Goal: Task Accomplishment & Management: Complete application form

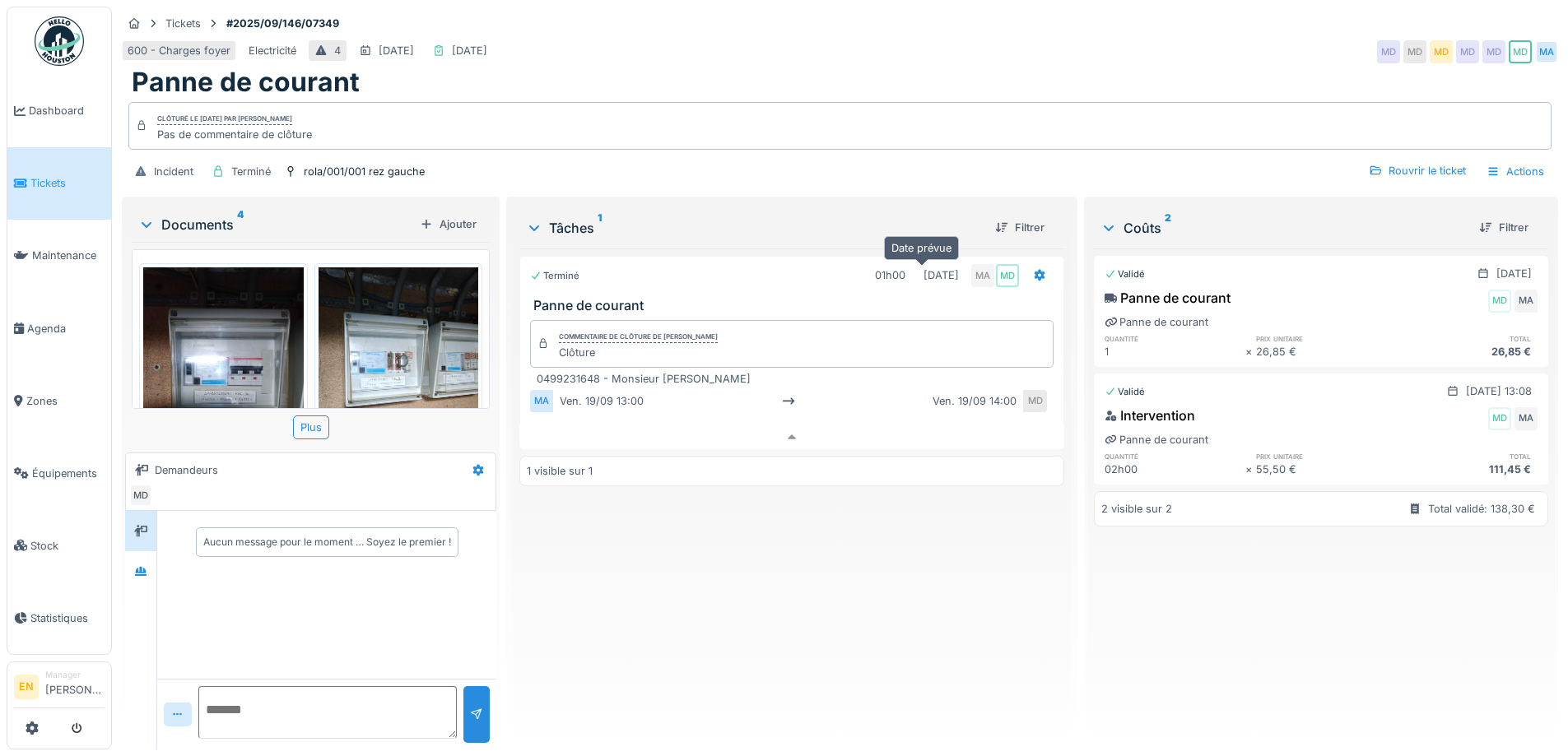
scroll to position [12, 0]
click at [1248, 37] on div "600 - Charges foyer Electricité 4 24/09/2025 19/09/2025 MD MD MD MD MD MD MA" at bounding box center [840, 52] width 1436 height 30
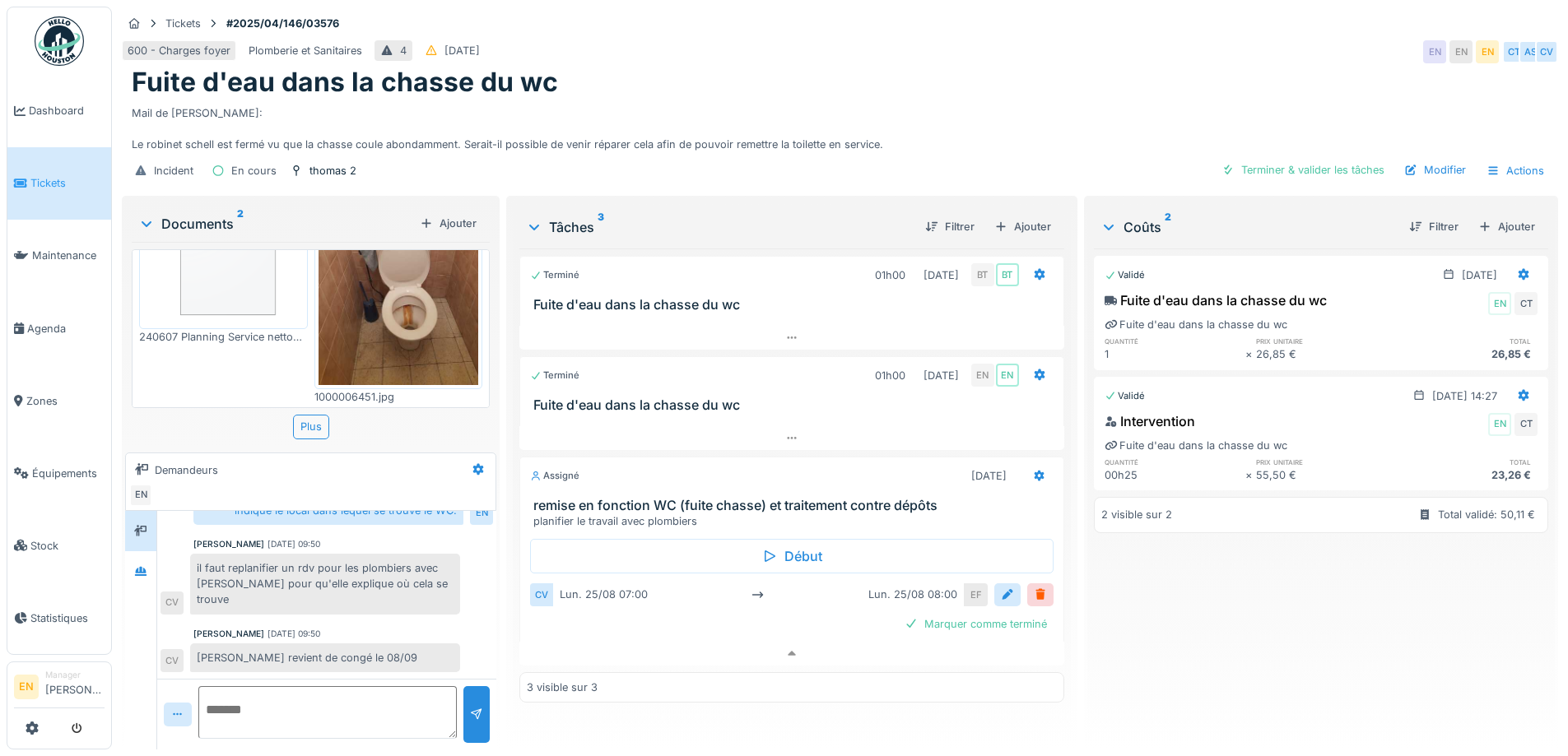
scroll to position [113, 0]
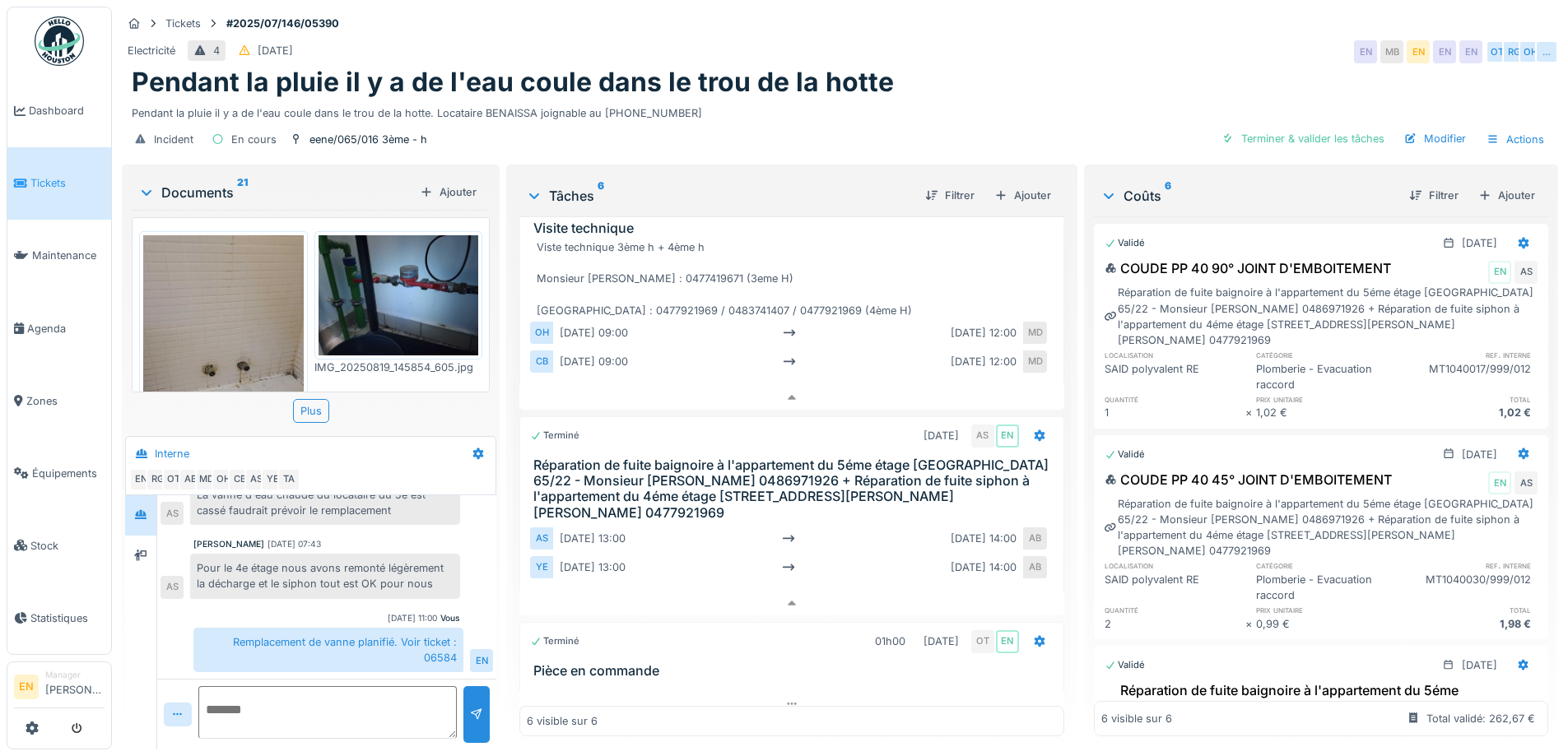
scroll to position [412, 0]
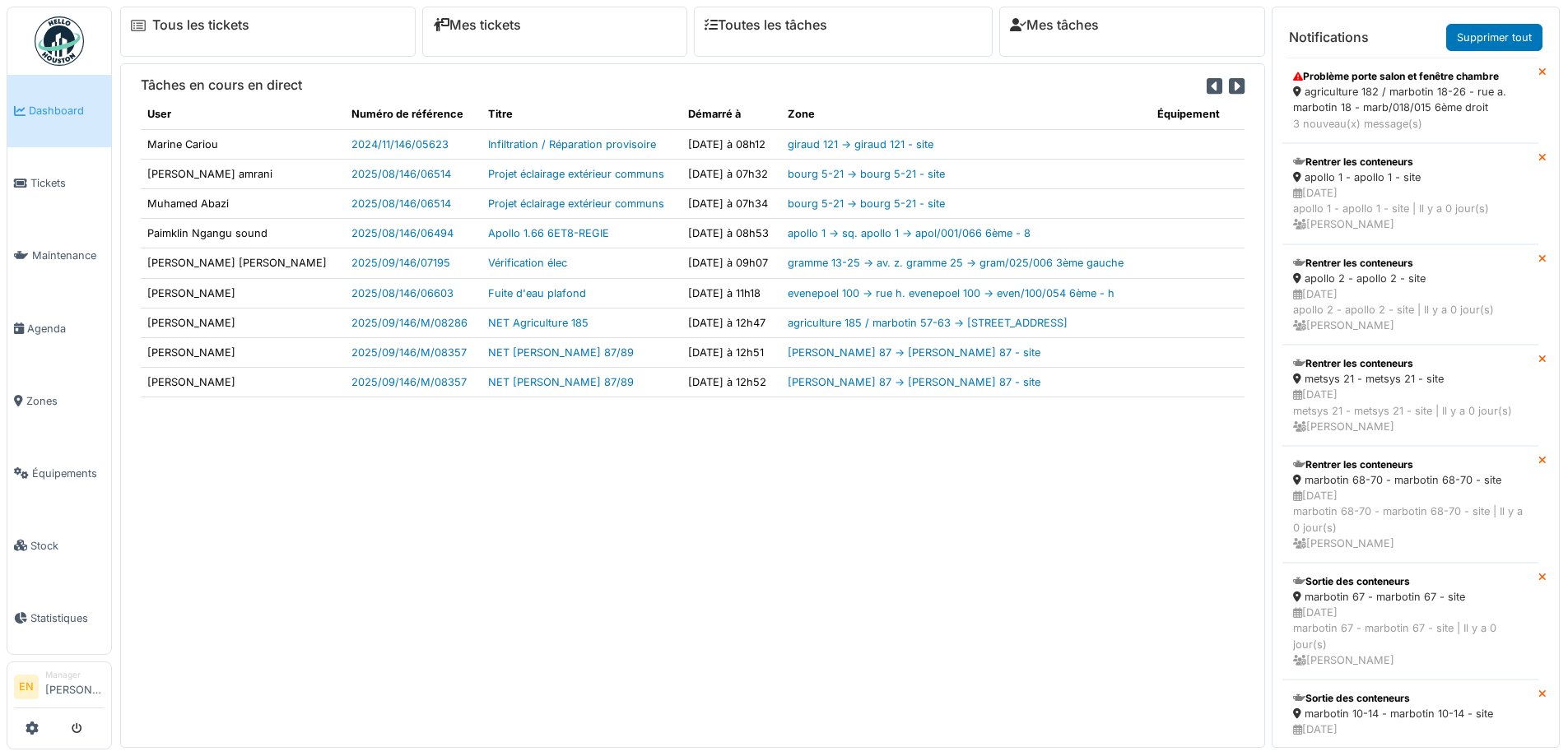
click at [1353, 84] on div "agriculture 182 / marbotin 18-26 - rue a. marbotin 18 - marb/018/015 6ème droit" at bounding box center [1410, 100] width 234 height 31
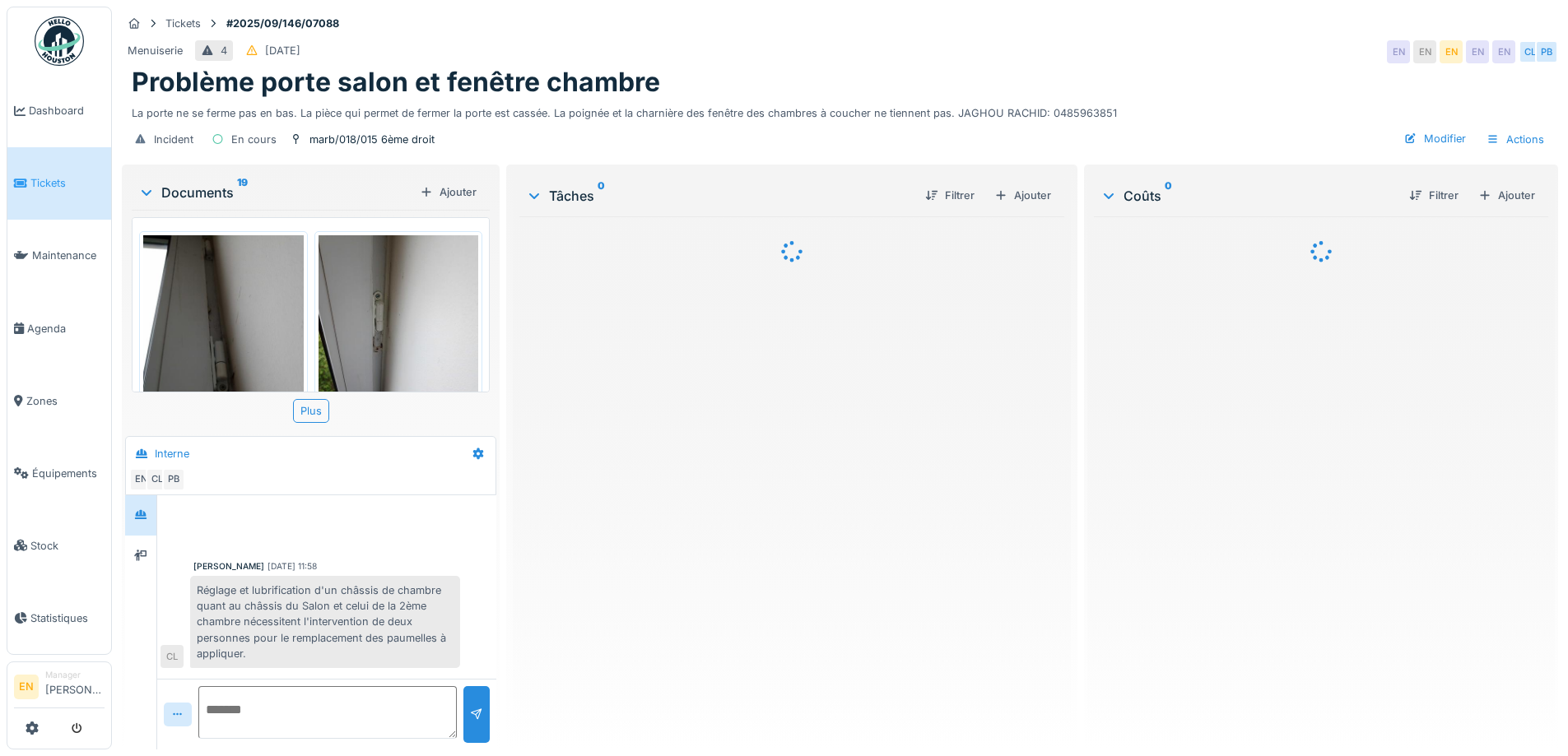
scroll to position [465, 0]
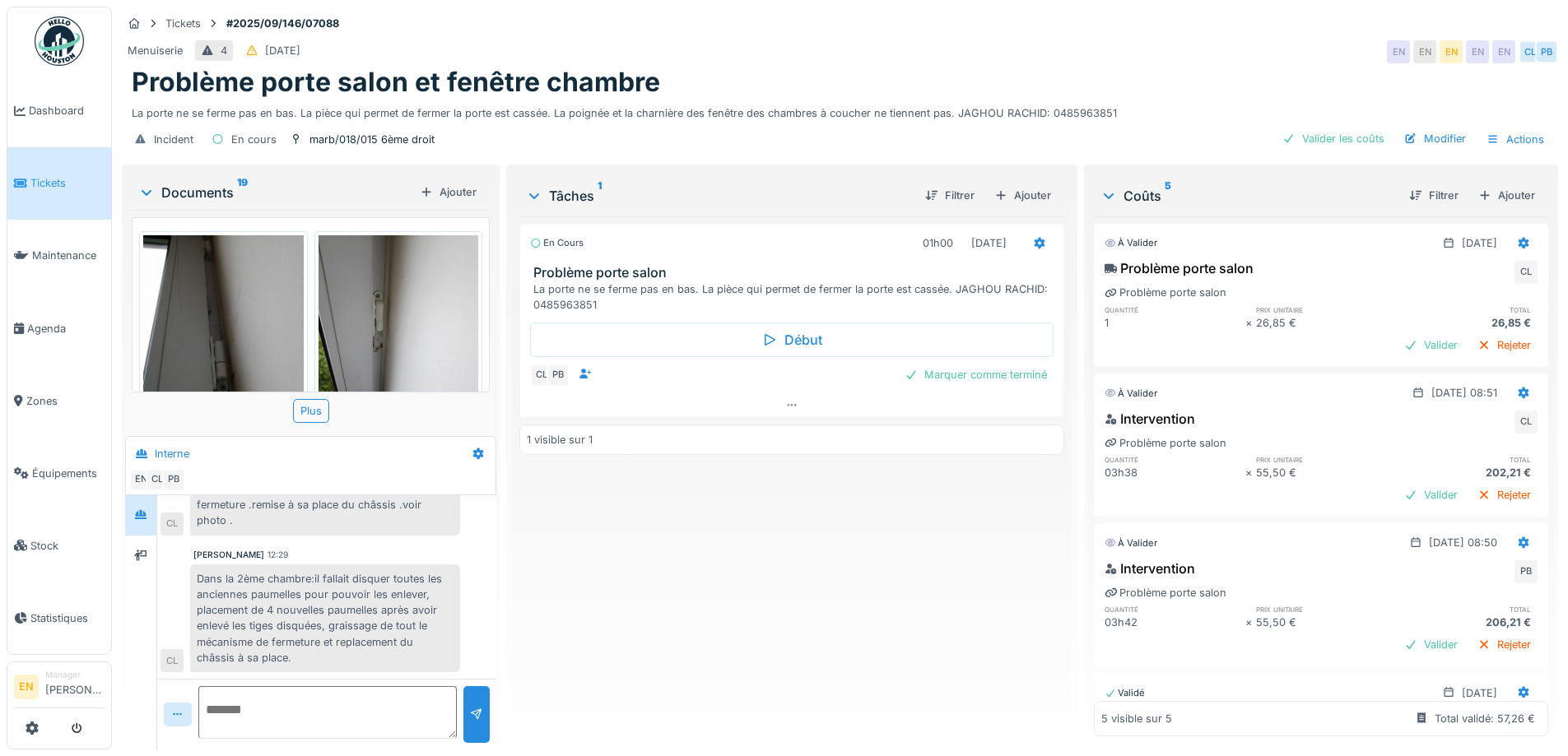
click at [850, 593] on div "En cours 01h00 [DATE] Problème porte salon La porte ne se ferme pas en bas. La …" at bounding box center [791, 476] width 544 height 520
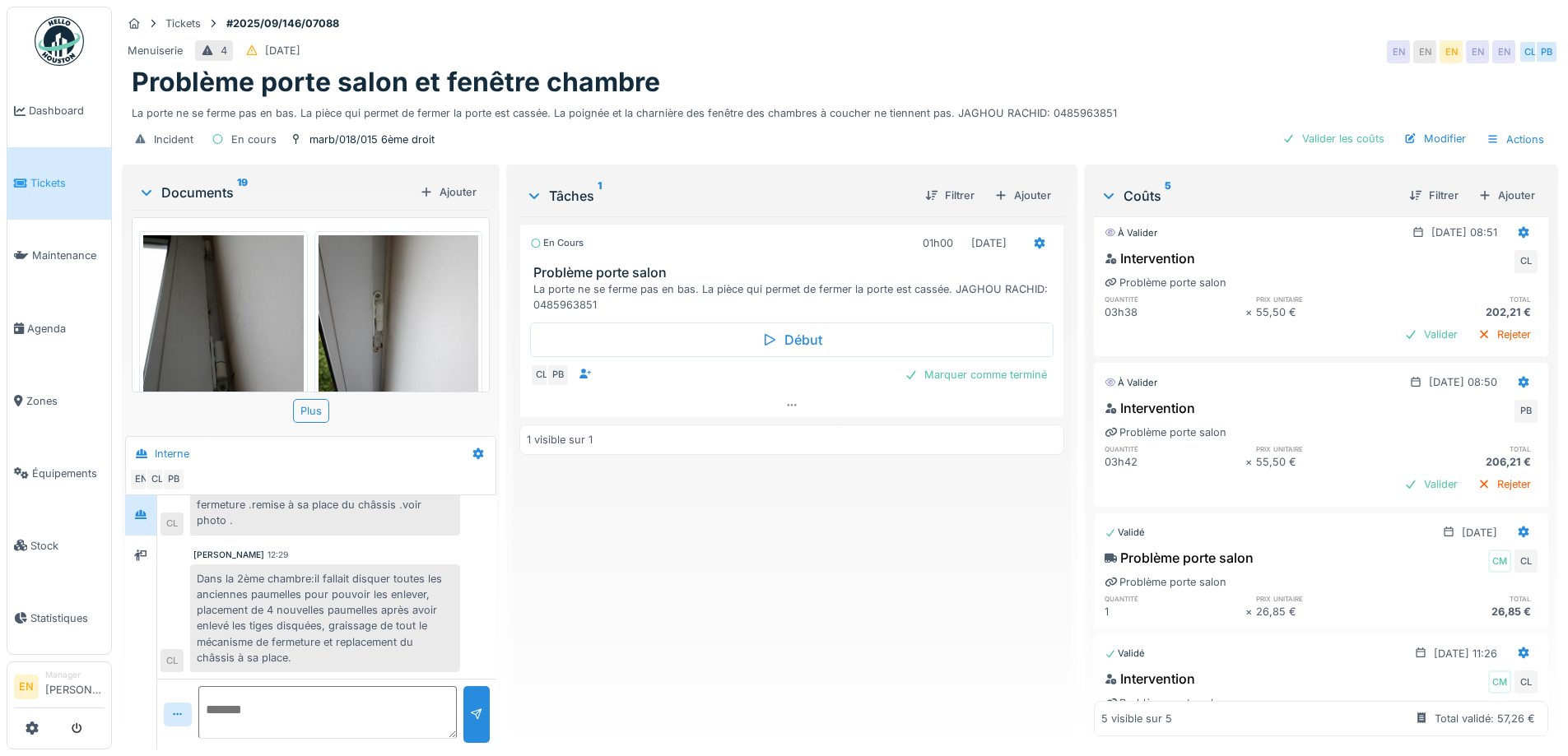
scroll to position [164, 0]
click at [369, 604] on div "Dans la 2ème chambre:il fallait disquer toutes les anciennes paumelles pour pou…" at bounding box center [324, 618] width 270 height 108
click at [665, 599] on div "En cours 01h00 [DATE] Problème porte salon La porte ne se ferme pas en bas. La …" at bounding box center [791, 476] width 544 height 520
click at [592, 528] on div "En cours 01h00 [DATE] Problème porte salon La porte ne se ferme pas en bas. La …" at bounding box center [791, 476] width 544 height 520
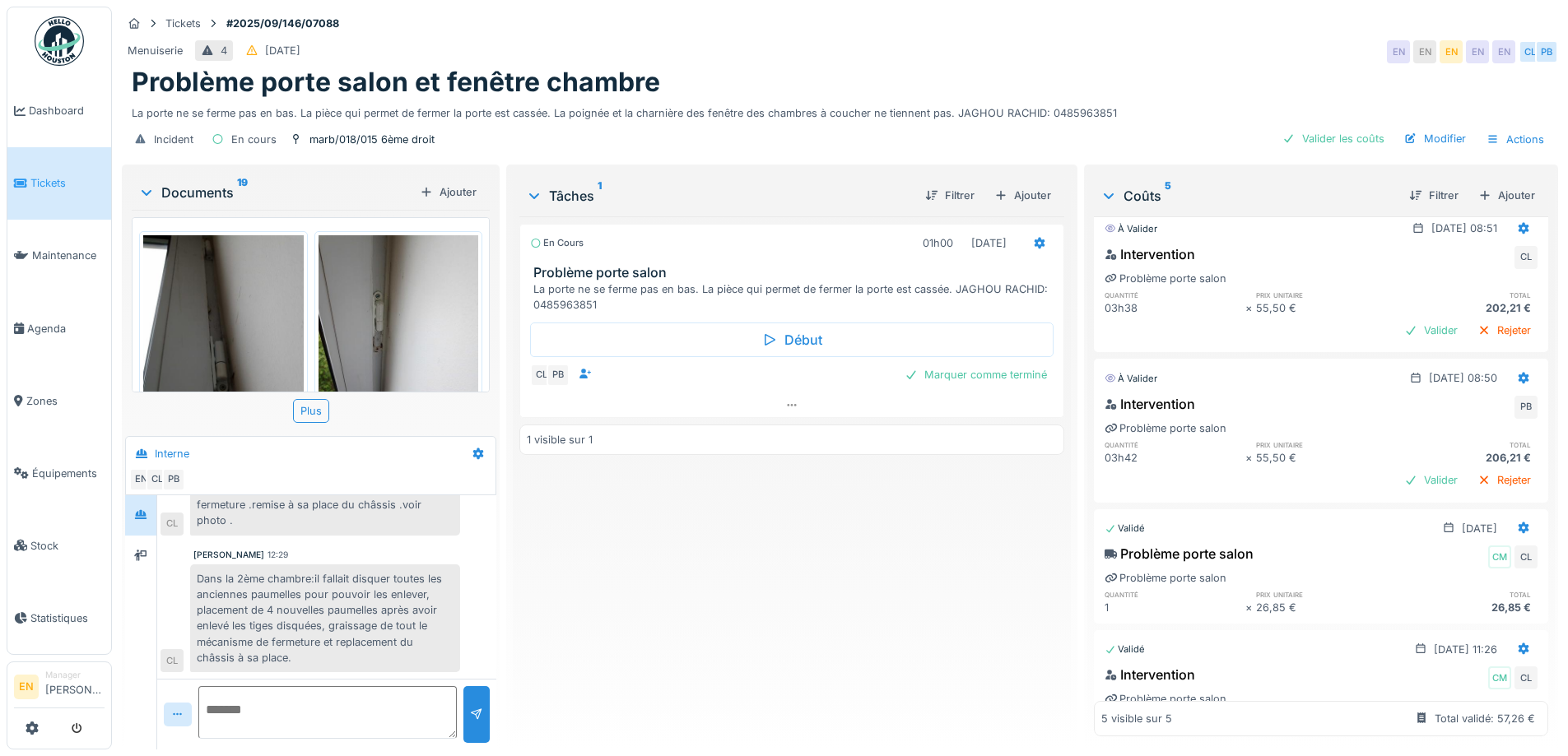
click at [1212, 67] on div "Problème porte salon et fenêtre chambre" at bounding box center [840, 83] width 1416 height 31
click at [569, 605] on div "En cours 01h00 [DATE] Problème porte salon La porte ne se ferme pas en bas. La …" at bounding box center [791, 476] width 544 height 520
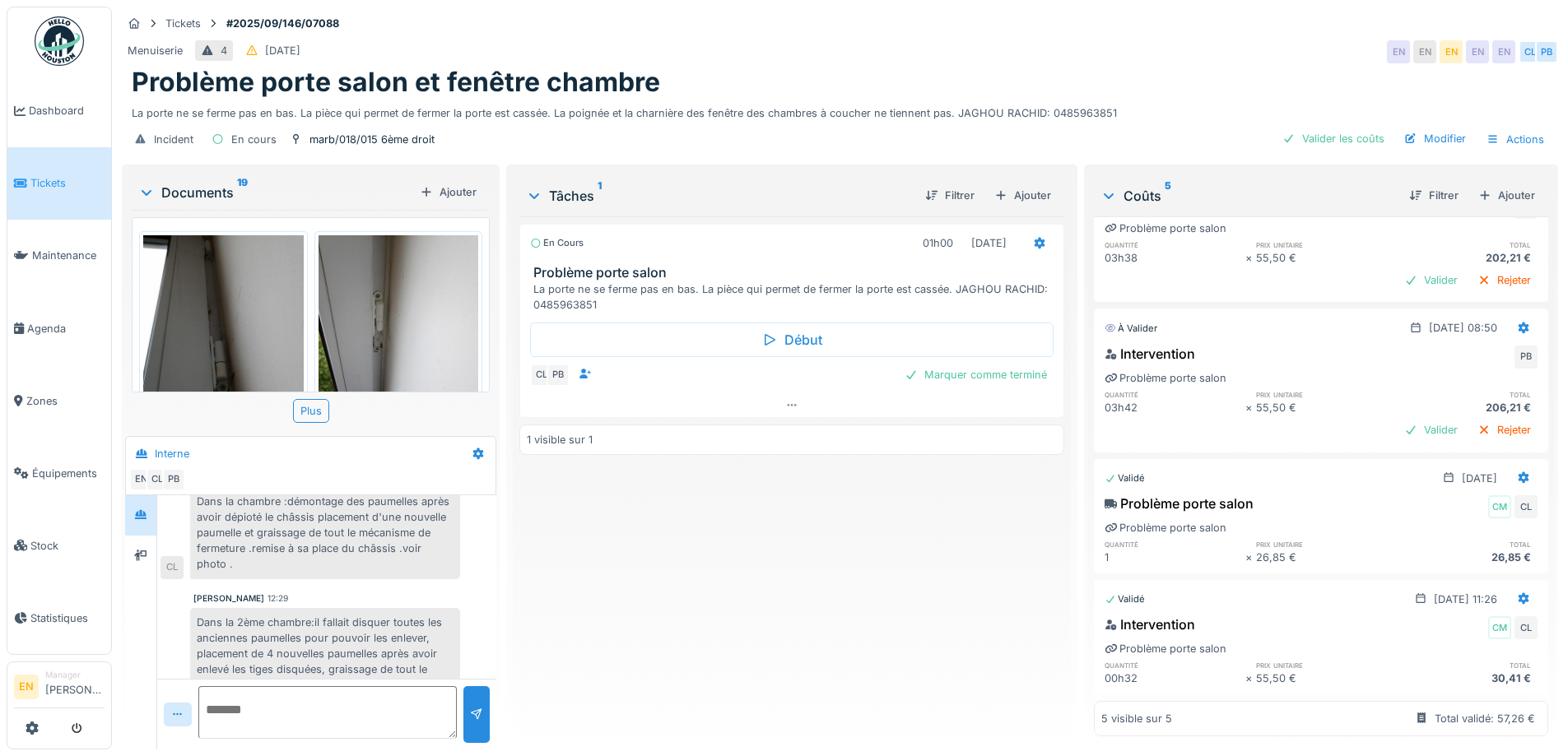
scroll to position [383, 0]
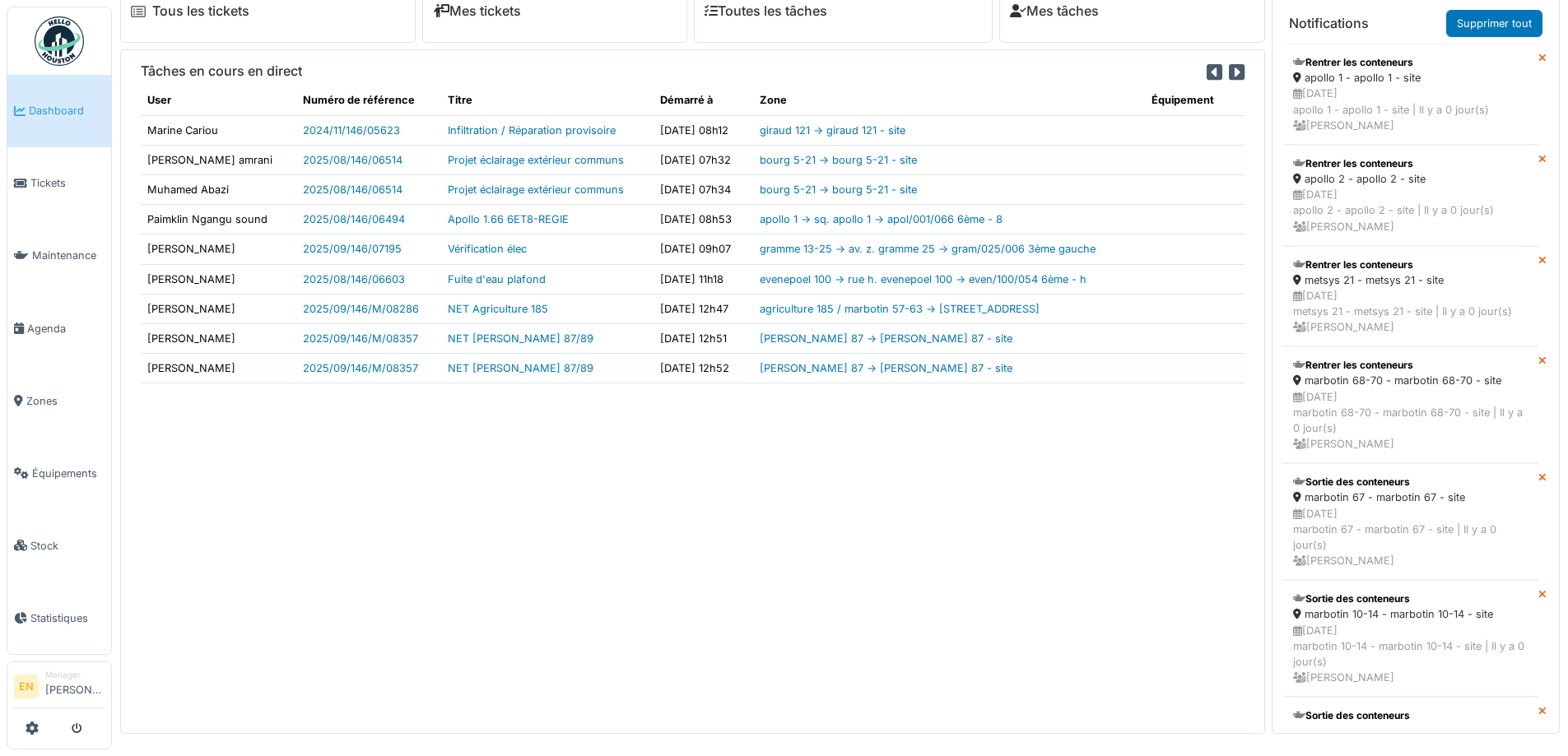
scroll to position [17, 0]
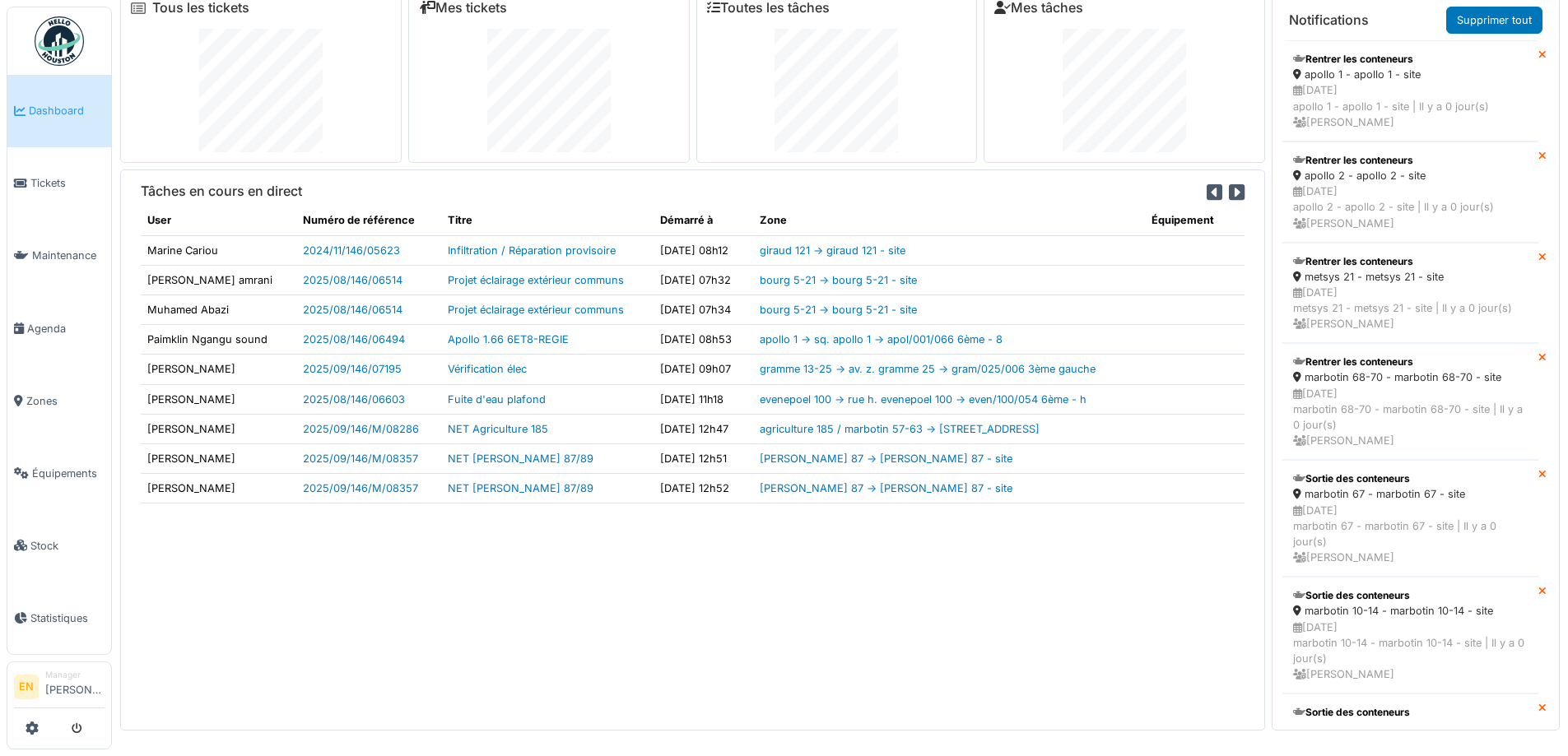
click at [848, 641] on div "Tâches en cours en direct User Numéro de référence Titre Démarré à Zone Équipem…" at bounding box center [692, 449] width 1145 height 560
click at [24, 395] on li "Zones" at bounding box center [59, 401] width 91 height 16
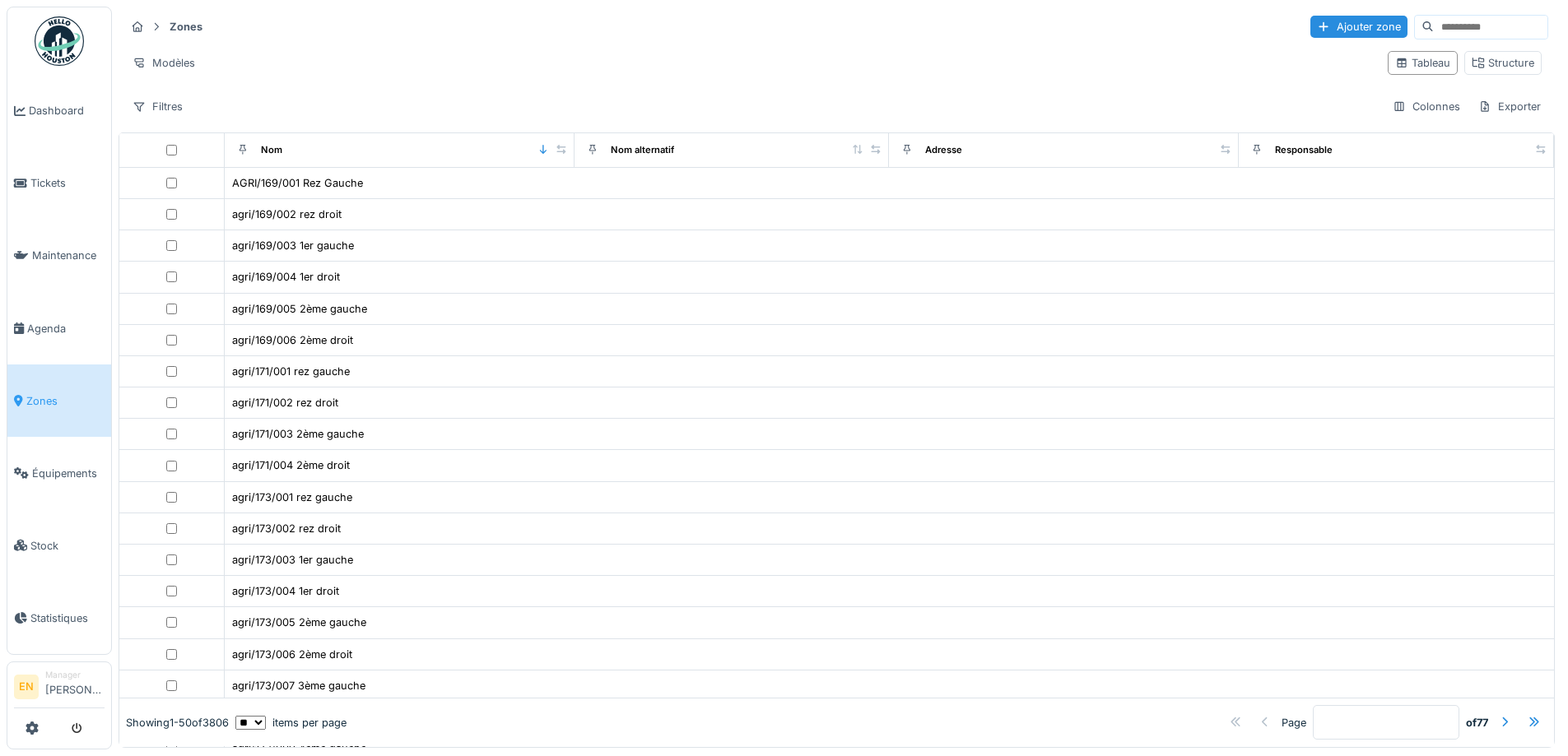
click at [1433, 23] on input at bounding box center [1490, 27] width 114 height 23
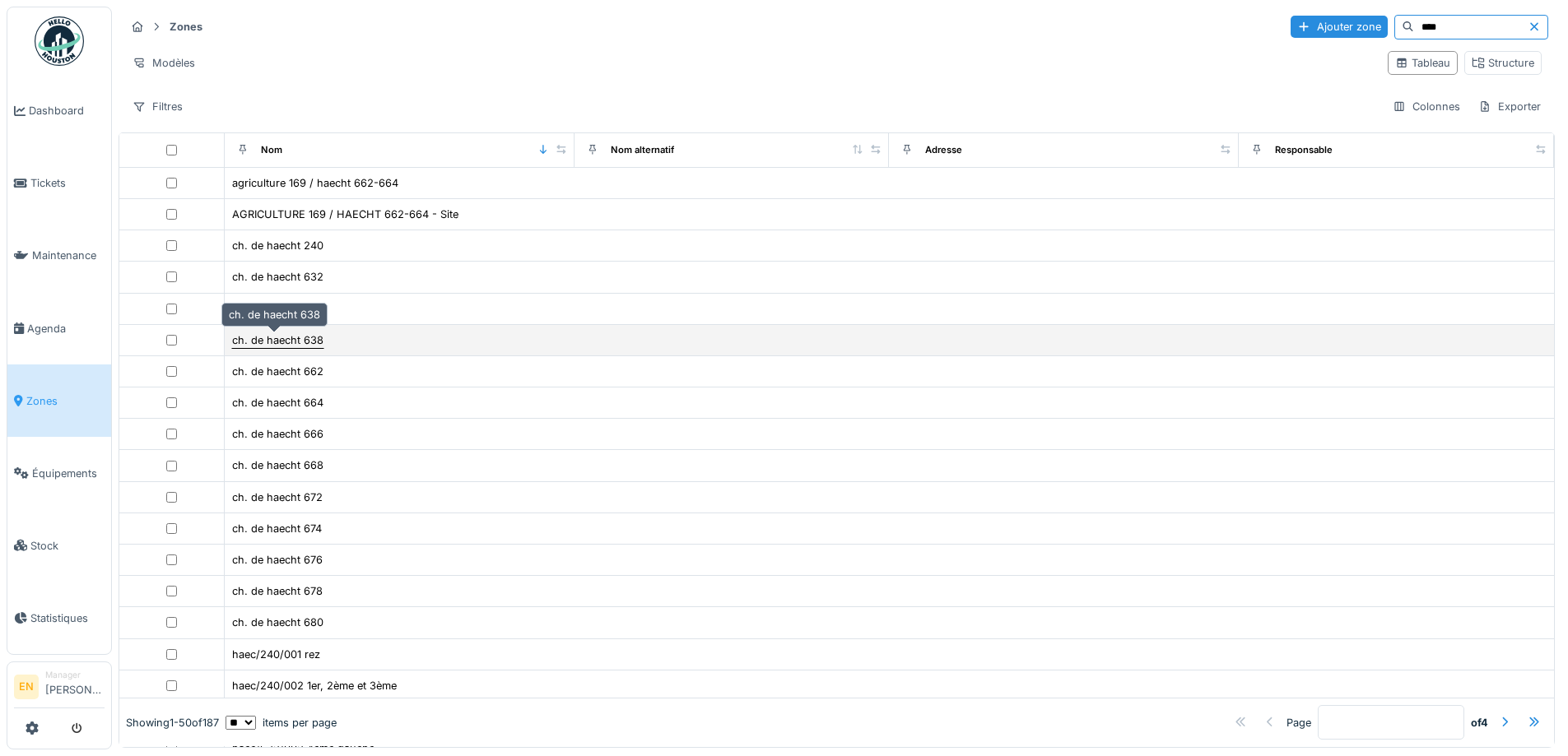
type input "****"
click at [284, 345] on div "ch. de haecht 638" at bounding box center [277, 340] width 92 height 16
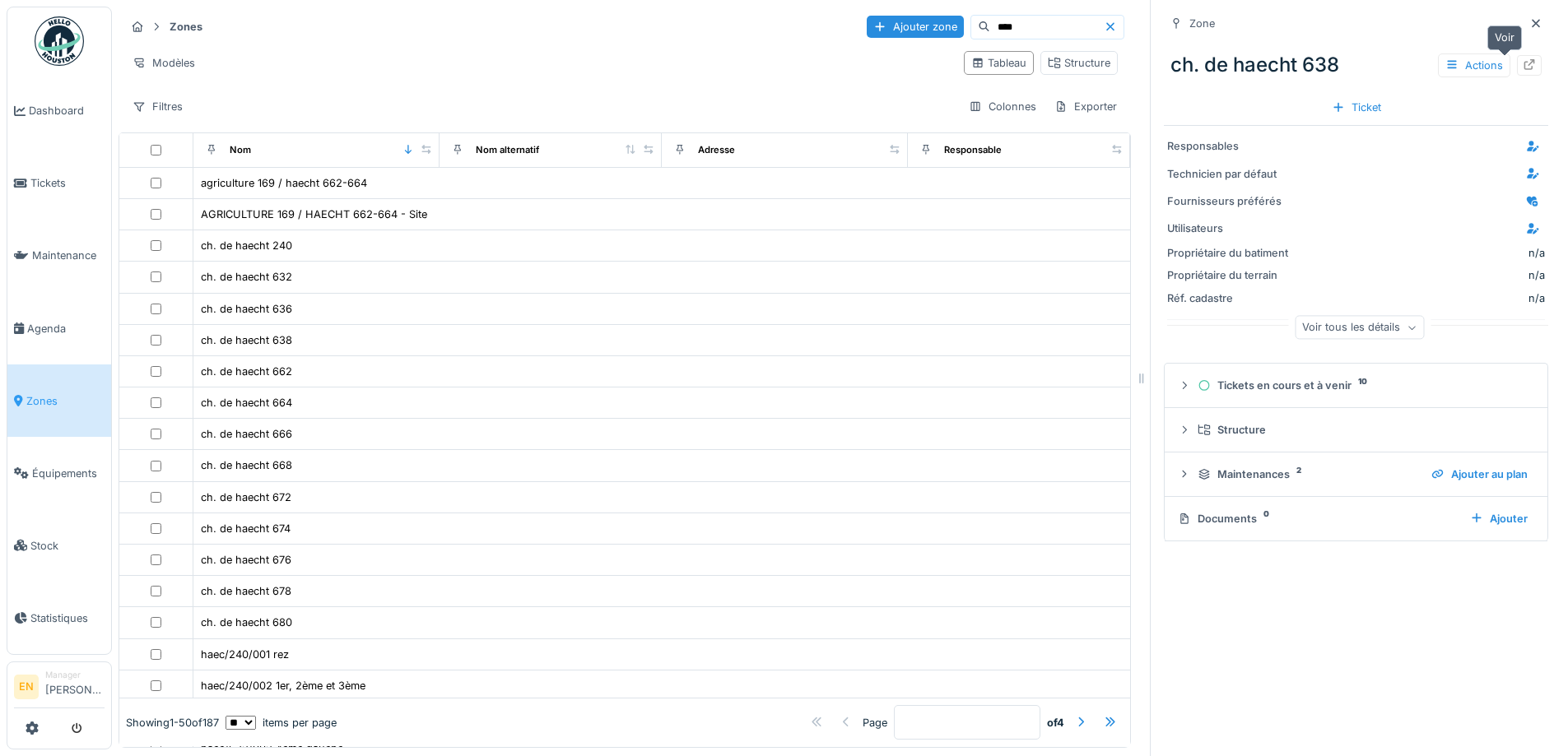
click at [1523, 67] on icon at bounding box center [1529, 64] width 13 height 11
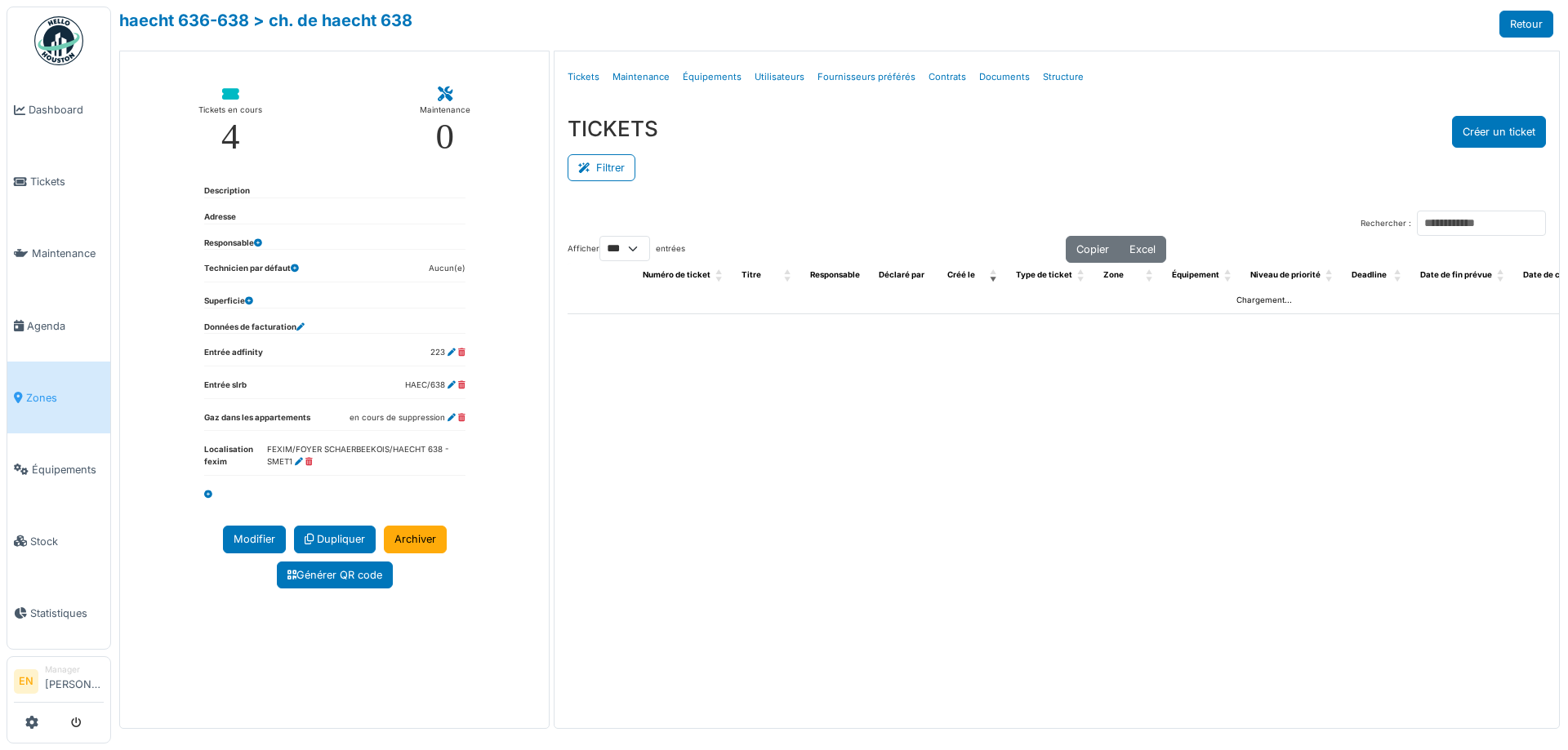
select select "***"
click at [1060, 78] on link "Structure" at bounding box center [1063, 77] width 54 height 38
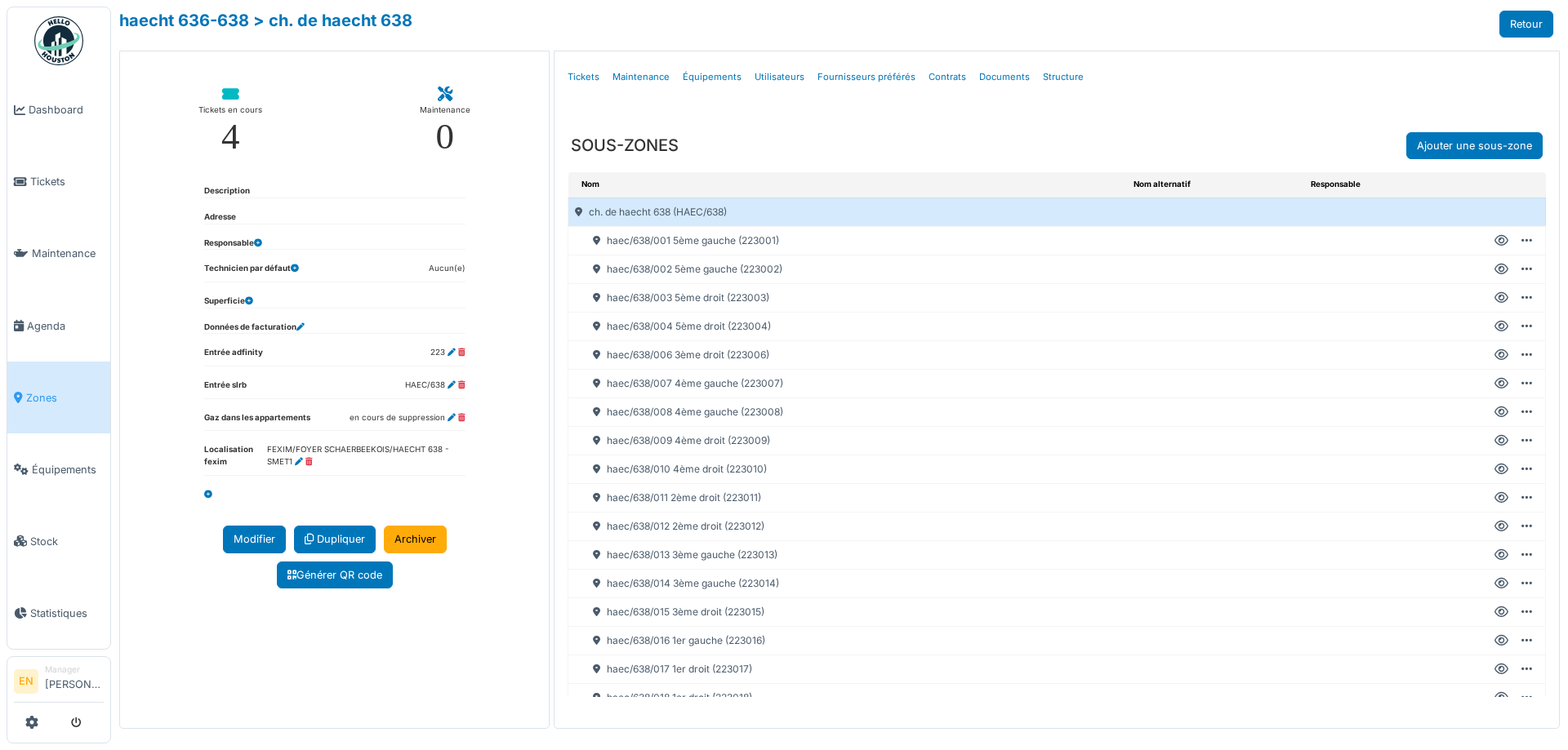
click at [1494, 384] on icon at bounding box center [1501, 384] width 14 height 1
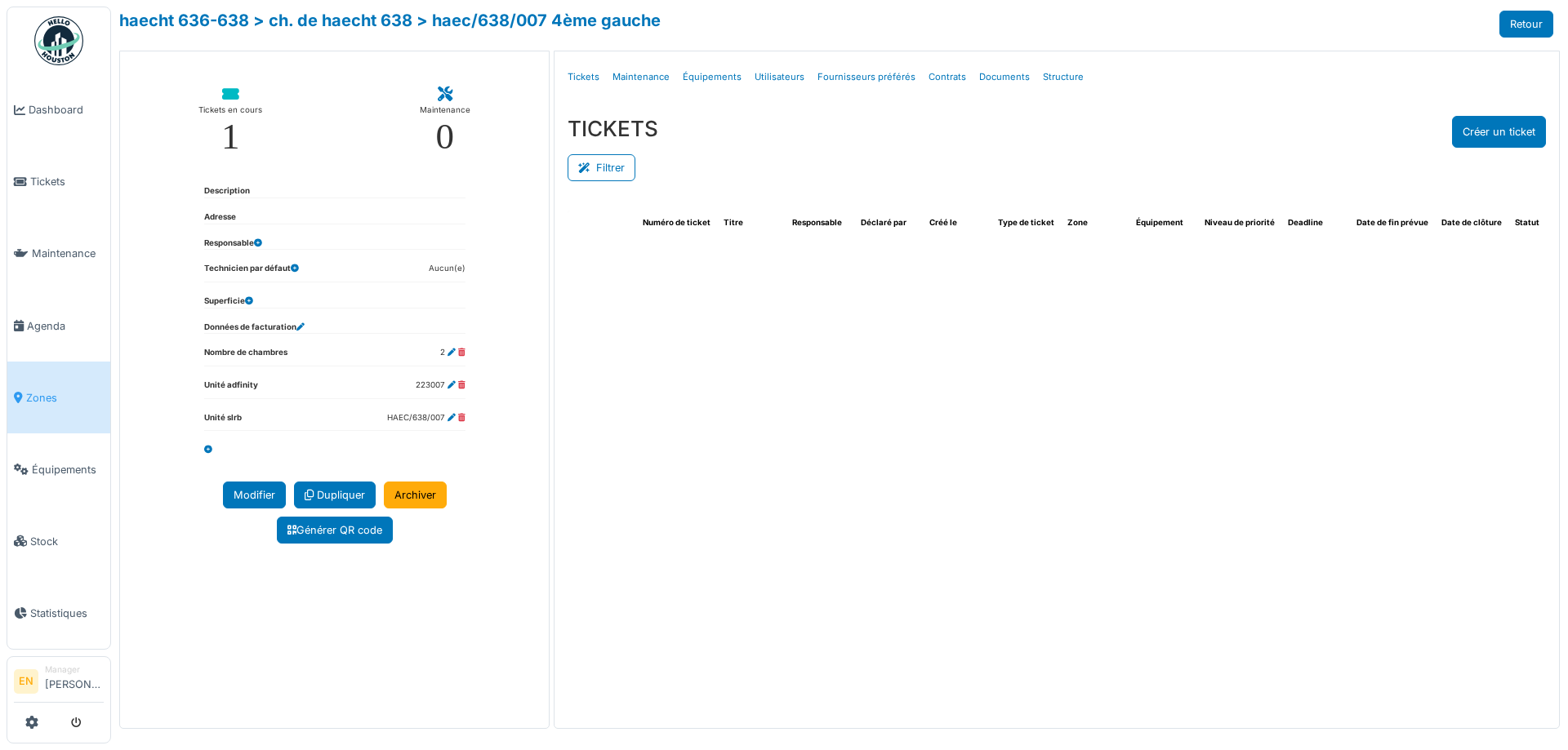
select select "***"
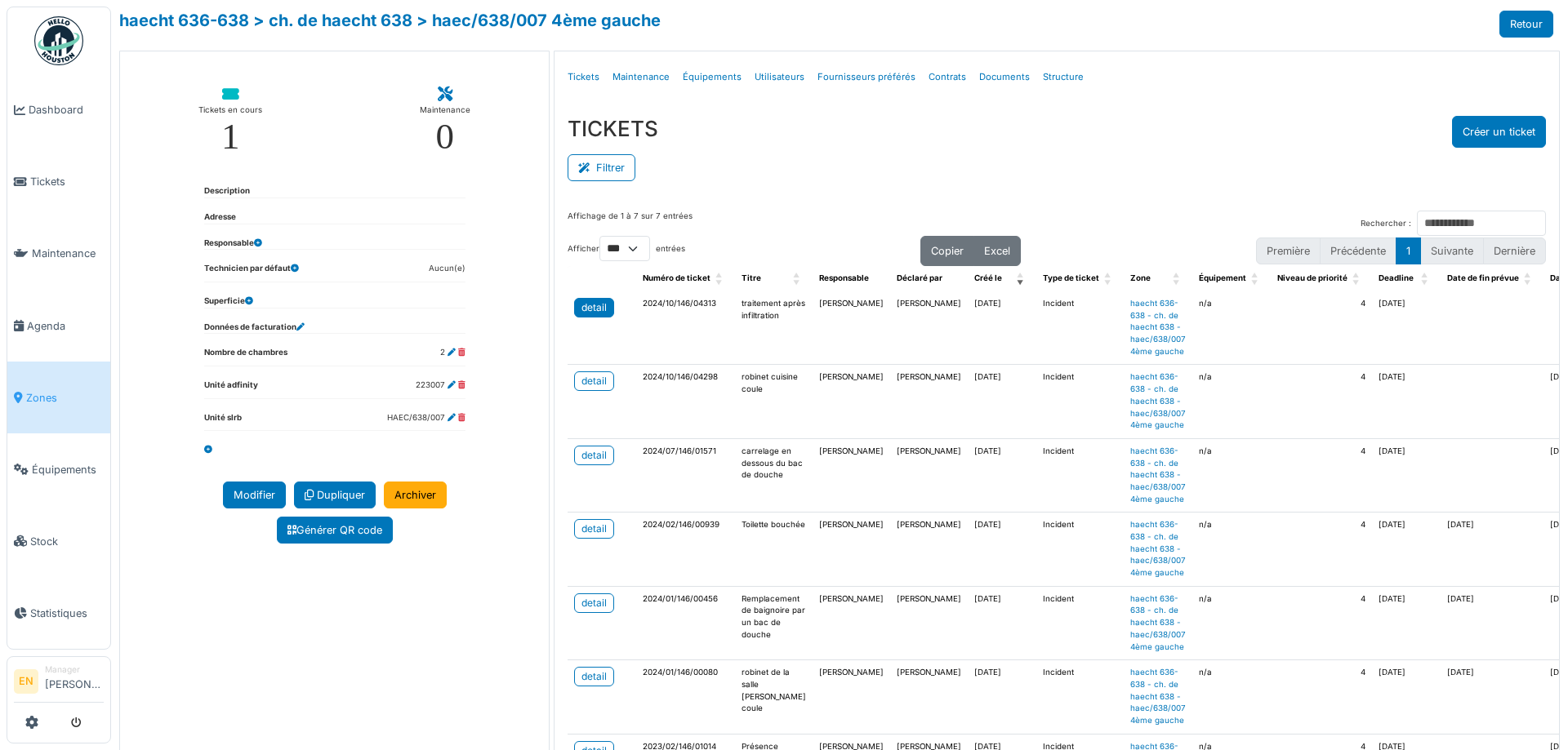
click at [591, 312] on div "detail" at bounding box center [594, 308] width 25 height 15
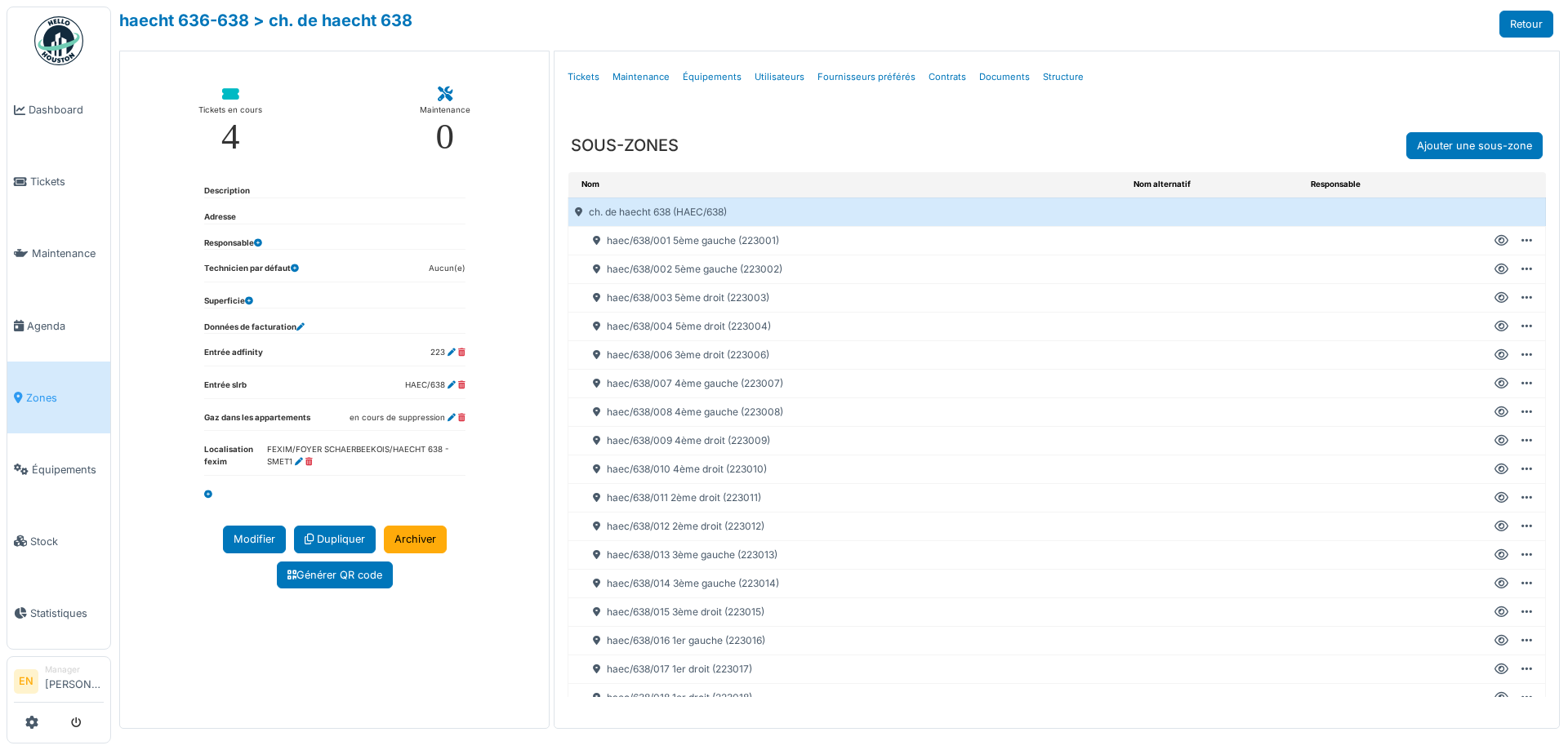
click at [1494, 419] on div at bounding box center [1501, 413] width 14 height 15
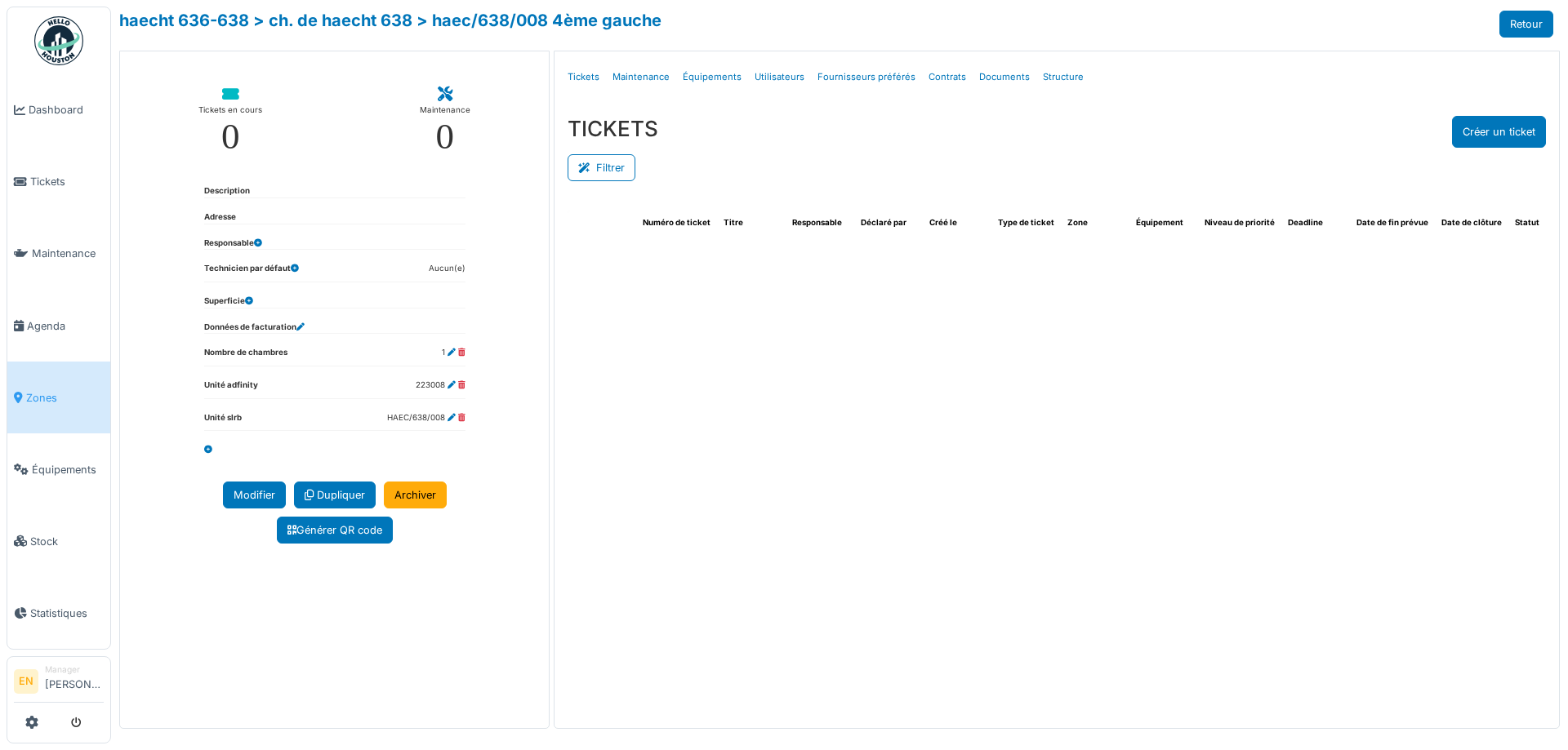
select select "***"
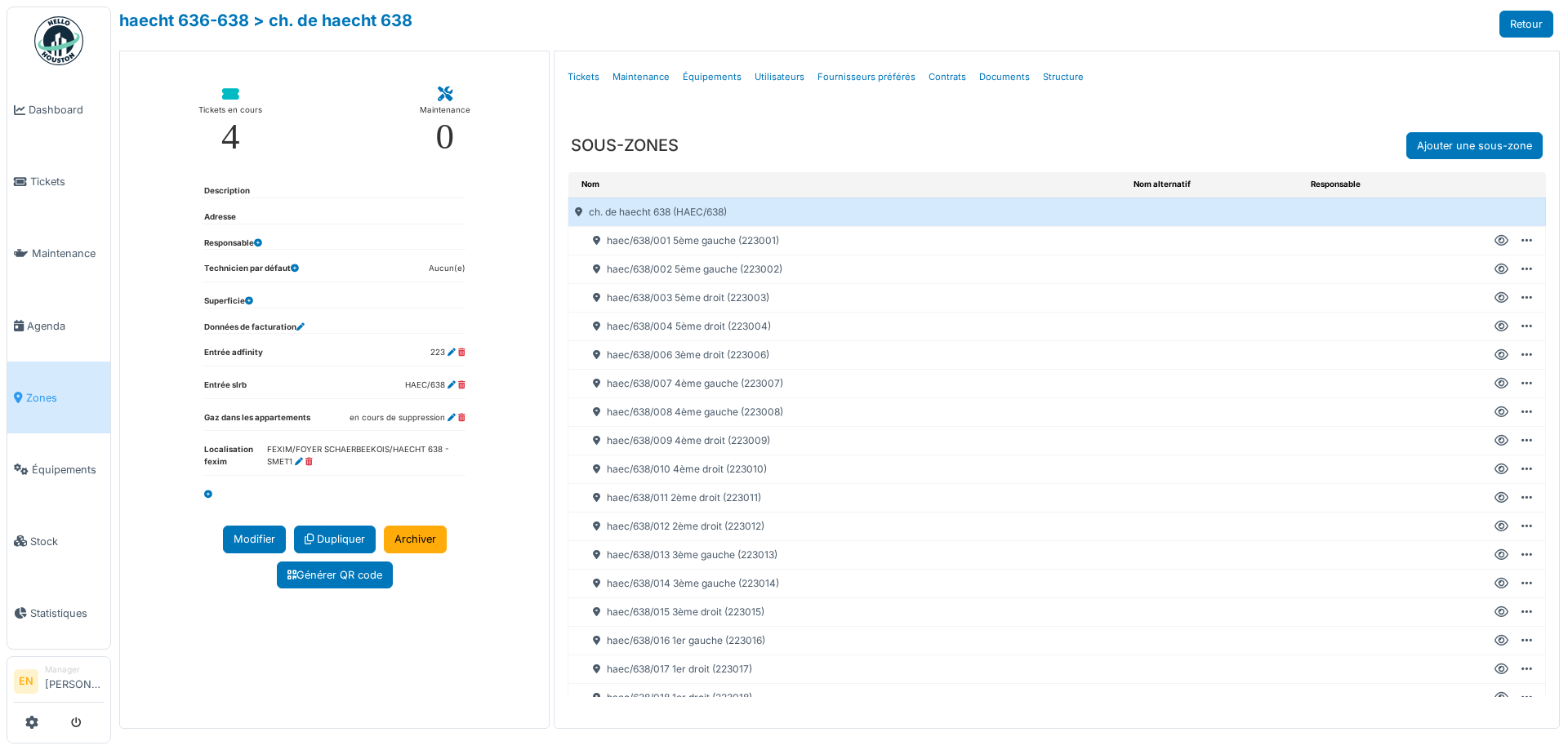
click at [1494, 441] on icon at bounding box center [1501, 441] width 14 height 1
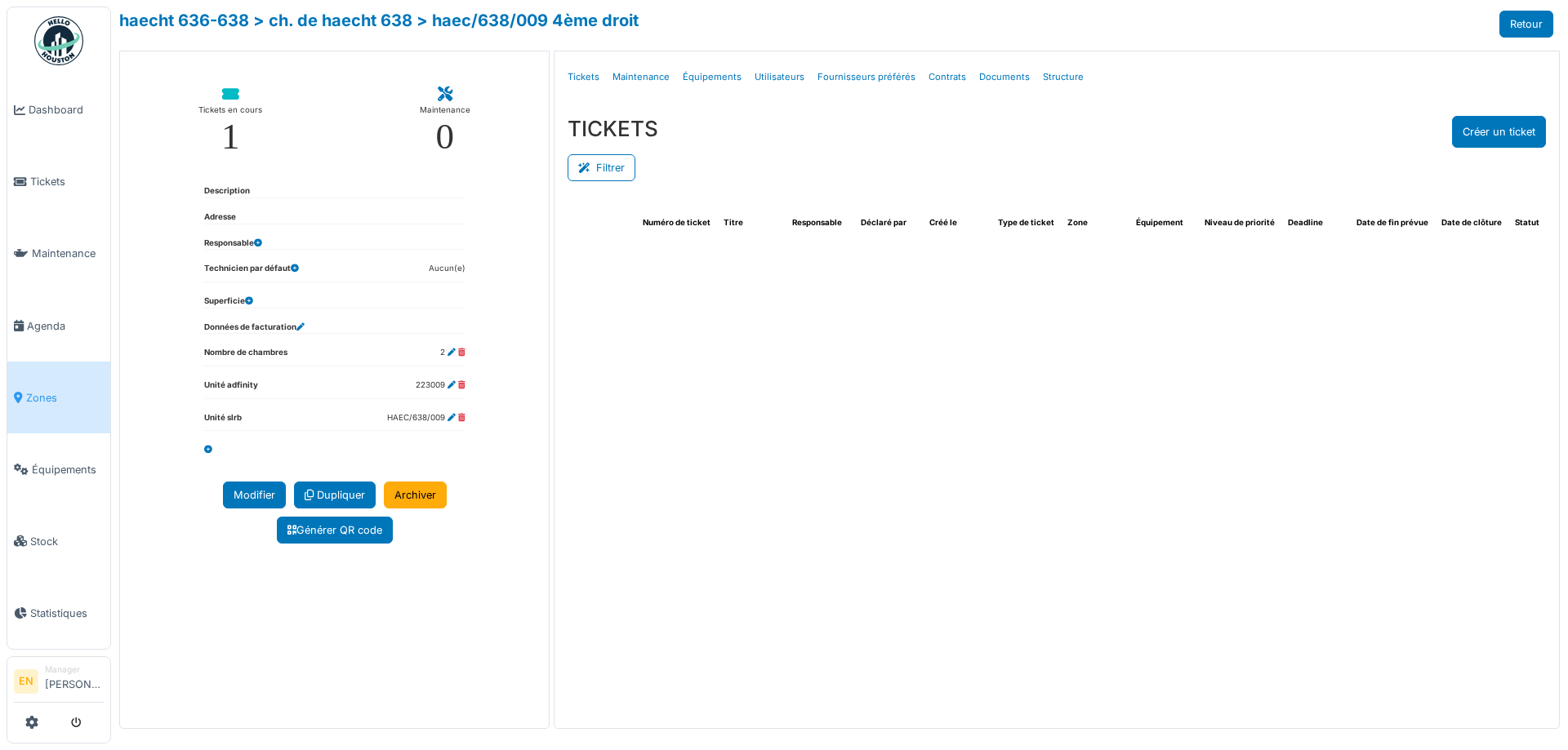
select select "***"
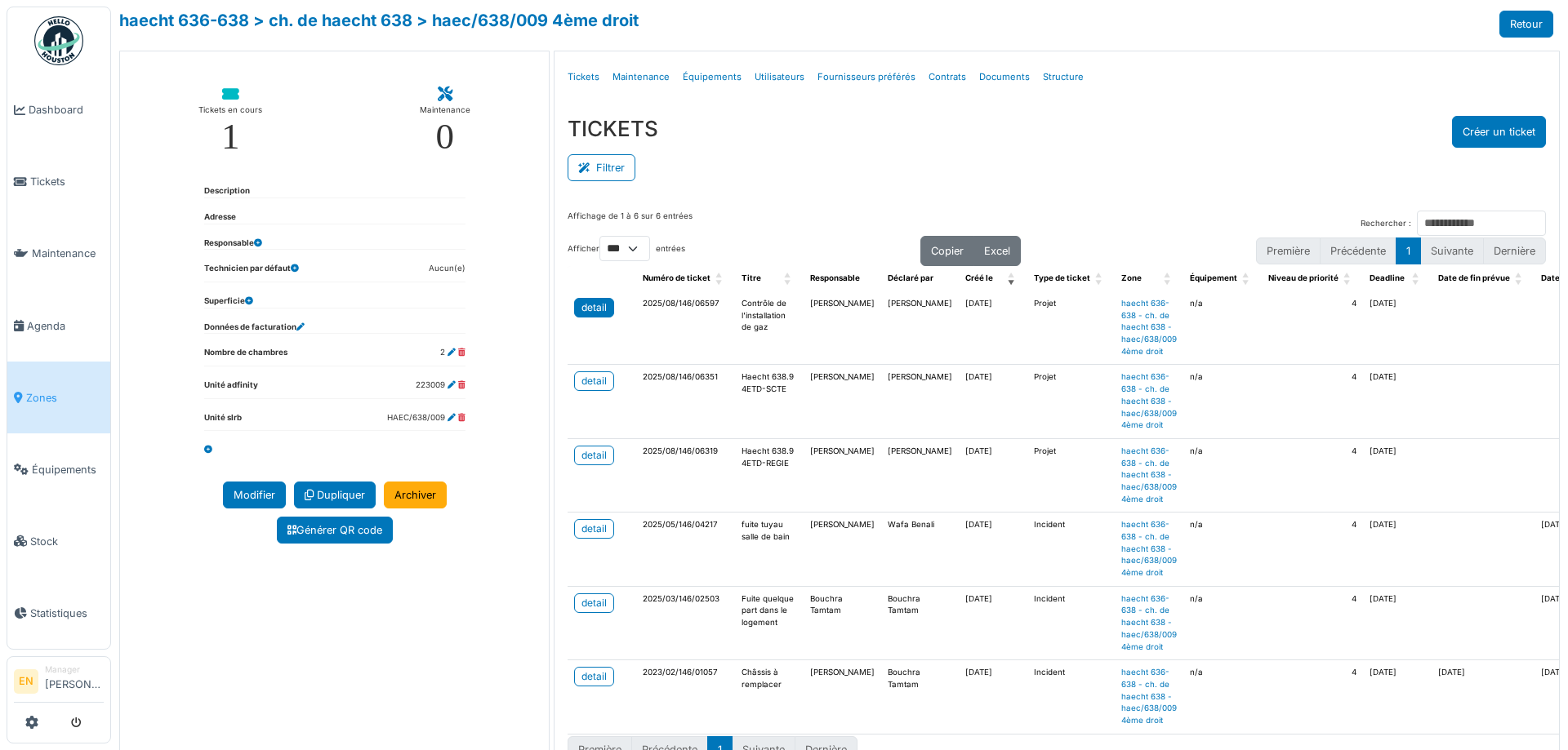
click at [585, 308] on div "detail" at bounding box center [594, 308] width 25 height 15
click at [1132, 113] on div "TICKETS Créer un ticket Filtrer Responsable **** Tous Remove item Tous Ahmed Be…" at bounding box center [1056, 151] width 1004 height 95
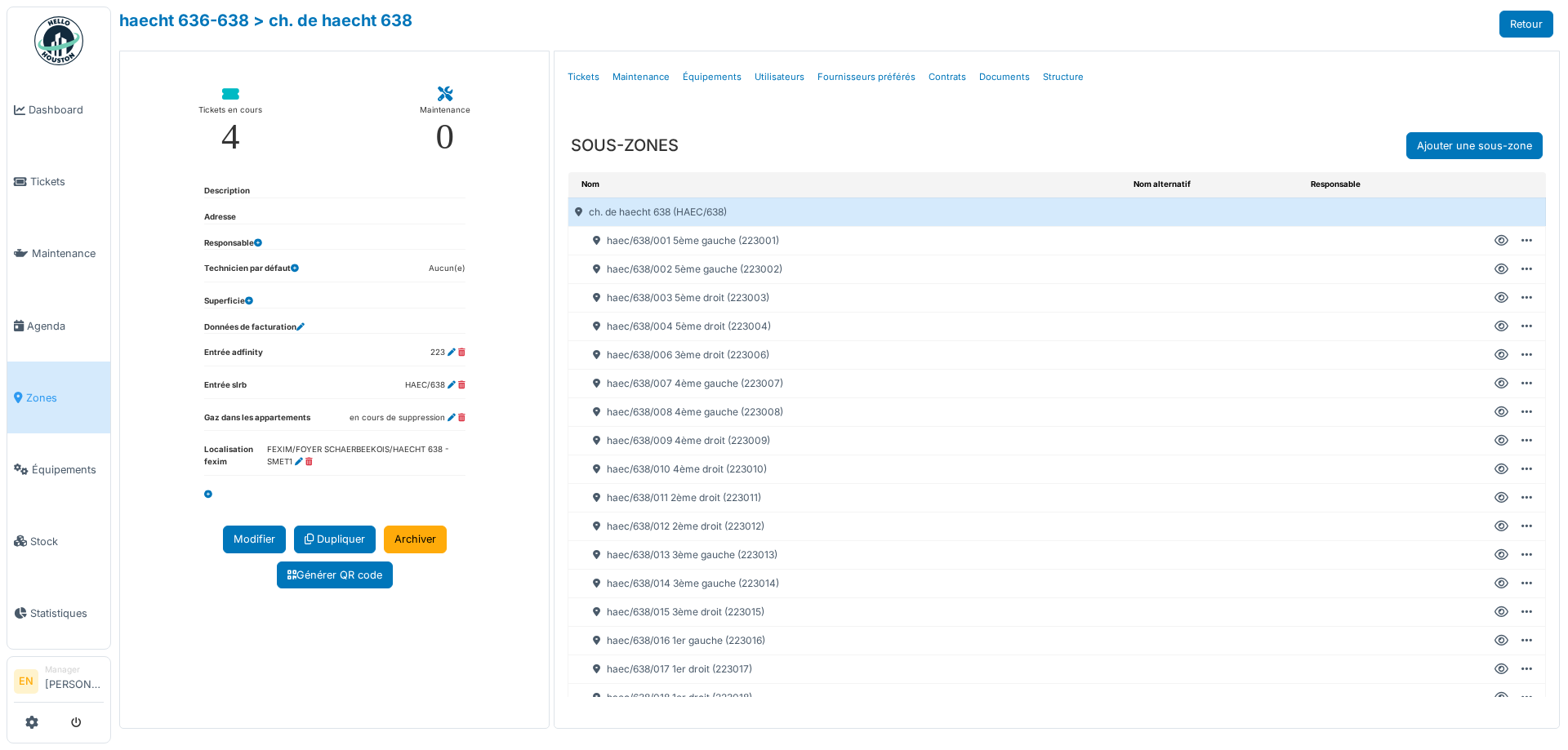
click at [1494, 469] on icon at bounding box center [1501, 469] width 14 height 1
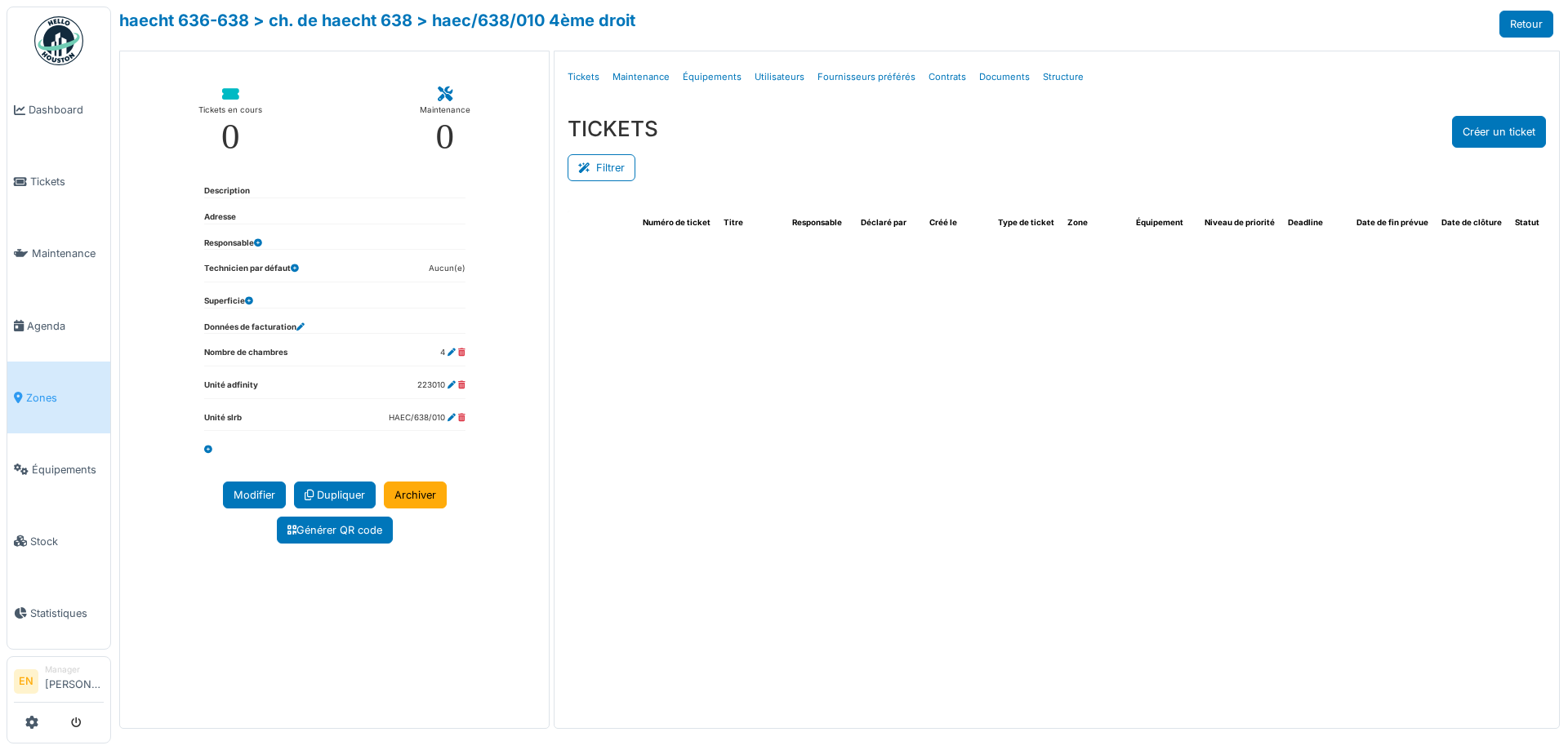
select select "***"
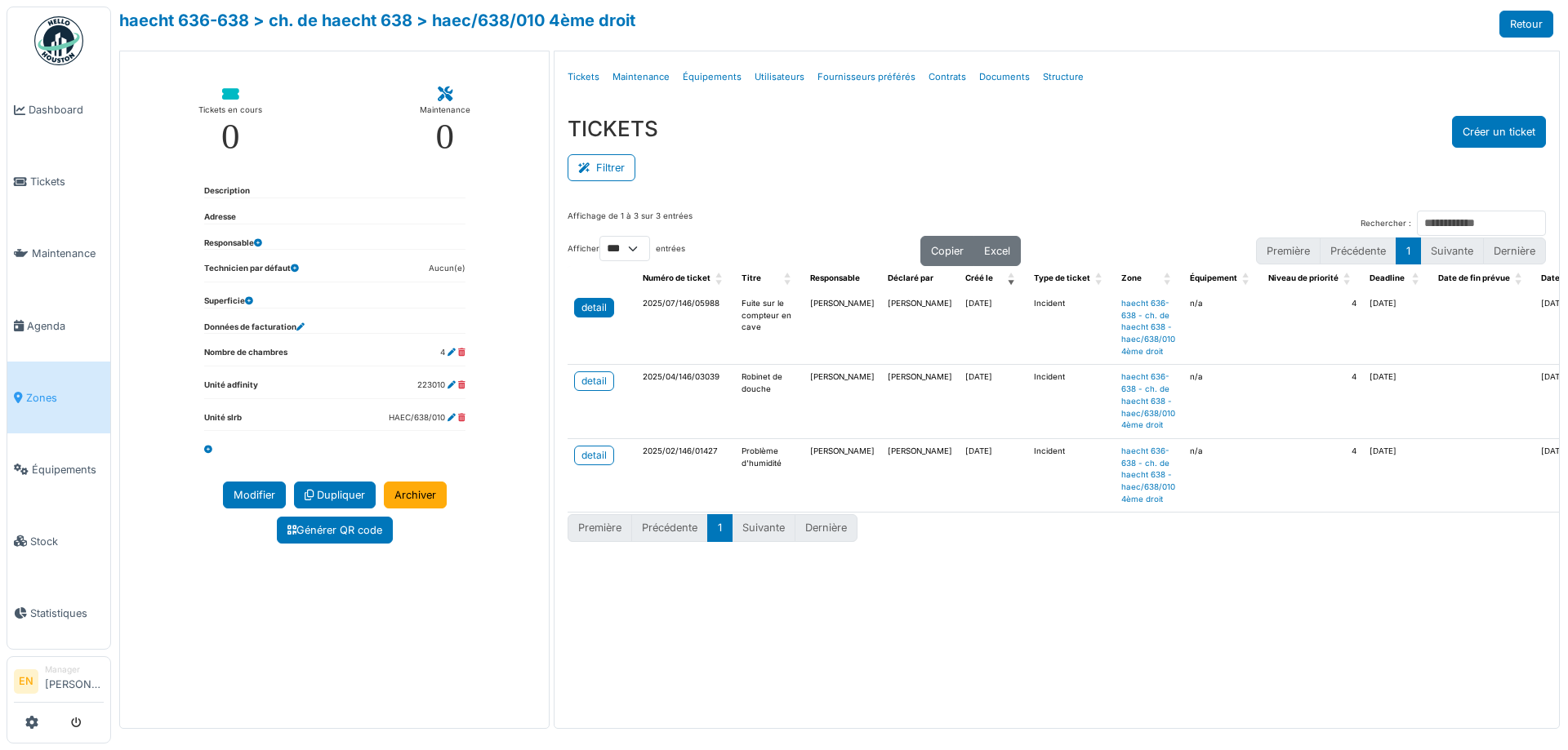
click at [612, 309] on link "detail" at bounding box center [594, 308] width 40 height 20
click at [1093, 135] on div "TICKETS Créer un ticket" at bounding box center [1056, 132] width 978 height 32
click at [600, 309] on div "detail" at bounding box center [594, 308] width 25 height 15
click at [1480, 131] on button "Créer un ticket" at bounding box center [1498, 132] width 94 height 32
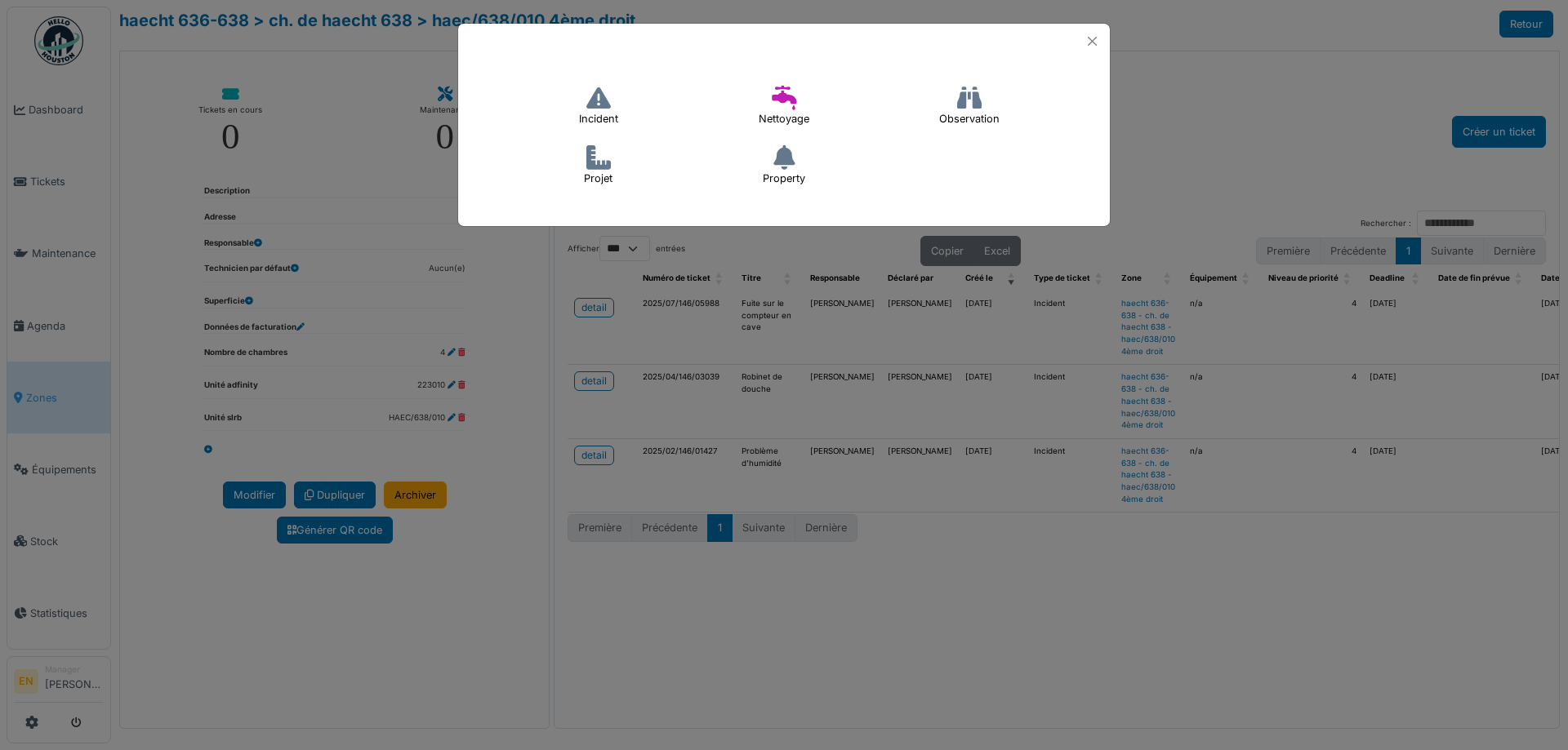
click at [612, 113] on h4 "Incident" at bounding box center [599, 106] width 61 height 52
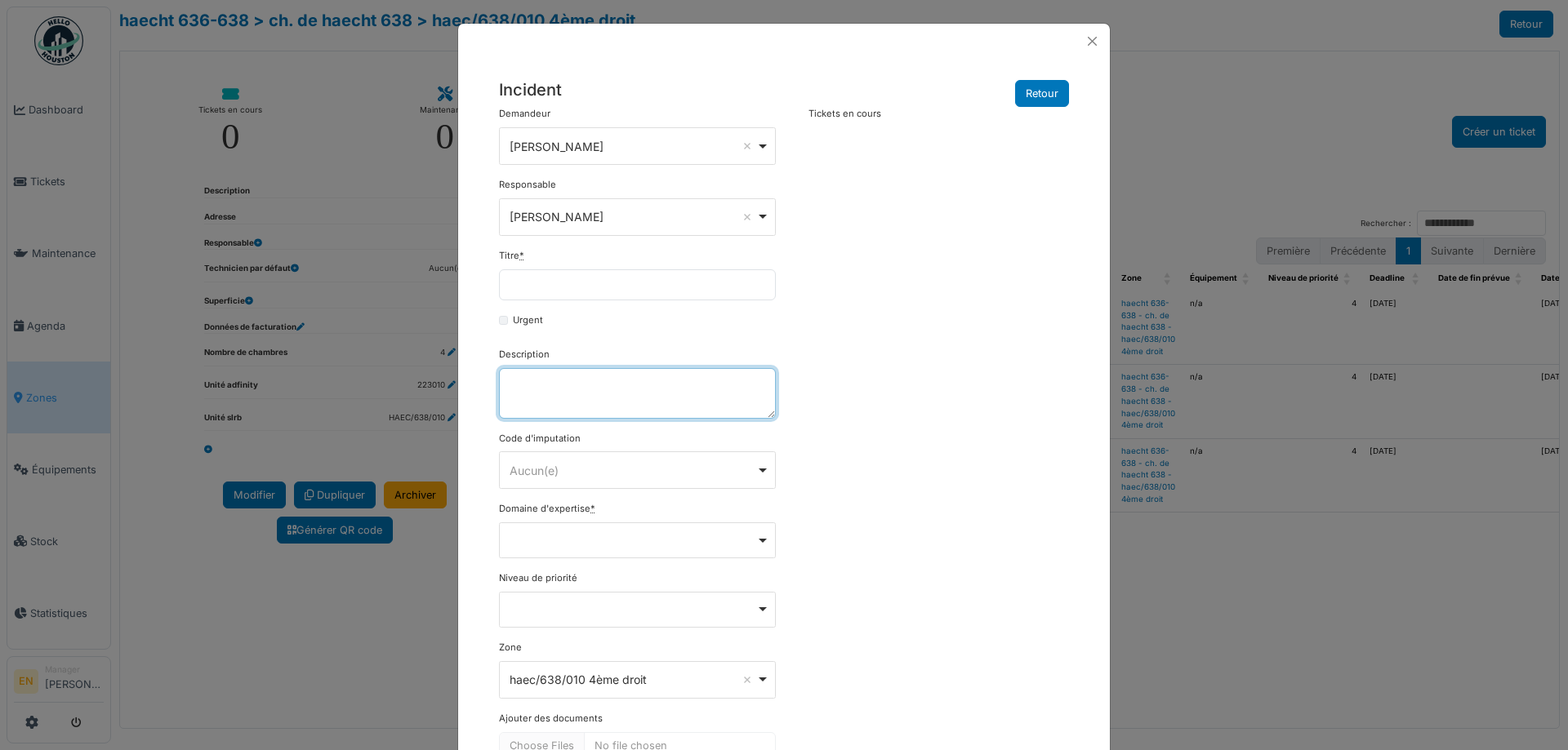
click at [557, 394] on textarea "Description" at bounding box center [637, 394] width 277 height 51
paste textarea "**********"
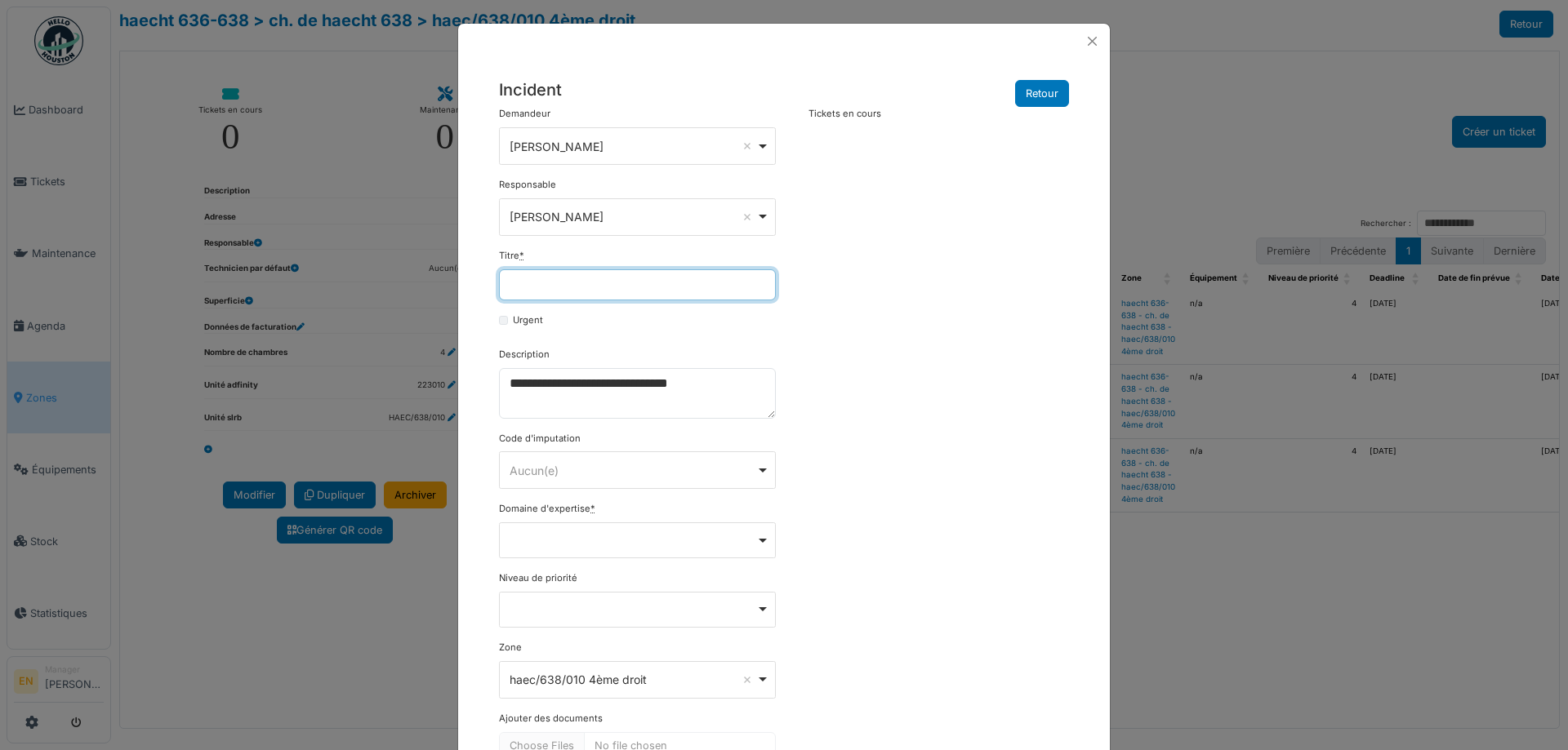
click at [568, 284] on input "Titre *" at bounding box center [637, 285] width 277 height 31
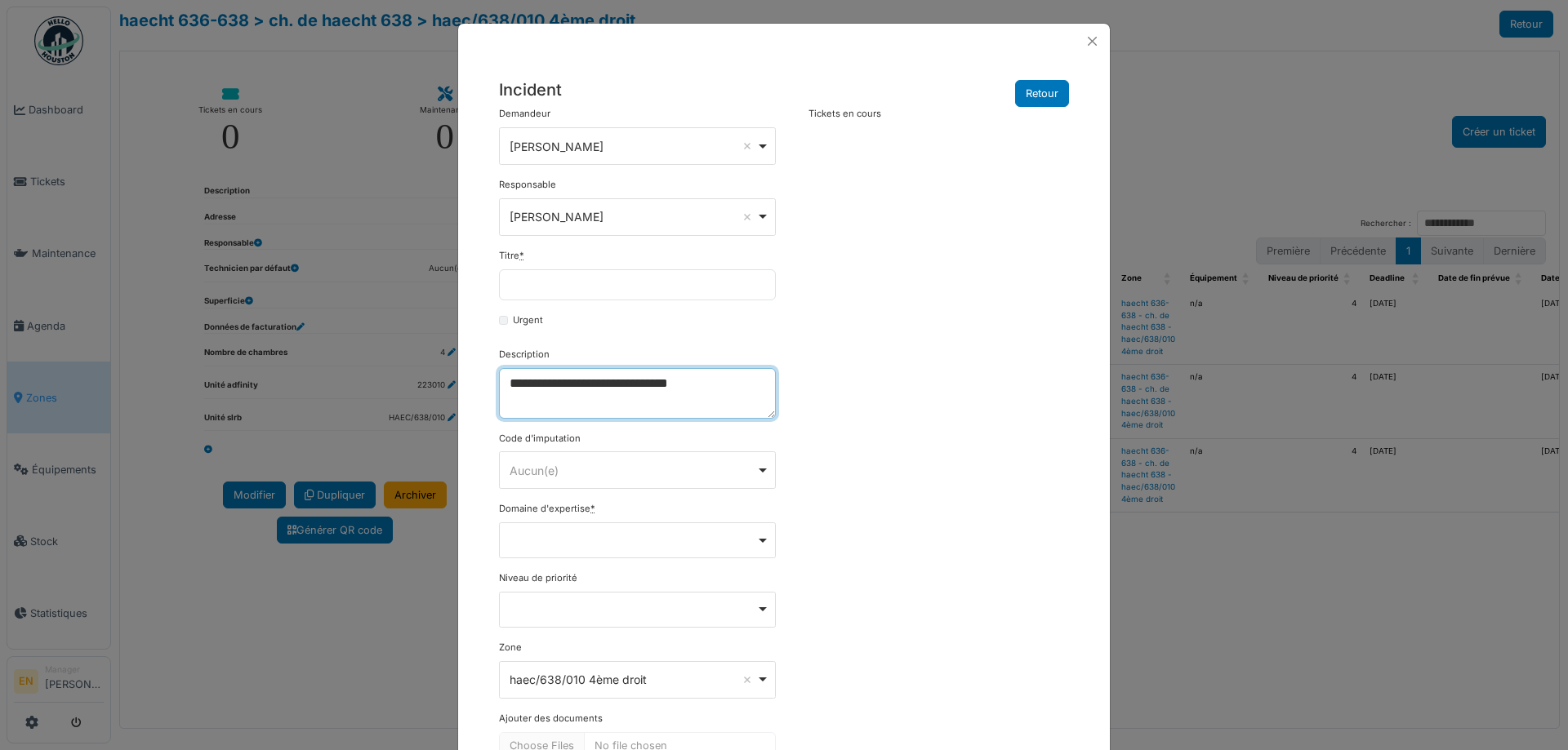
click at [506, 390] on textarea "**********" at bounding box center [637, 394] width 277 height 51
paste textarea "**********"
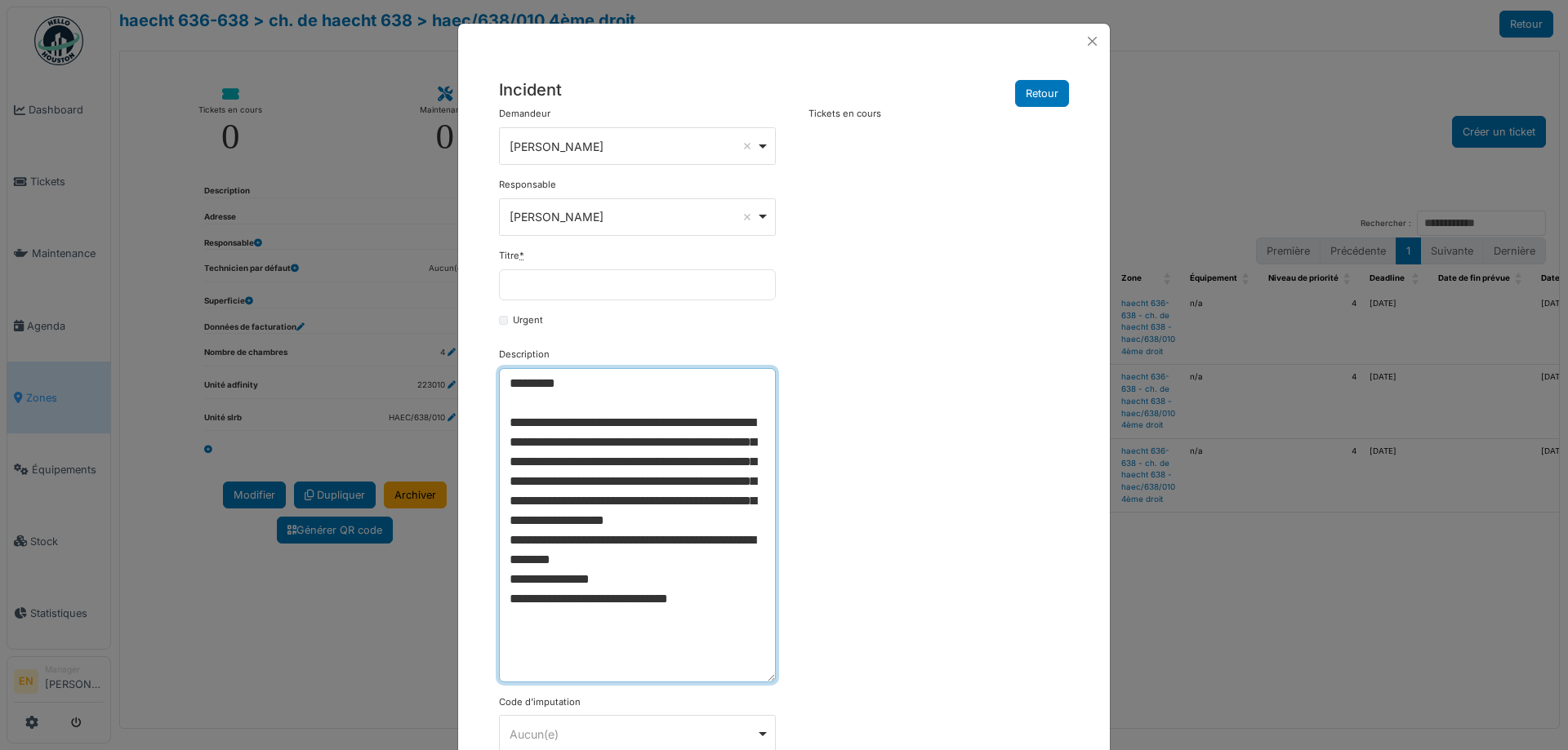
drag, startPoint x: 764, startPoint y: 413, endPoint x: 844, endPoint y: 677, distance: 275.9
click at [844, 677] on div "**********" at bounding box center [784, 587] width 586 height 960
drag, startPoint x: 674, startPoint y: 503, endPoint x: 498, endPoint y: 411, distance: 198.6
click at [499, 411] on textarea "**********" at bounding box center [637, 526] width 277 height 314
click at [590, 487] on textarea "**********" at bounding box center [637, 526] width 277 height 314
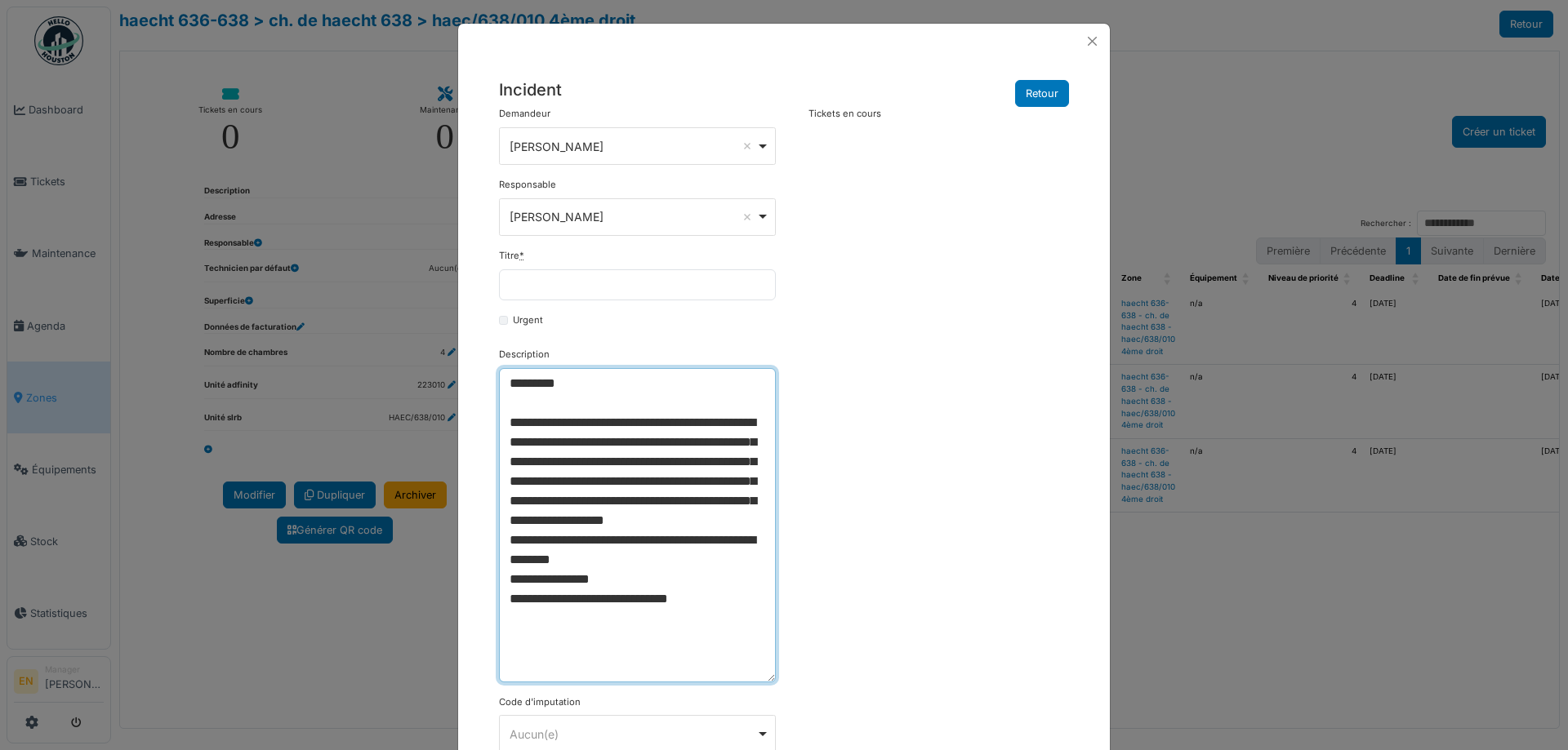
drag, startPoint x: 673, startPoint y: 500, endPoint x: 725, endPoint y: 558, distance: 77.9
click at [725, 558] on textarea "**********" at bounding box center [637, 526] width 277 height 314
type textarea "**********"
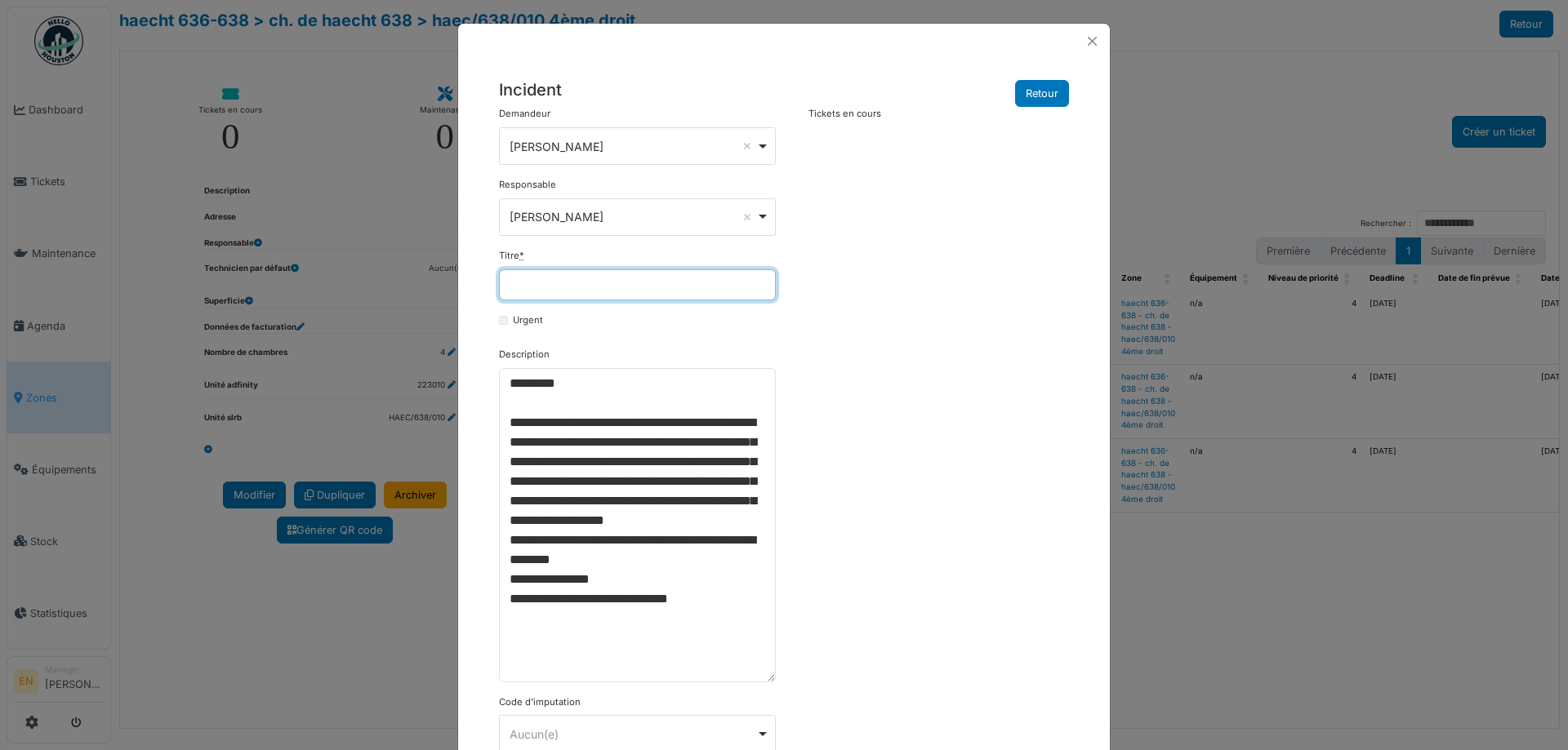
click at [549, 278] on input "Titre *" at bounding box center [637, 285] width 277 height 31
paste input "**********"
click at [554, 291] on input "**********" at bounding box center [637, 285] width 277 height 31
click at [734, 279] on input "**********" at bounding box center [637, 285] width 277 height 31
click at [766, 284] on input "**********" at bounding box center [637, 285] width 277 height 31
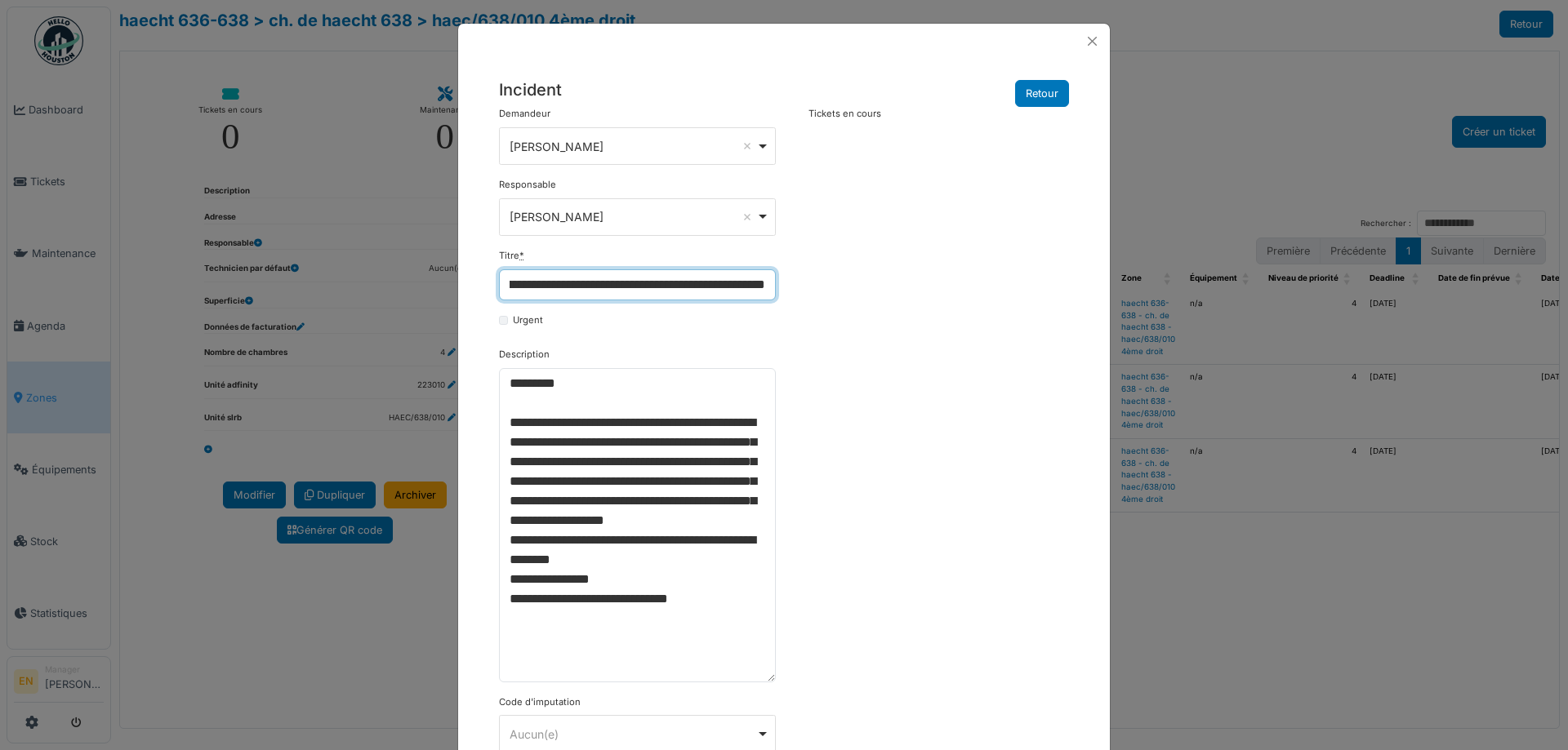
scroll to position [0, 242]
drag, startPoint x: 694, startPoint y: 287, endPoint x: 721, endPoint y: 288, distance: 27.0
click at [721, 288] on input "**********" at bounding box center [637, 285] width 277 height 31
click at [734, 284] on input "**********" at bounding box center [637, 285] width 277 height 31
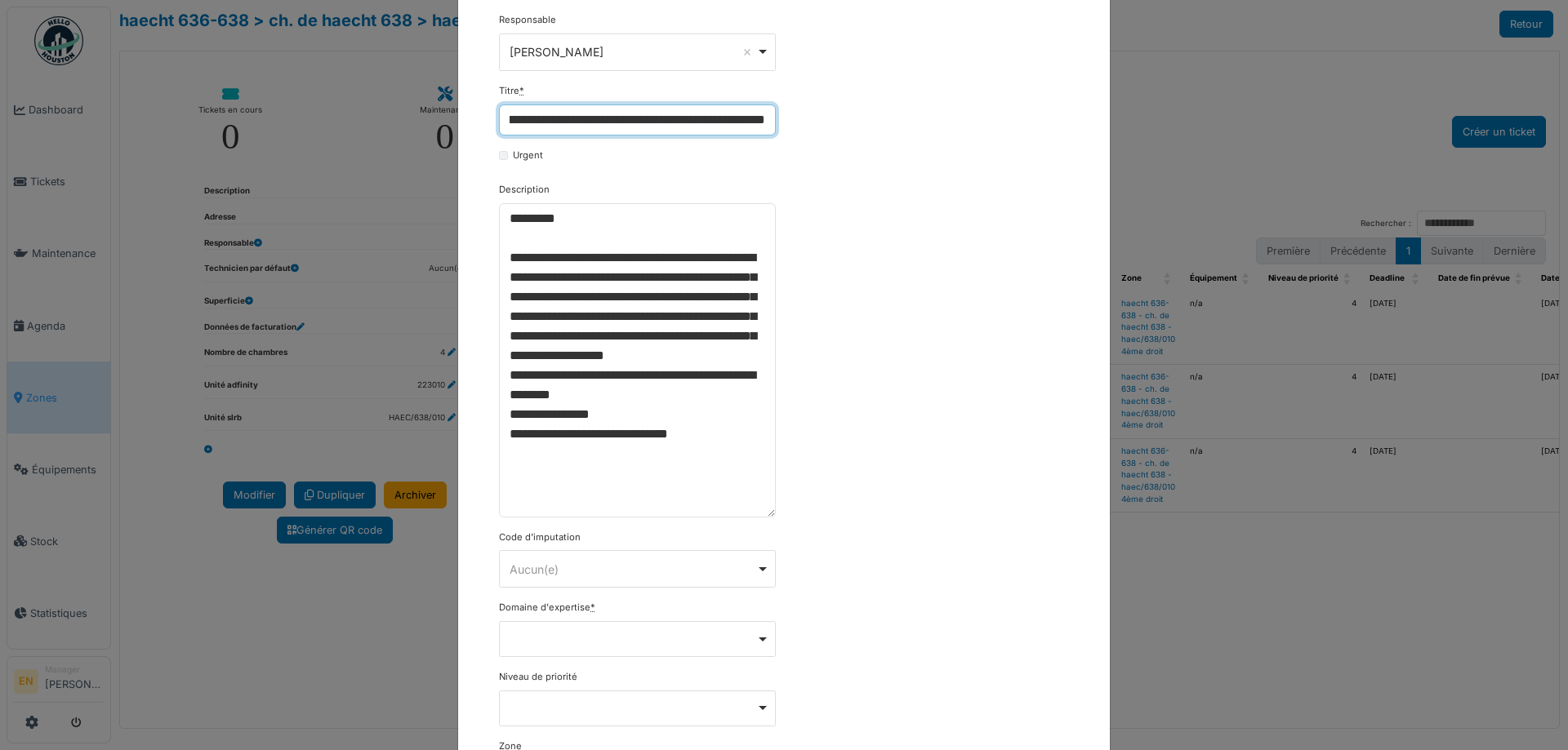
scroll to position [163, 0]
type input "**********"
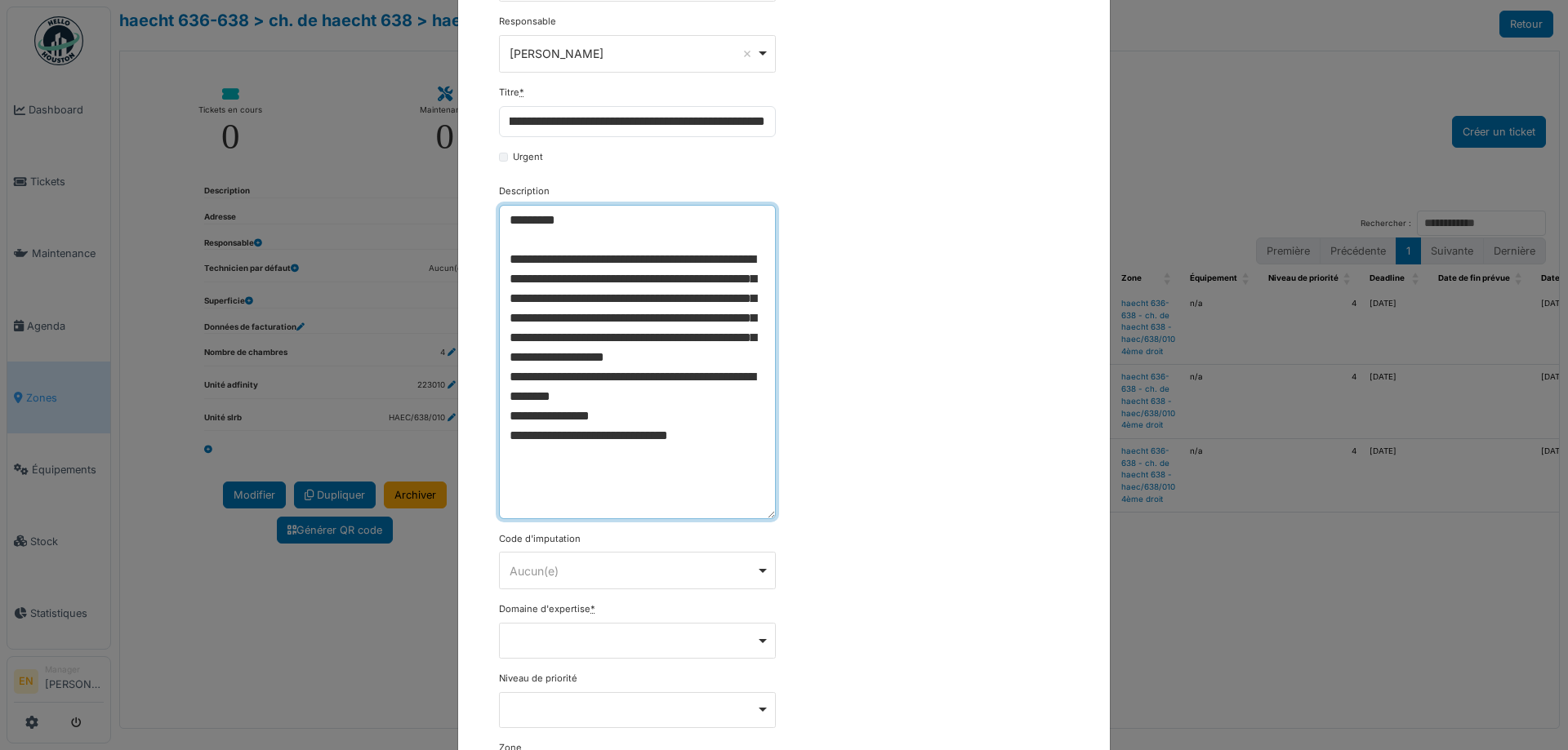
scroll to position [0, 0]
click at [503, 224] on textarea "**********" at bounding box center [637, 362] width 277 height 314
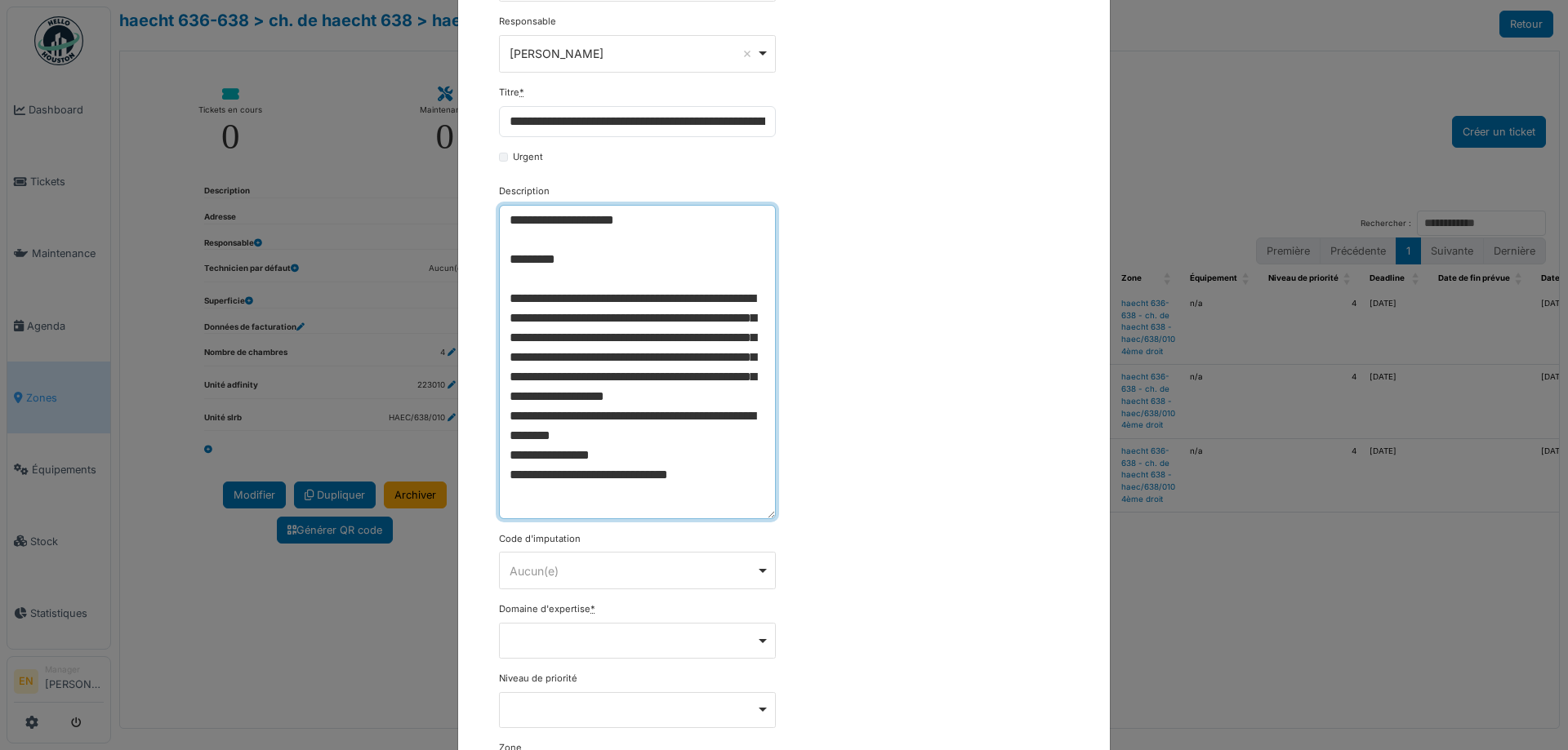
click at [627, 224] on textarea "**********" at bounding box center [637, 362] width 277 height 314
click at [761, 641] on div "Remove item" at bounding box center [637, 640] width 263 height 7
type textarea "**********"
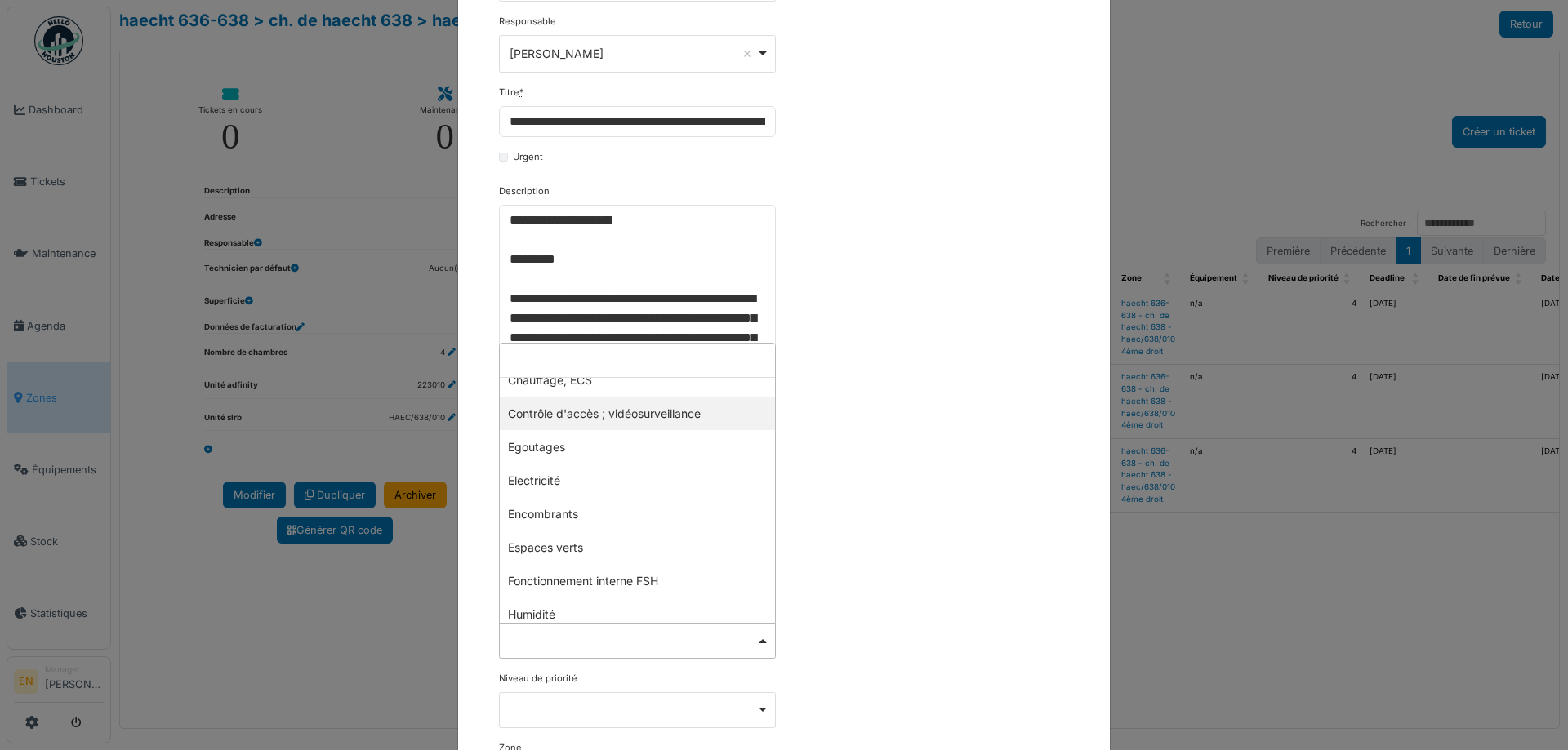
scroll to position [163, 0]
select select "***"
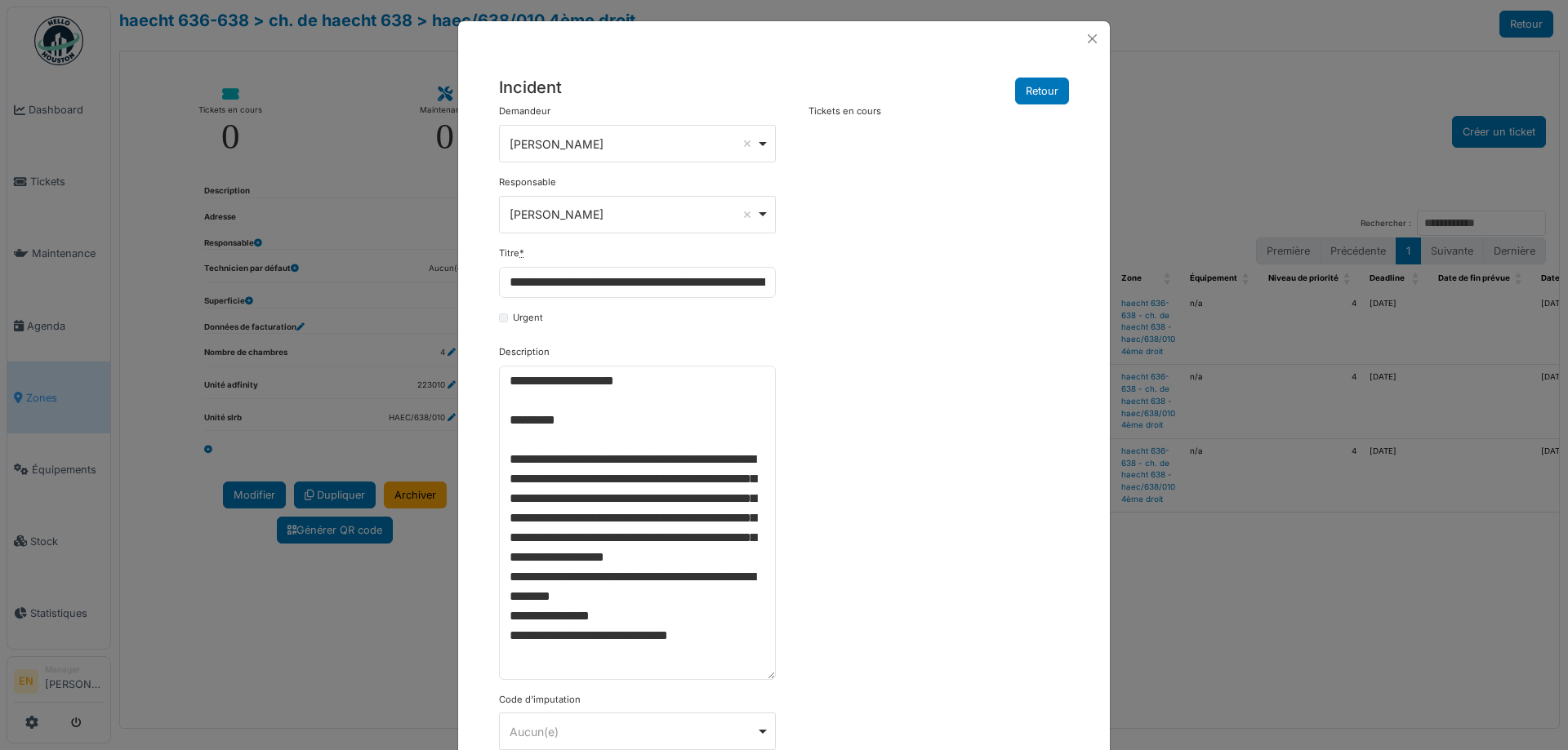
scroll to position [0, 0]
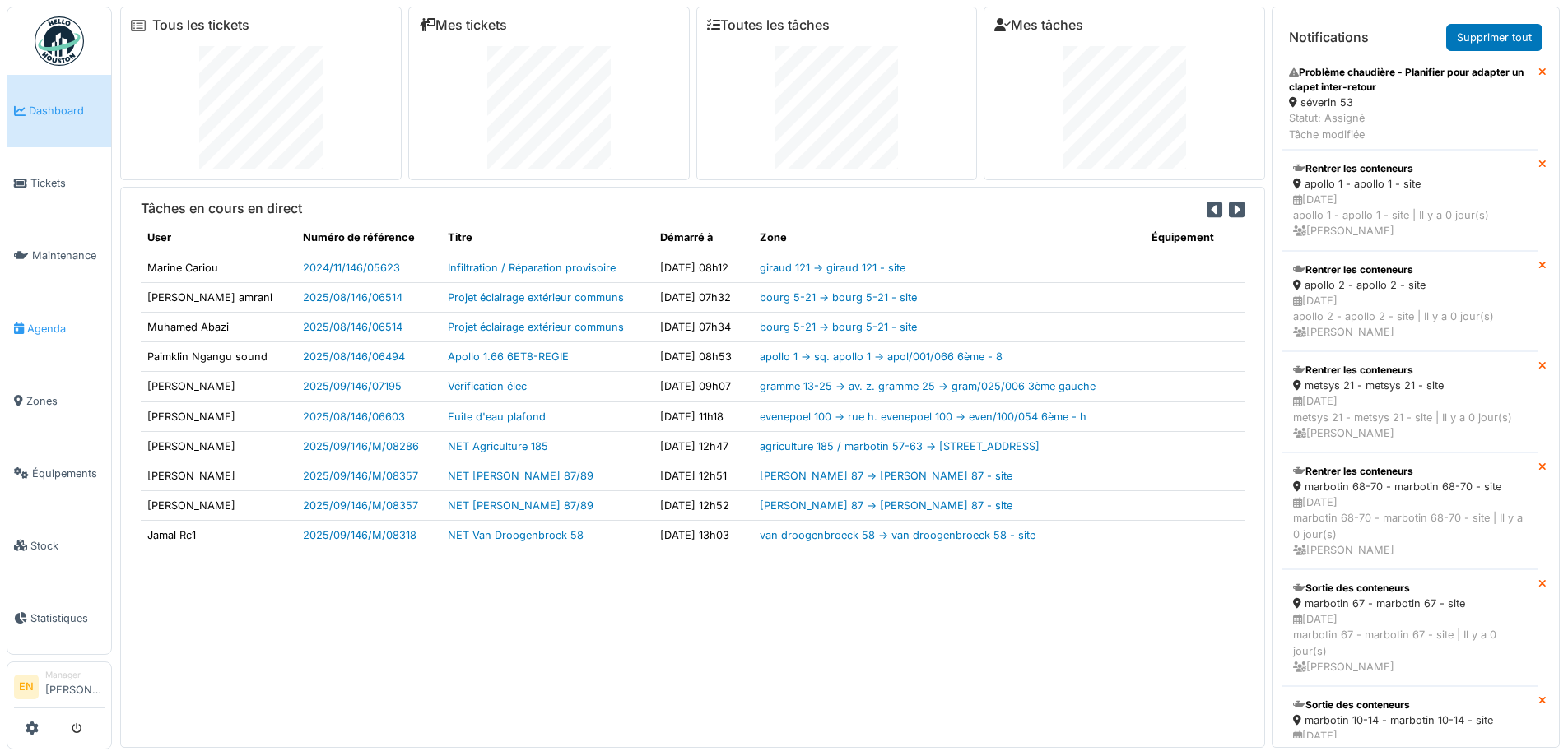
click at [56, 324] on span "Agenda" at bounding box center [66, 328] width 78 height 16
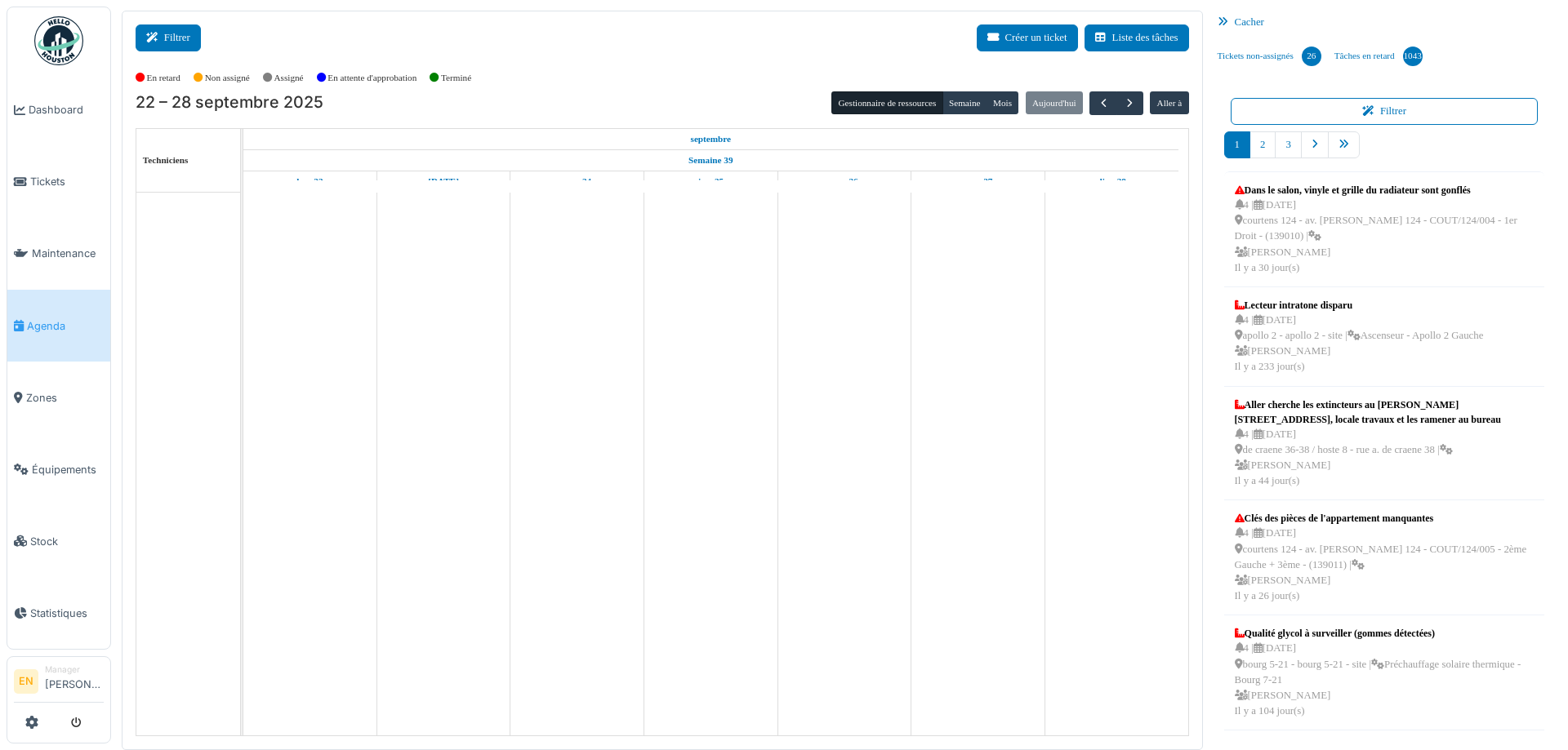
click at [163, 34] on icon at bounding box center [155, 38] width 18 height 11
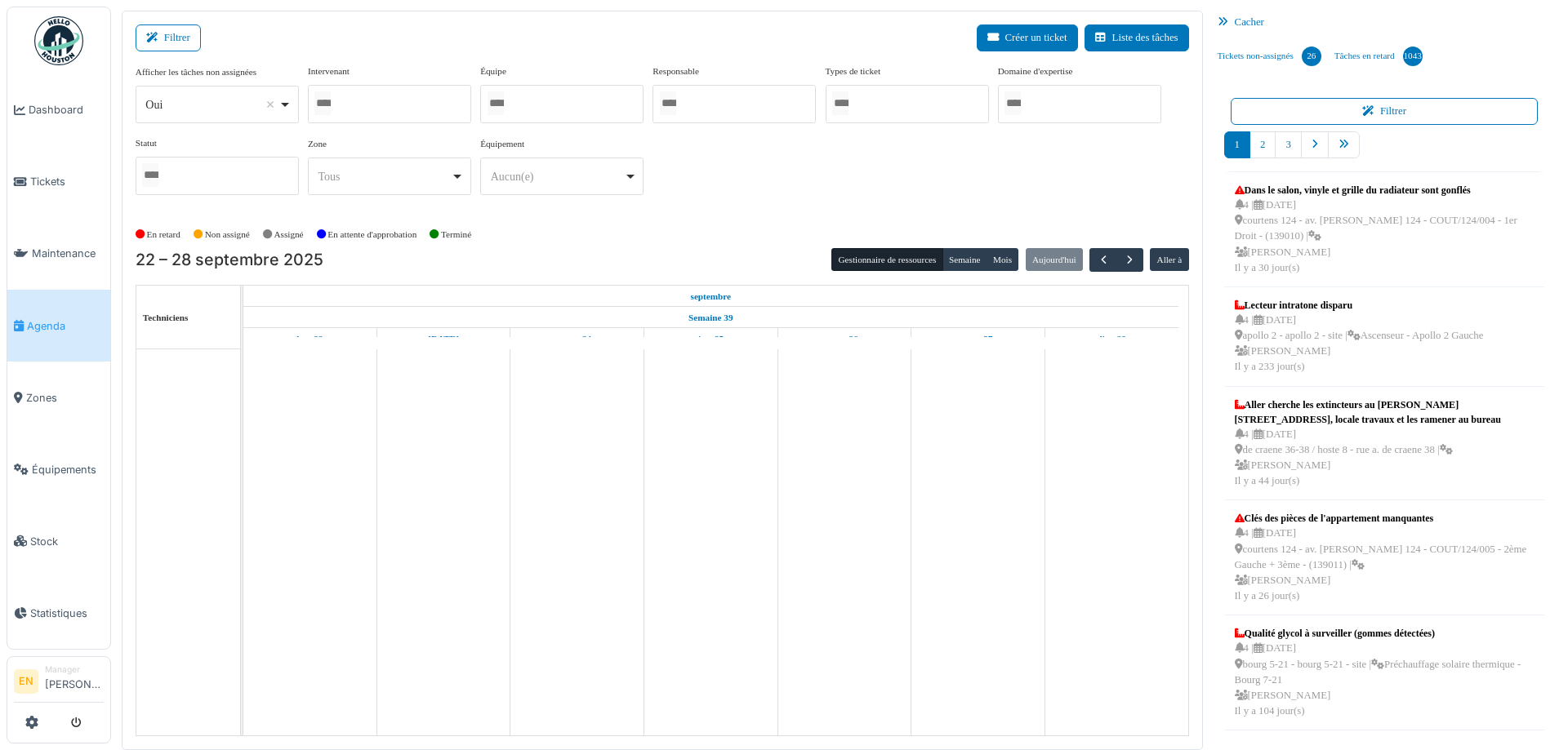
click at [284, 109] on div "Oui Remove item" at bounding box center [217, 105] width 149 height 24
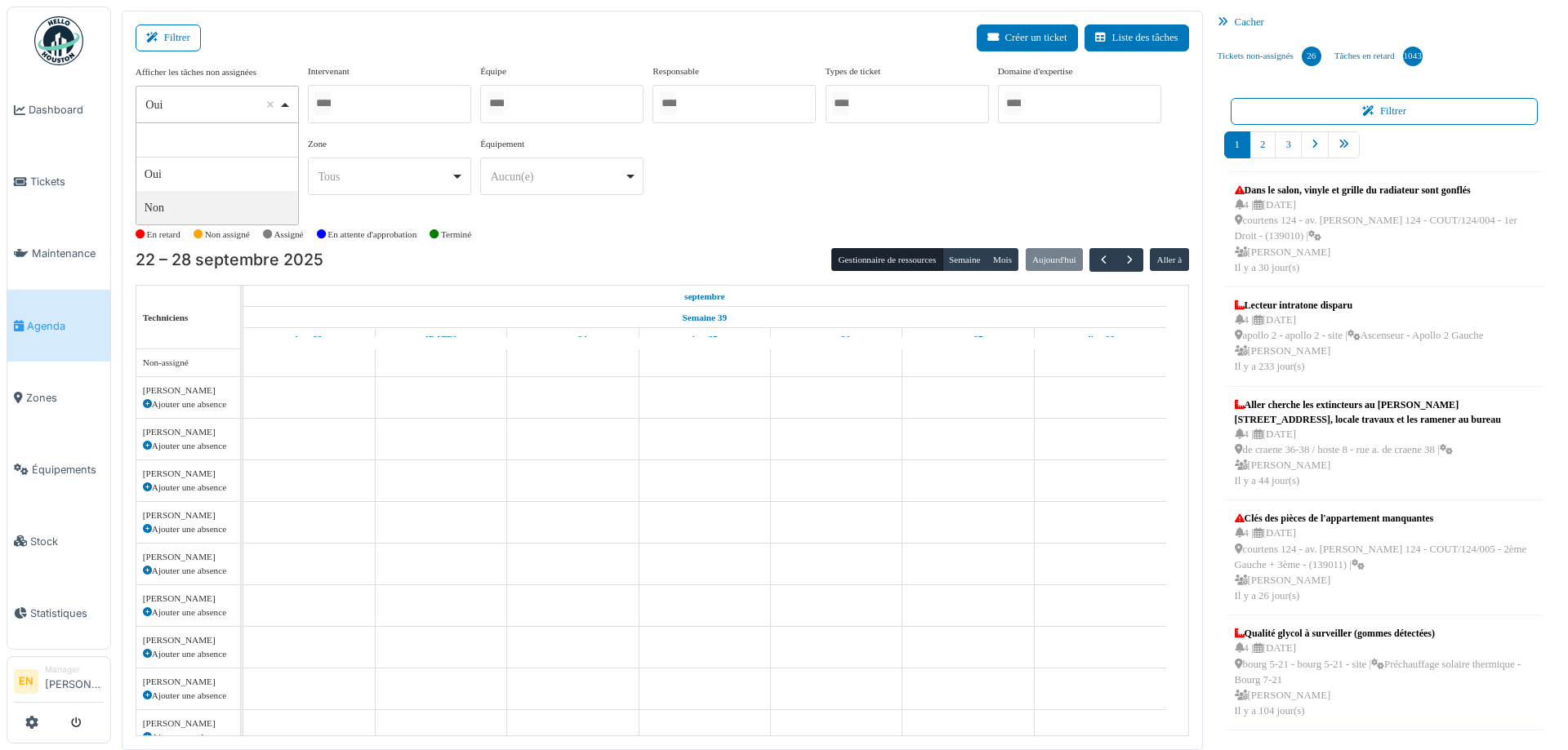
select select "**"
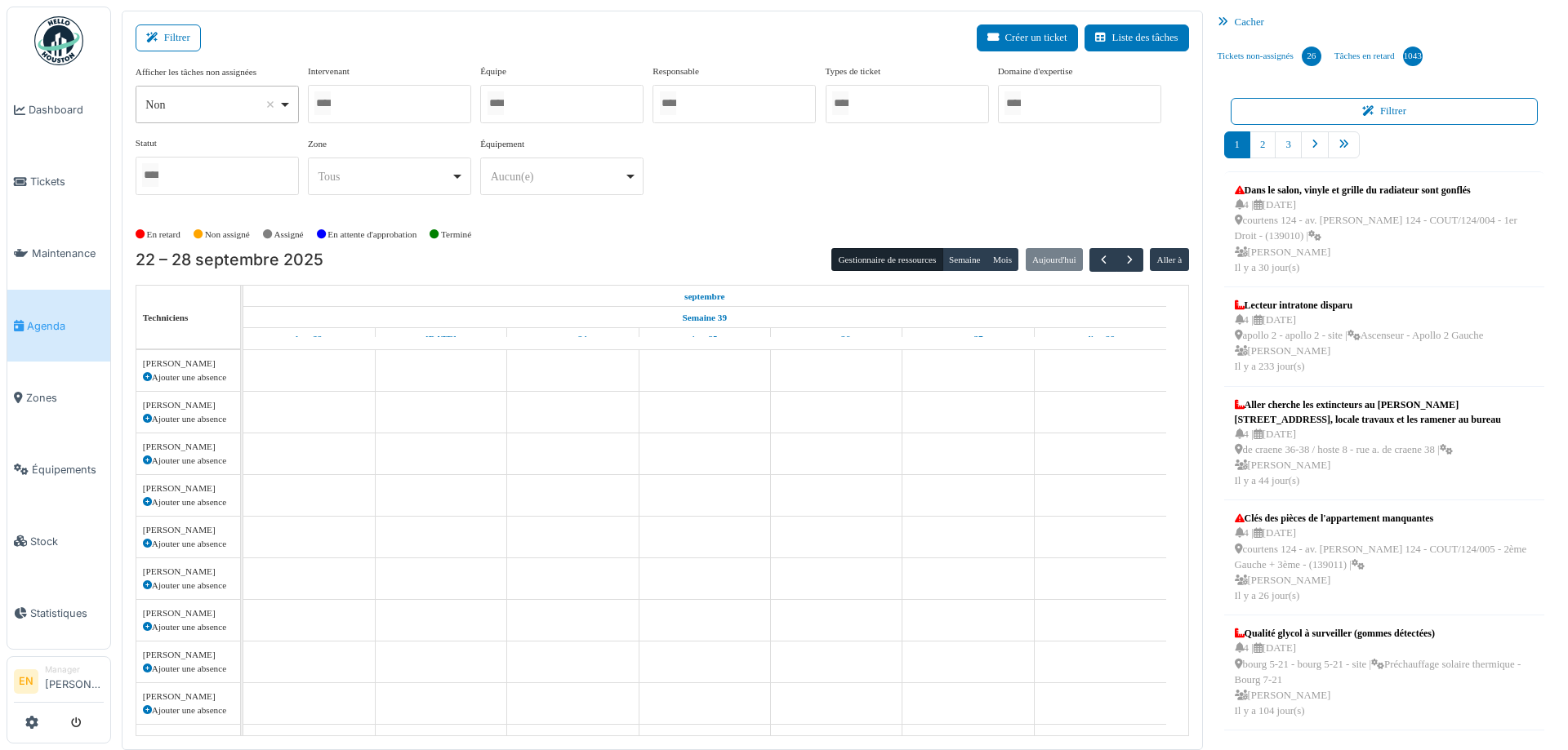
click at [404, 102] on div at bounding box center [389, 104] width 163 height 38
type input "****"
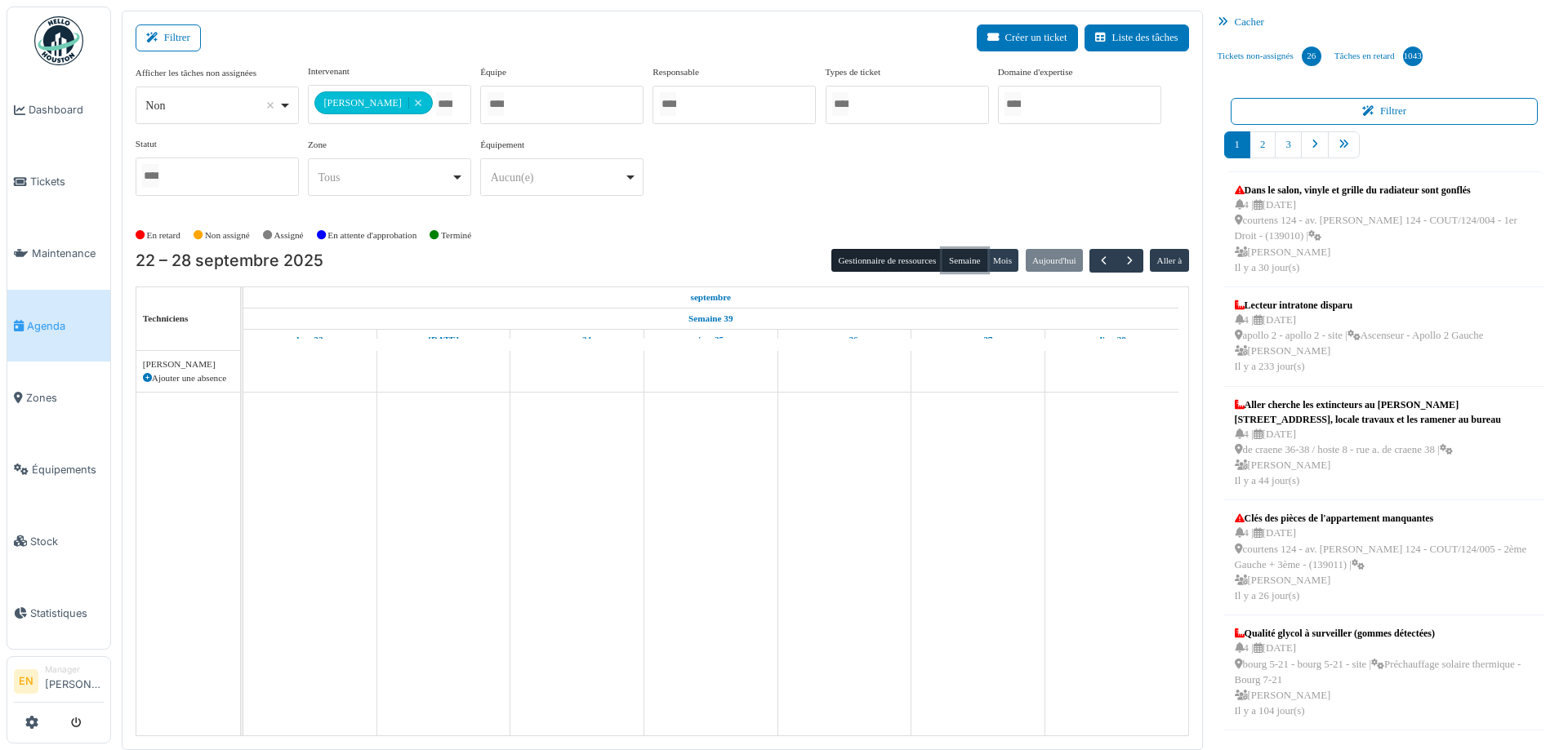
click at [948, 269] on button "Semaine" at bounding box center [965, 260] width 45 height 23
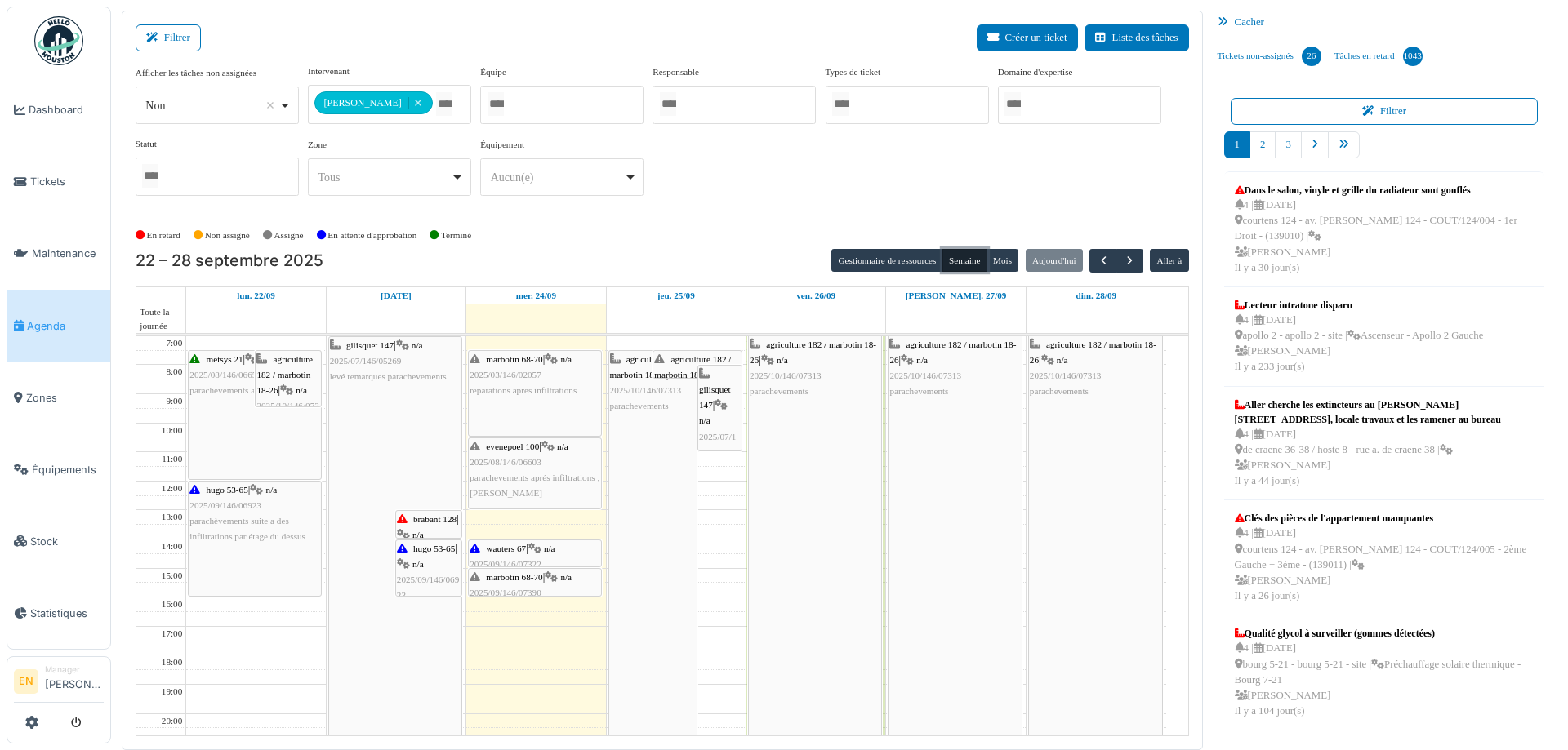
click at [954, 260] on button "Semaine" at bounding box center [965, 260] width 45 height 23
click at [1123, 260] on span "button" at bounding box center [1129, 260] width 14 height 14
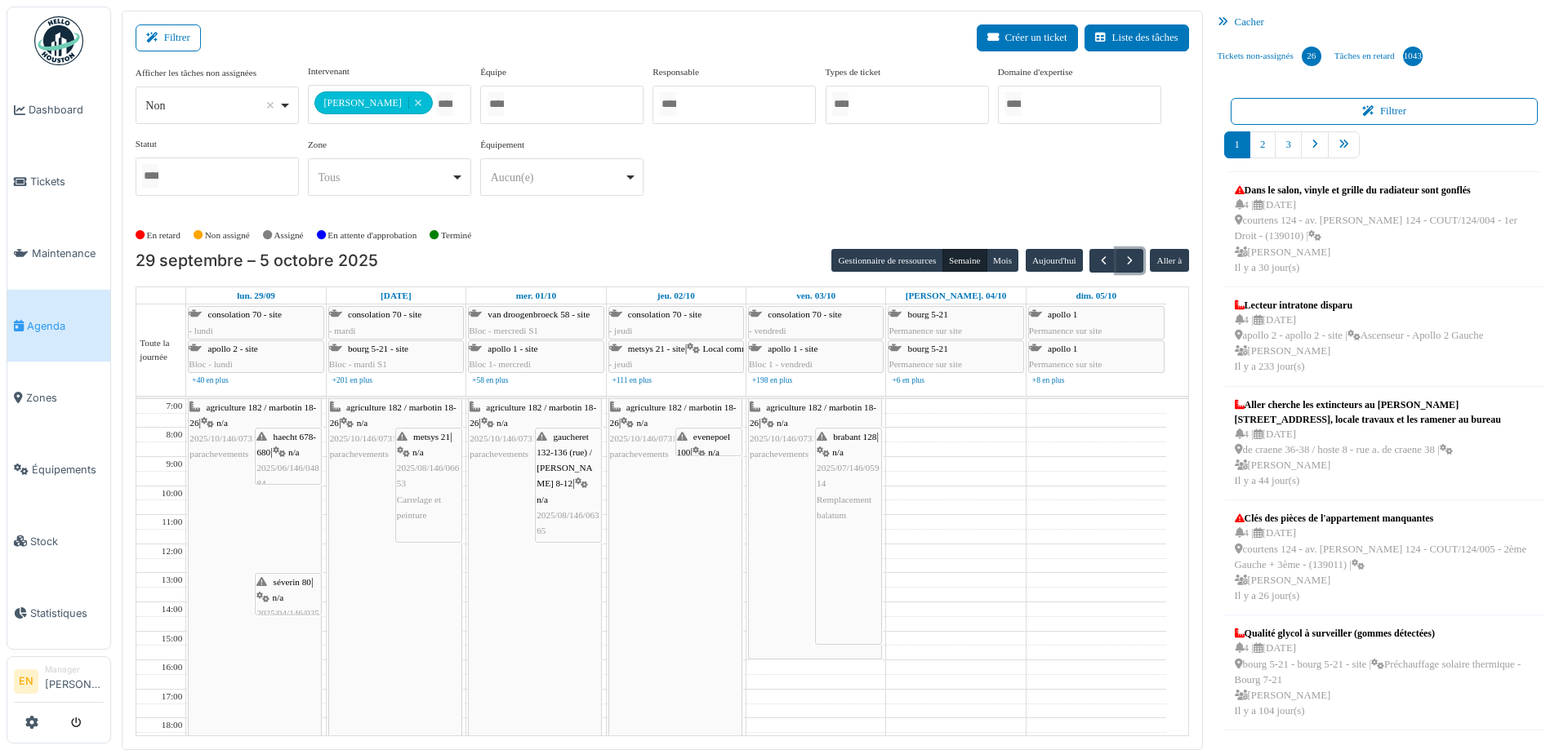
click at [769, 422] on icon at bounding box center [767, 423] width 13 height 11
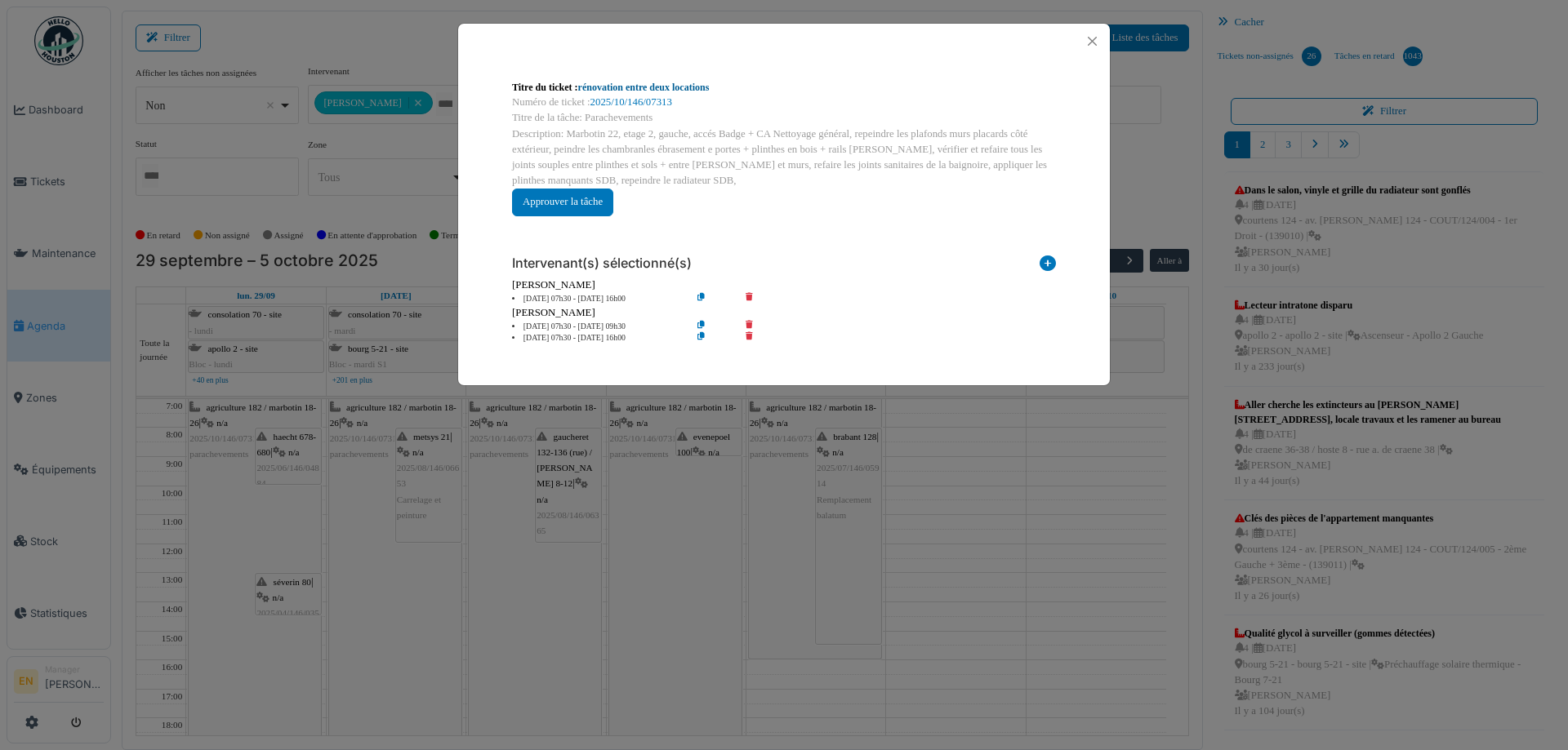
click at [644, 87] on link "rénovation entre deux locations" at bounding box center [644, 88] width 132 height 11
click at [1091, 39] on button "Close" at bounding box center [1091, 41] width 22 height 22
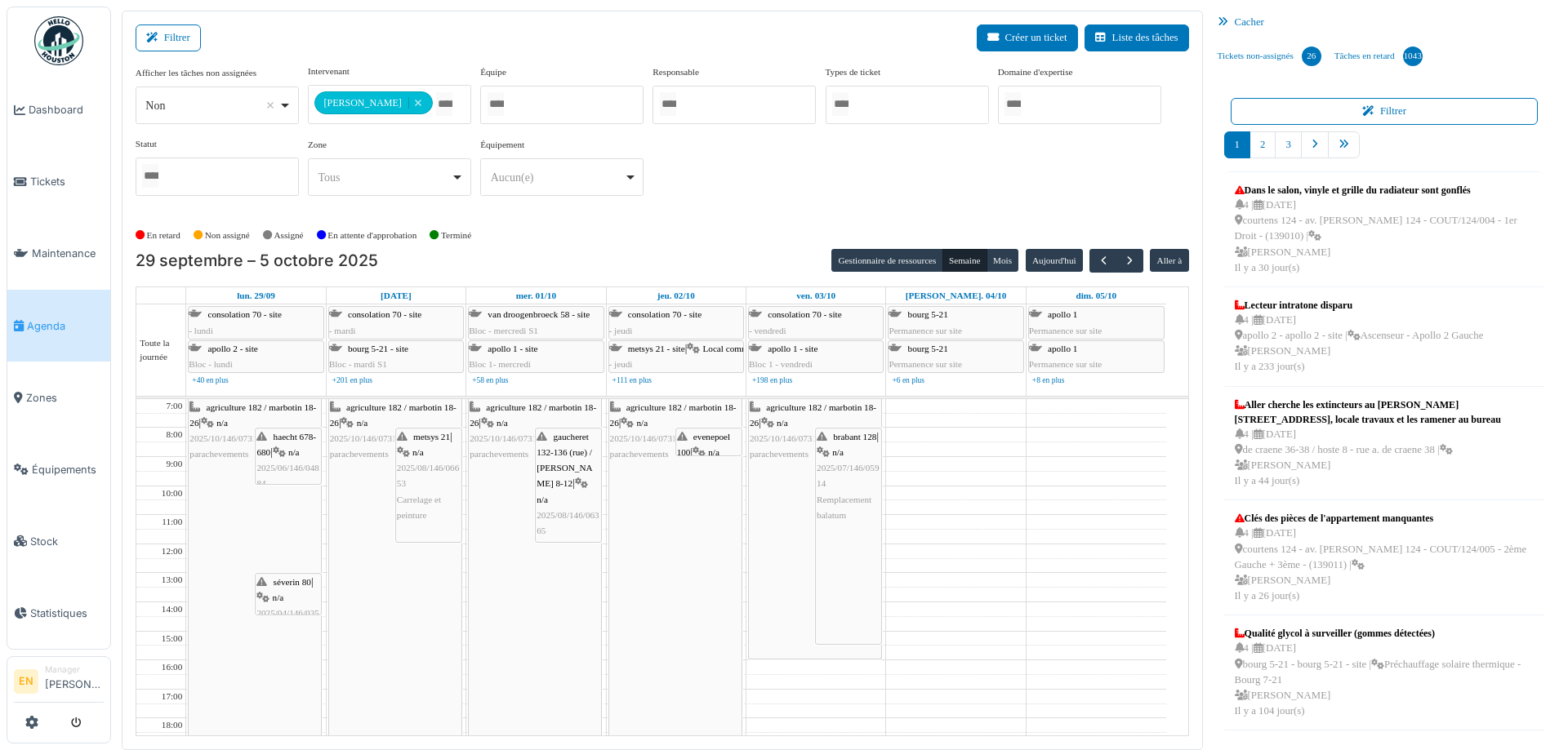
click at [851, 481] on div "brabant 128 | n/a 2025/07/146/05914 Remplacement balatum" at bounding box center [848, 477] width 64 height 94
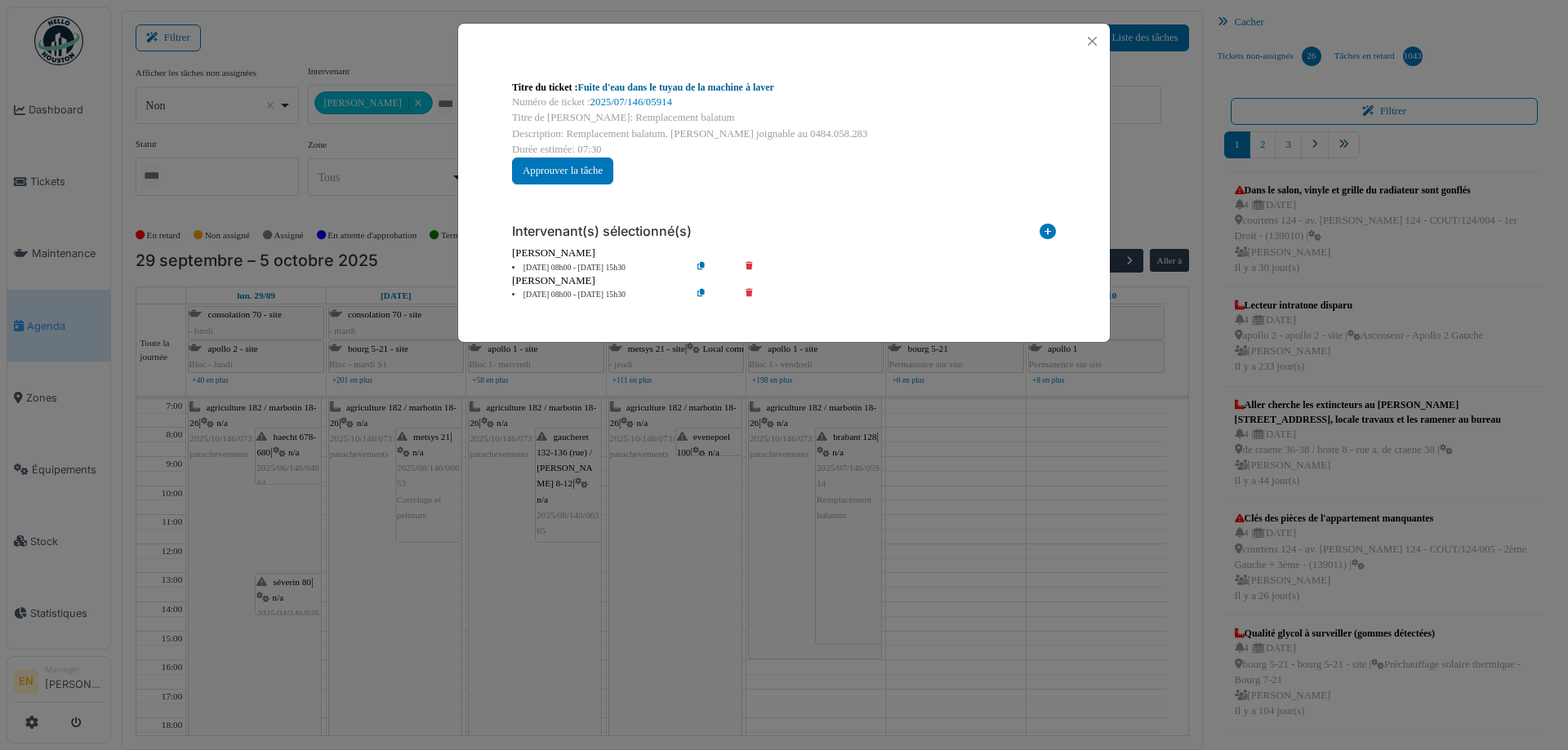
click at [696, 85] on link "Fuite d'eau dans le tuyau de la machine à laver" at bounding box center [676, 88] width 196 height 11
click at [1090, 42] on button "Close" at bounding box center [1091, 41] width 22 height 22
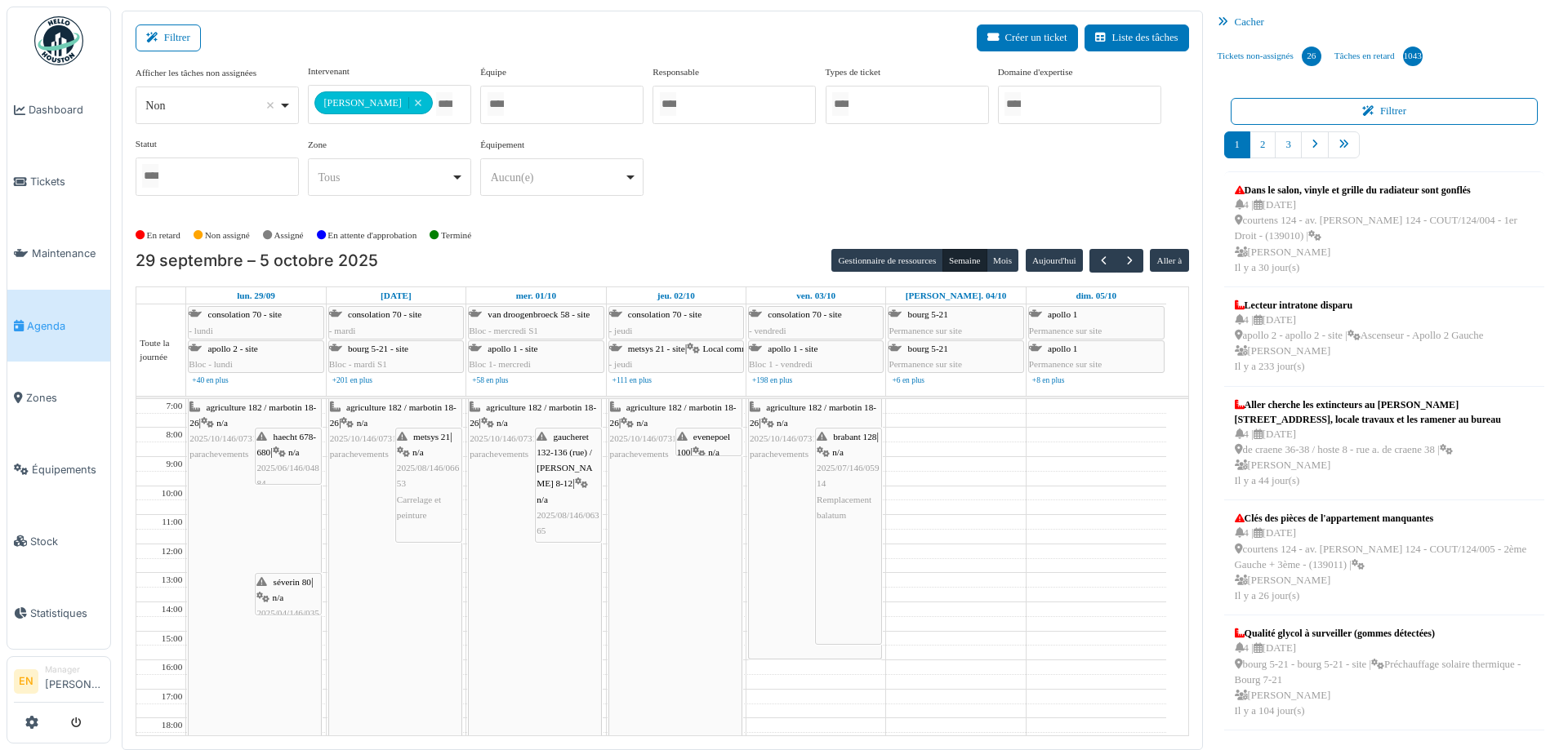
click at [706, 444] on div "evenepoel 100 | n/a 2025/08/146/06272 Peinture" at bounding box center [709, 469] width 64 height 79
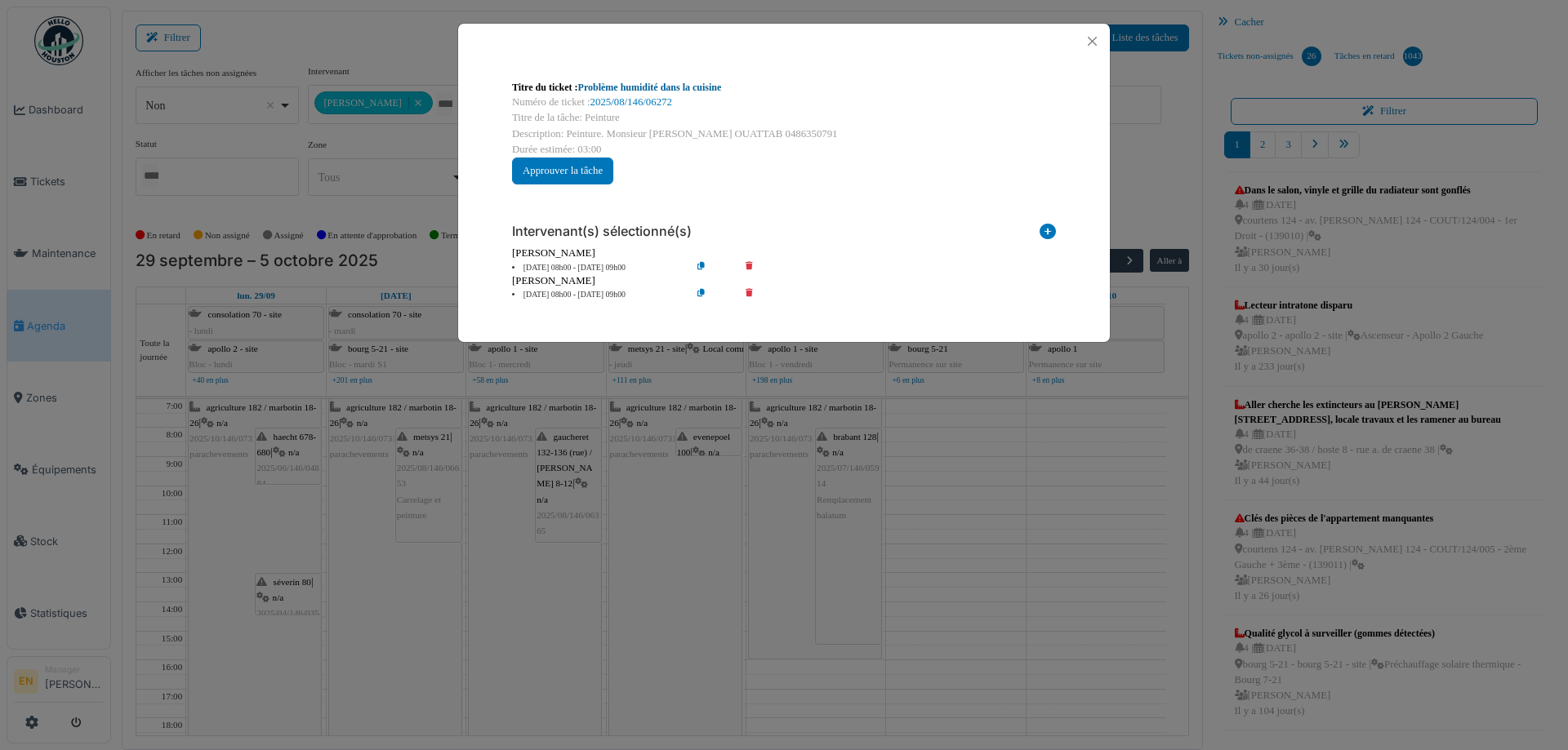
click at [684, 85] on link "Problème humidité dans la cuisine" at bounding box center [649, 88] width 143 height 11
click at [1090, 43] on button "Close" at bounding box center [1091, 41] width 22 height 22
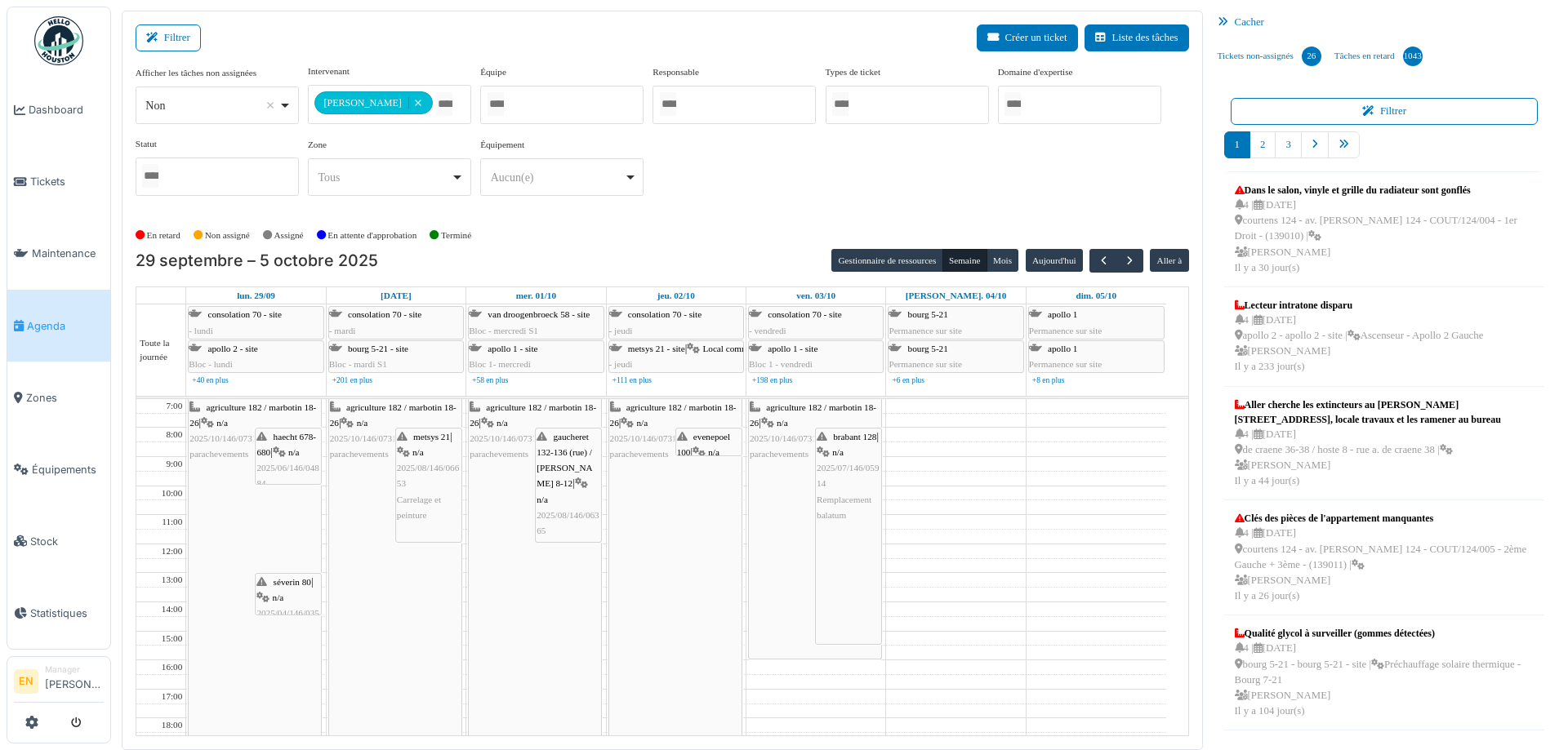
click at [575, 464] on span "gaucheret 132-136 (rue) / thomas 8-12" at bounding box center [564, 460] width 56 height 57
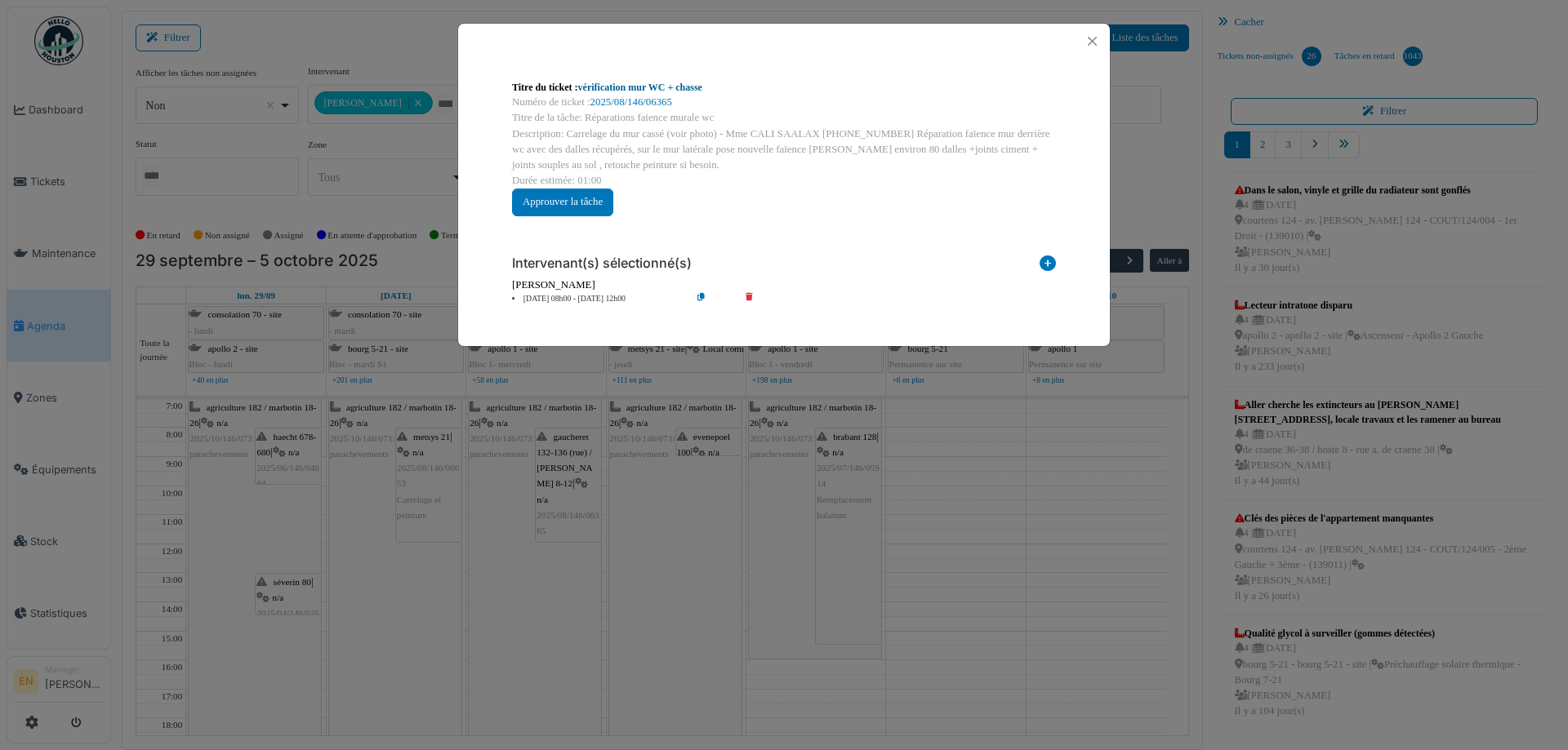
click at [677, 85] on link "vérification mur WC + chasse" at bounding box center [640, 88] width 124 height 11
click at [1093, 39] on button "Close" at bounding box center [1091, 41] width 22 height 22
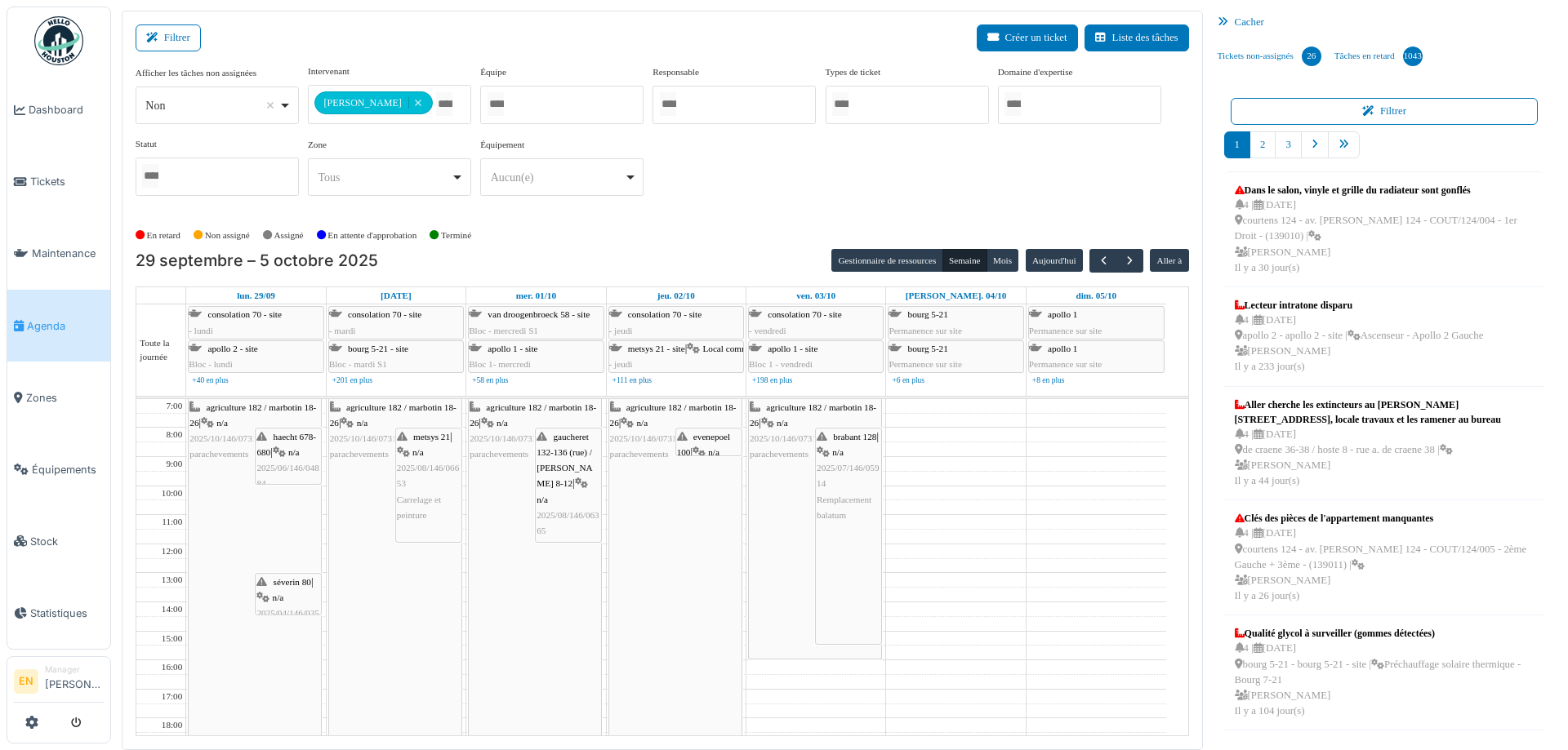
click at [423, 488] on div "metsys 21 | n/a 2025/08/146/06653 Carrelage et peinture" at bounding box center [429, 477] width 64 height 94
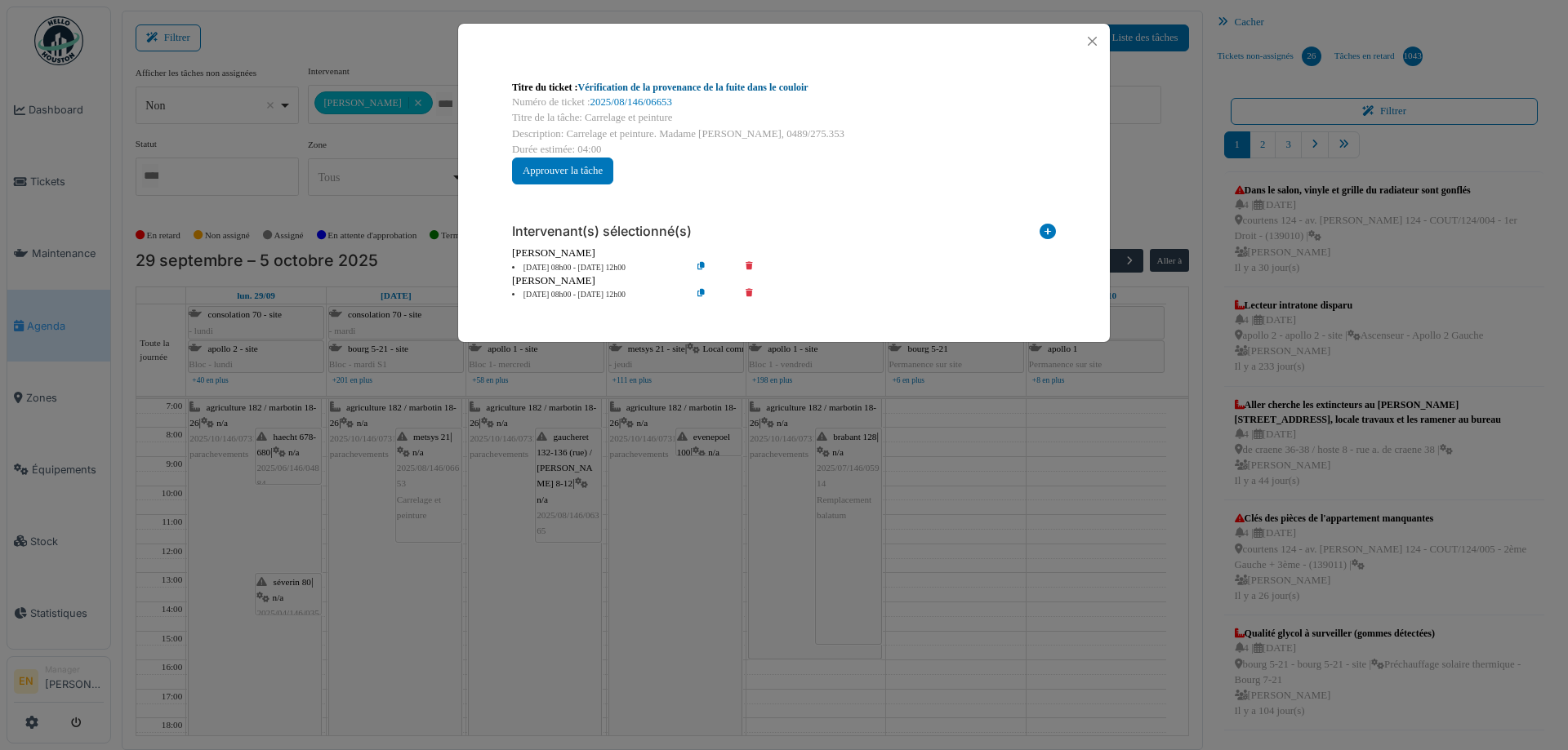
click at [739, 86] on link "Vérification de la provenance de la fuite dans le couloir" at bounding box center [693, 88] width 230 height 11
click at [1093, 42] on button "Close" at bounding box center [1091, 41] width 22 height 22
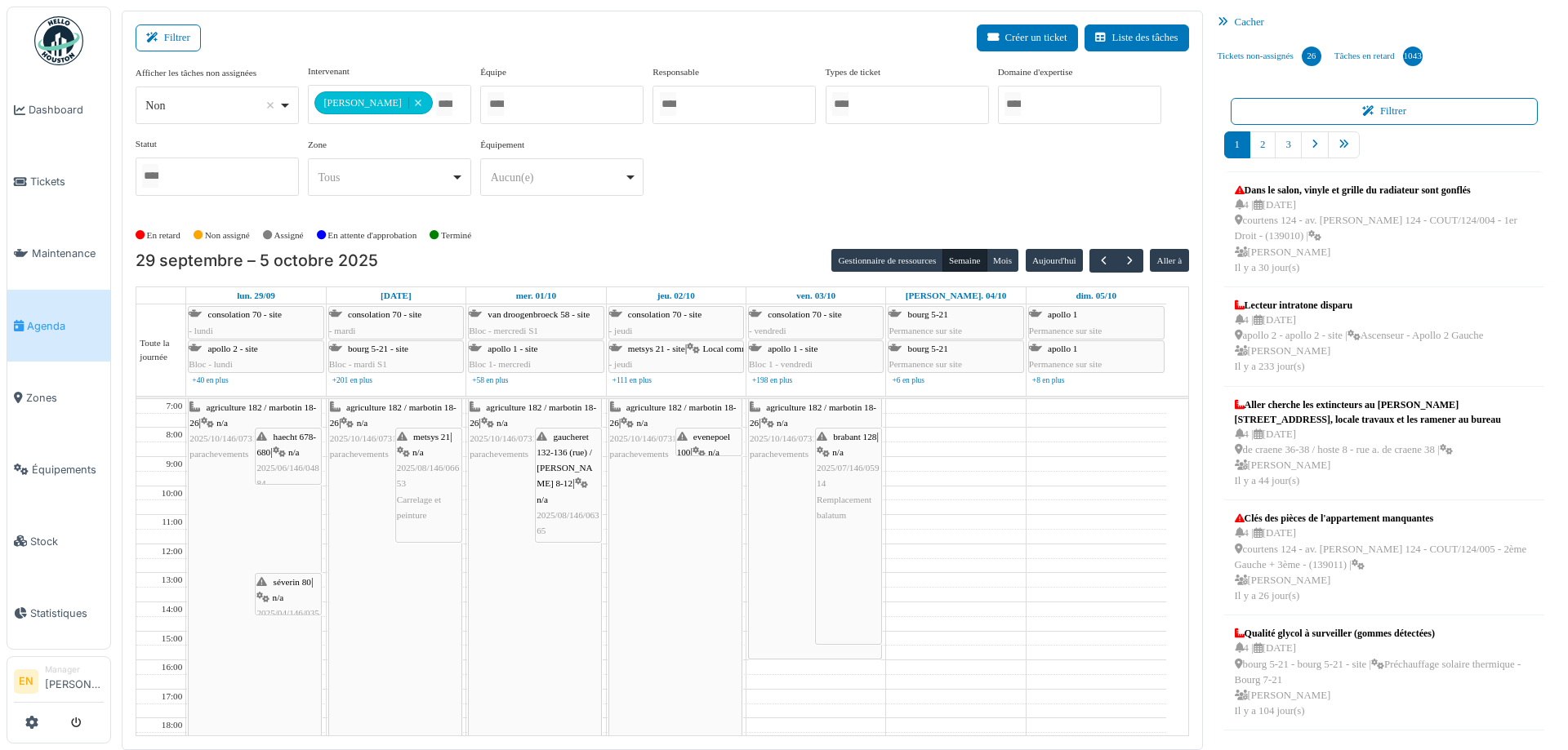
click at [291, 454] on div "haecht 678-680 | n/a 2025/06/146/04884 gratter et enduire" at bounding box center [288, 469] width 64 height 79
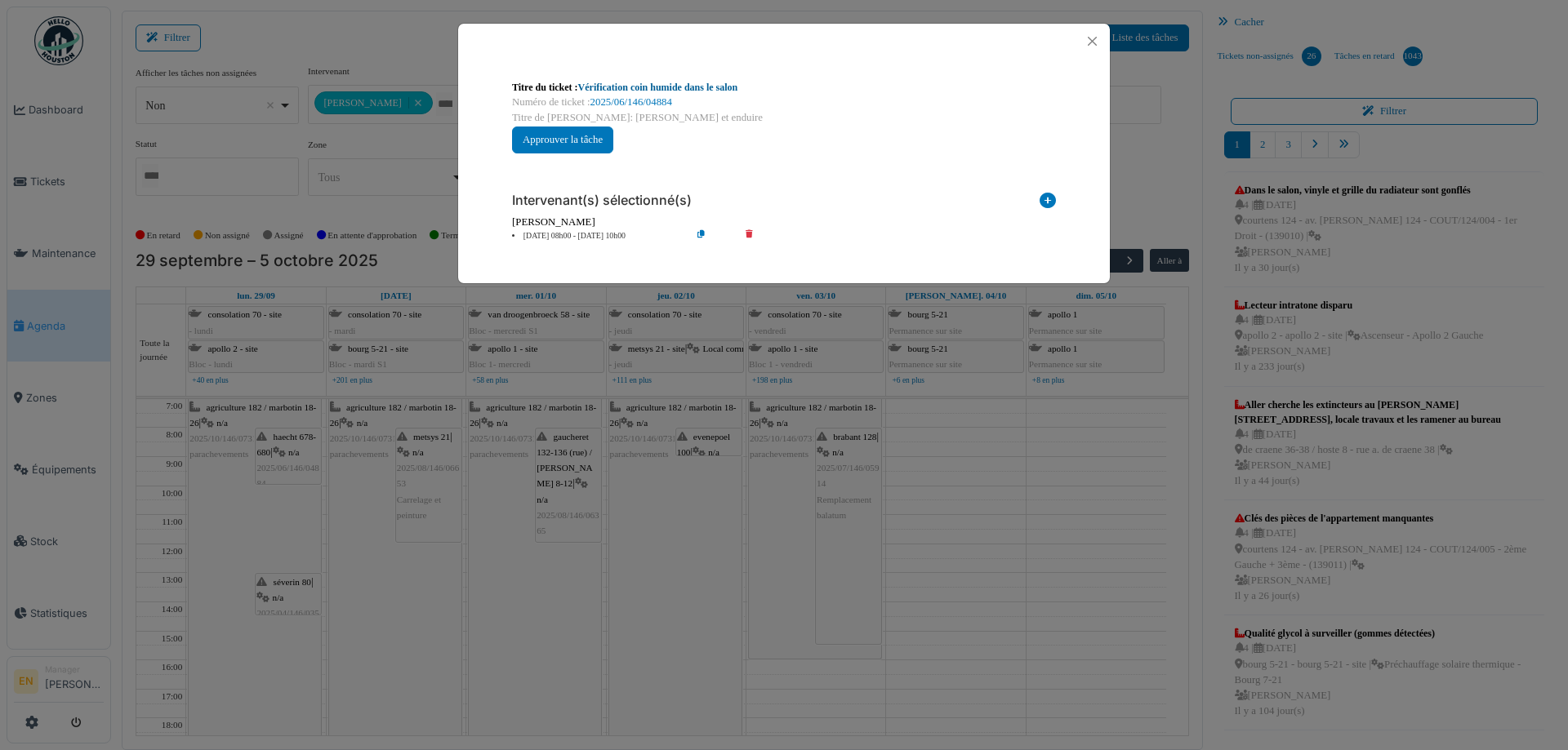
click at [715, 85] on link "Vérification coin humide dans le salon" at bounding box center [657, 88] width 160 height 11
click at [1091, 42] on button "Close" at bounding box center [1091, 41] width 22 height 22
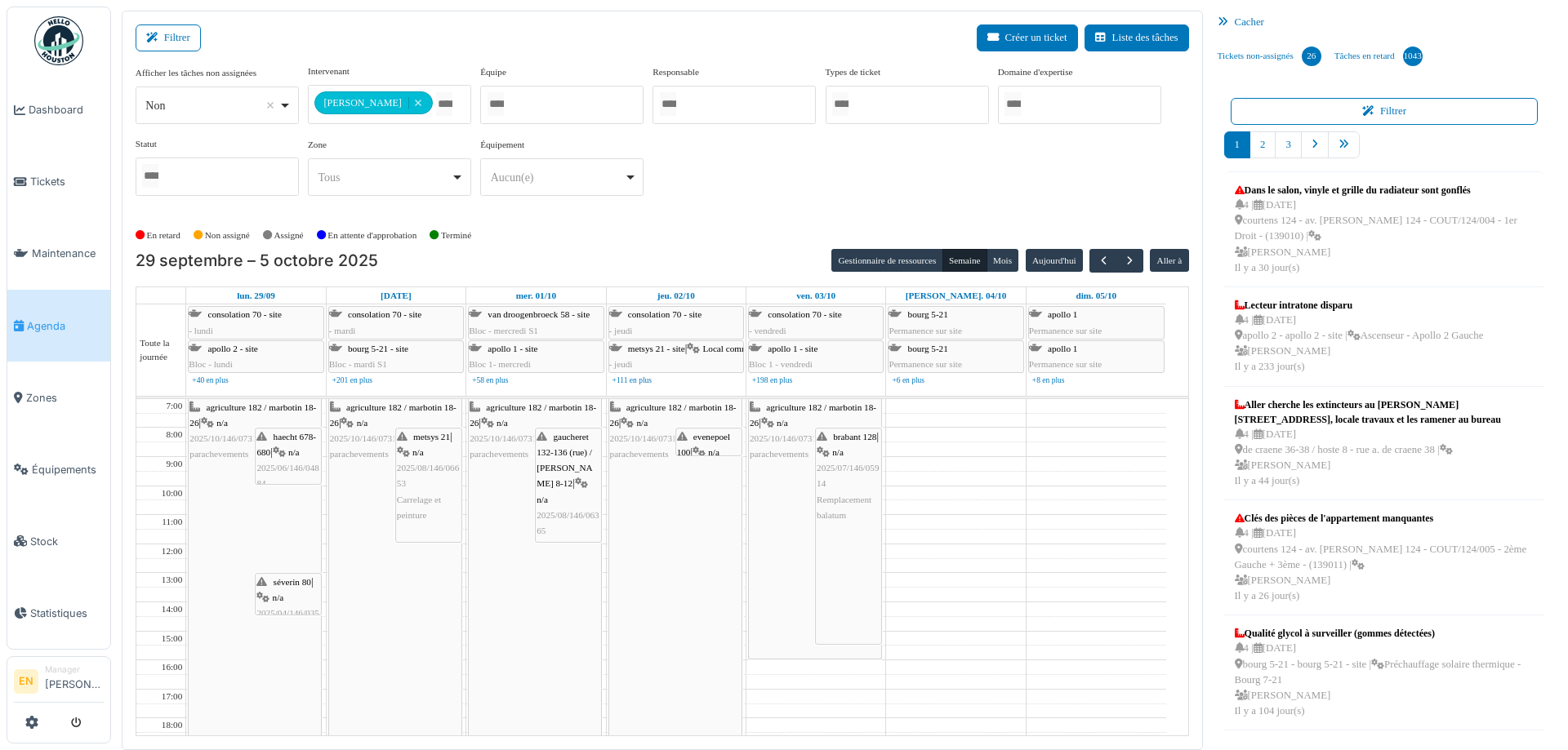
click at [292, 597] on div "séverin 80 | n/a 2025/04/146/03507 Peinture" at bounding box center [288, 614] width 64 height 79
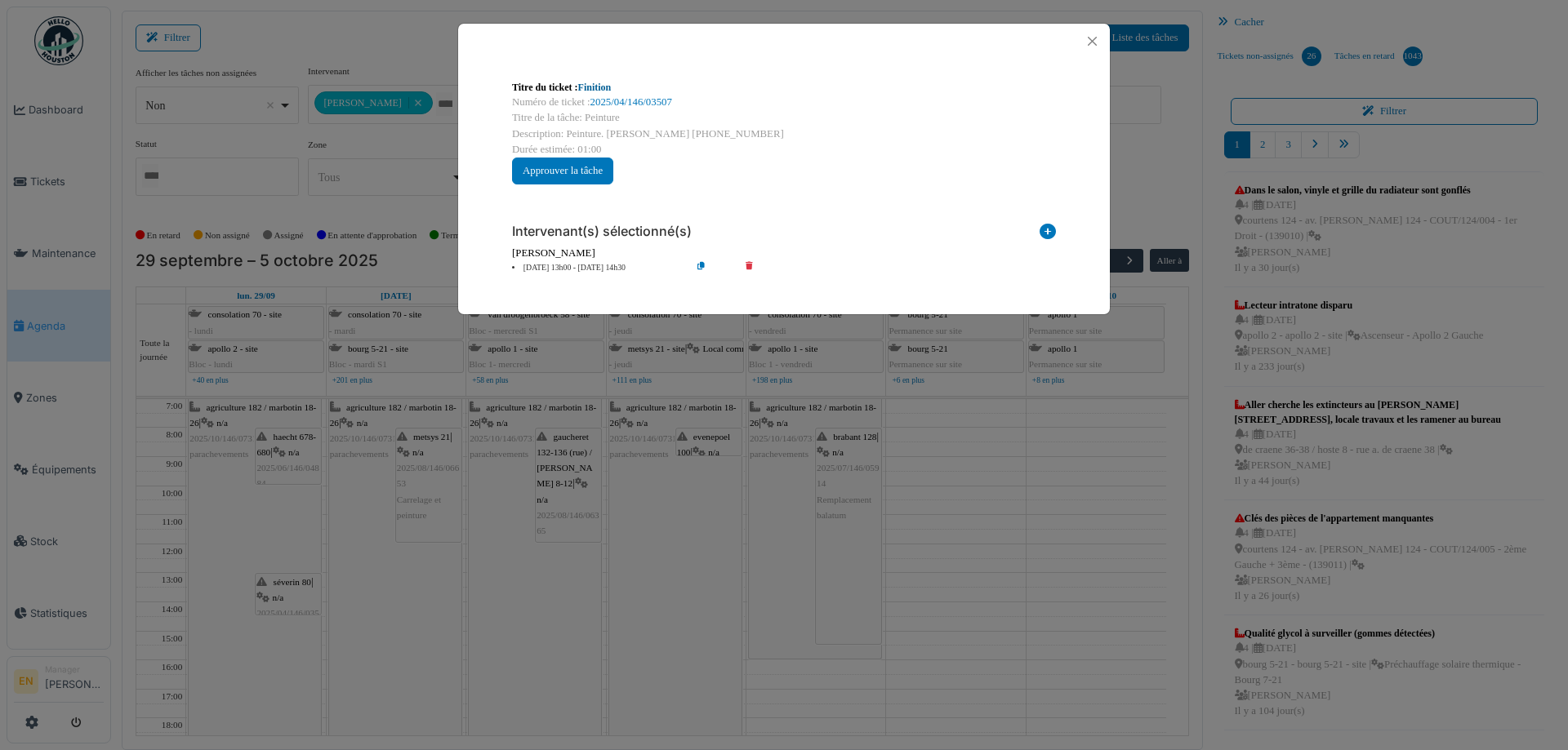
click at [598, 86] on link "Finition" at bounding box center [594, 88] width 34 height 11
click at [1090, 42] on button "Close" at bounding box center [1091, 41] width 22 height 22
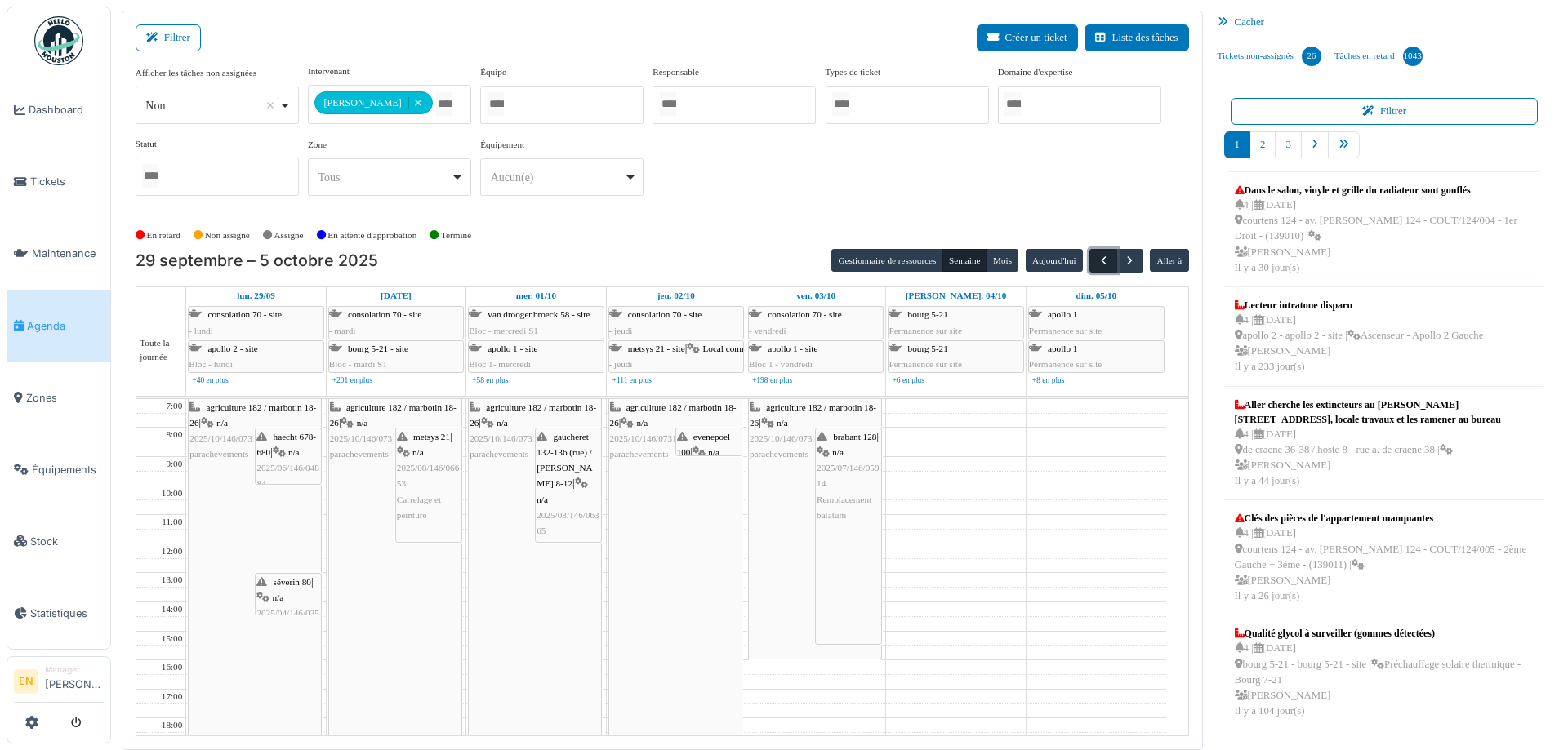
click at [1098, 258] on span "button" at bounding box center [1103, 260] width 14 height 14
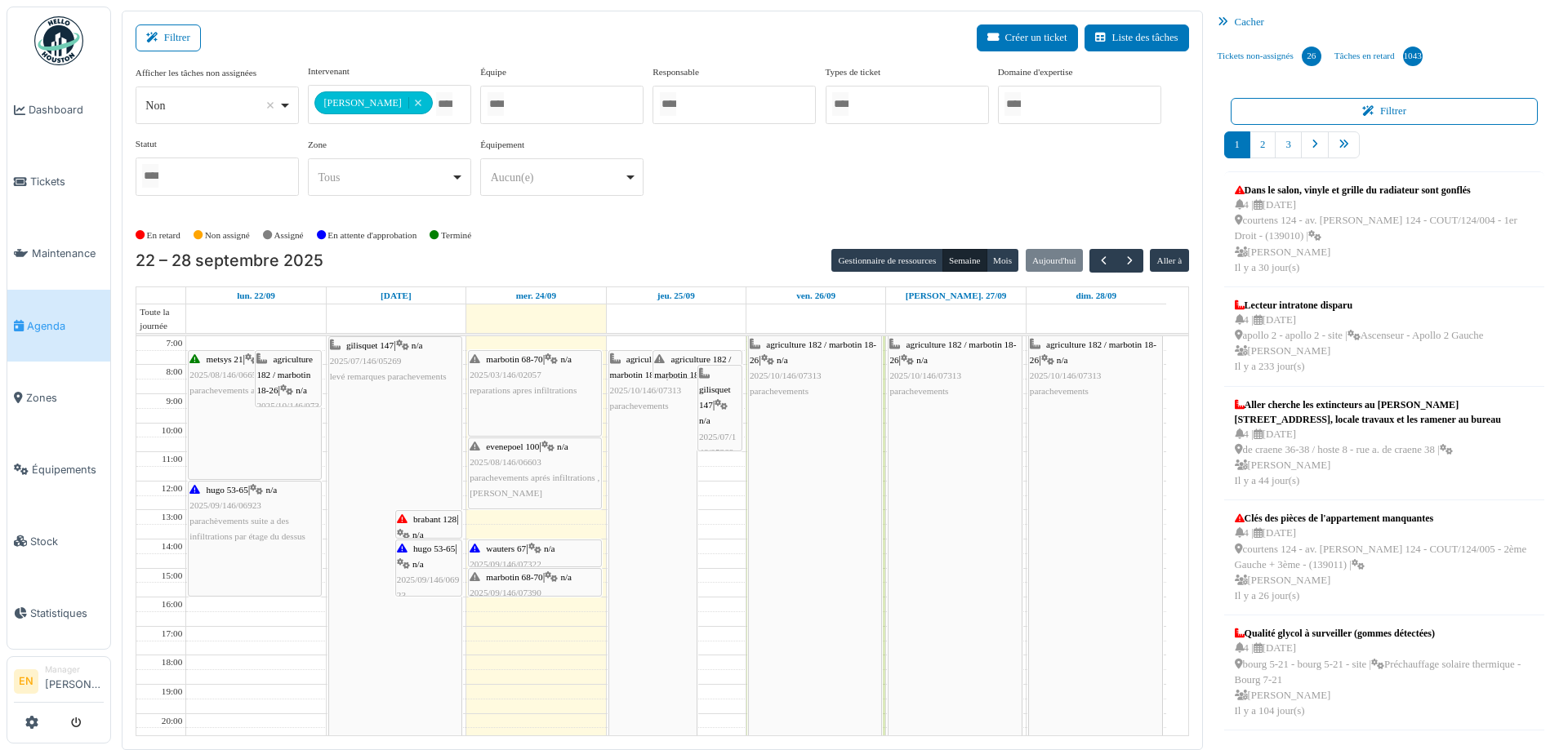
click at [732, 179] on div "**********" at bounding box center [662, 137] width 1053 height 144
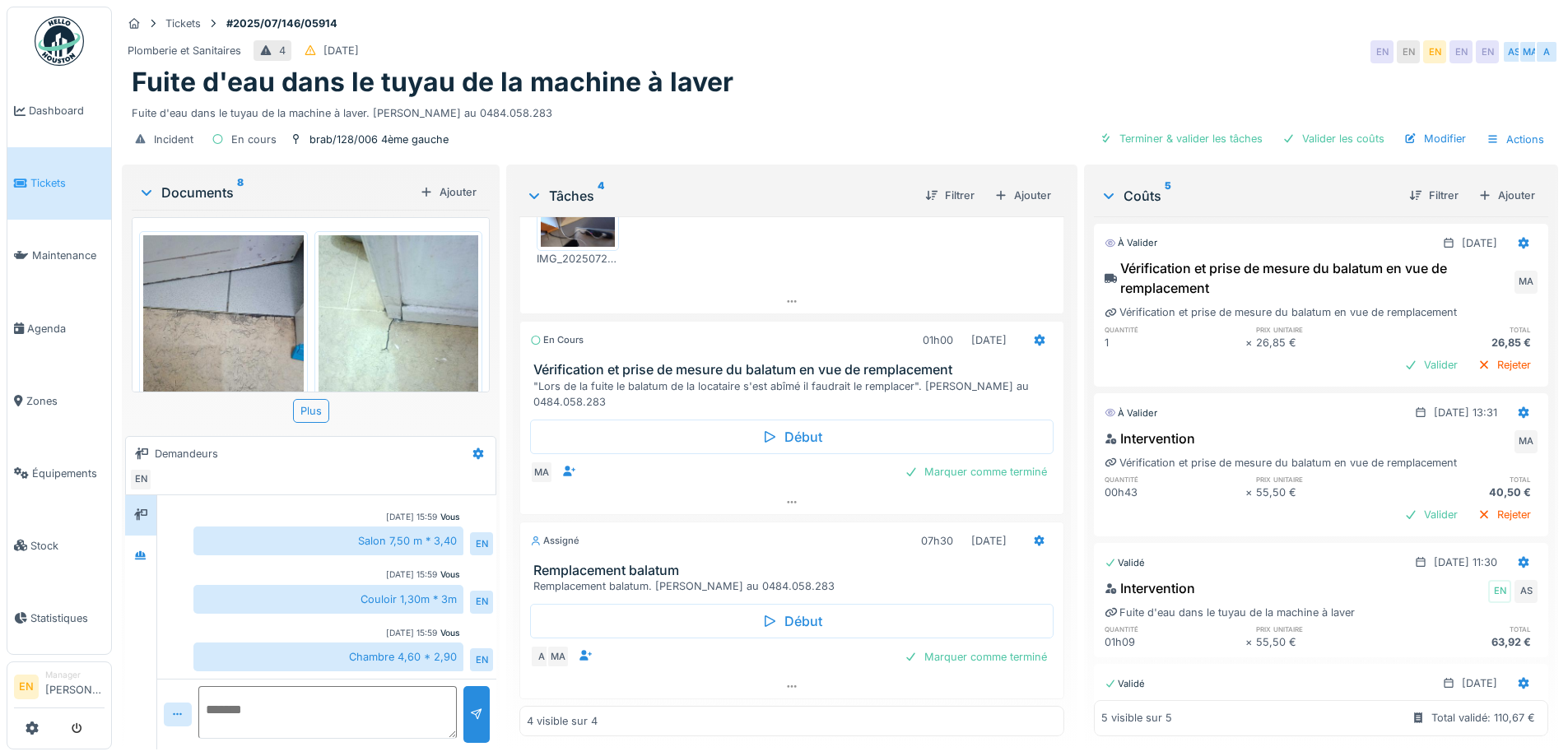
click at [916, 37] on div "Plomberie et Sanitaires 4 27/07/2025 EN EN EN EN EN AS MA A" at bounding box center [840, 52] width 1436 height 30
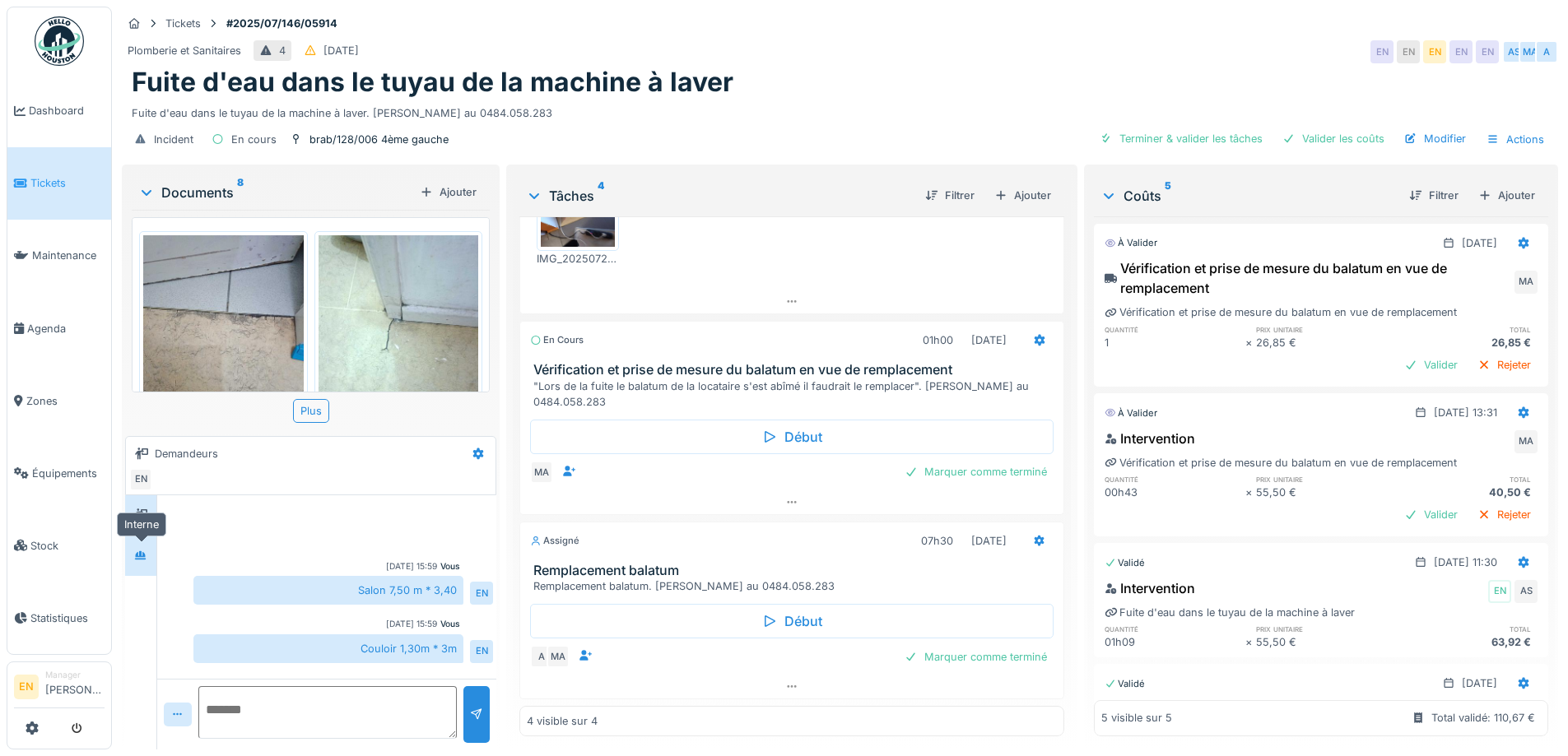
click at [145, 565] on div at bounding box center [141, 555] width 25 height 21
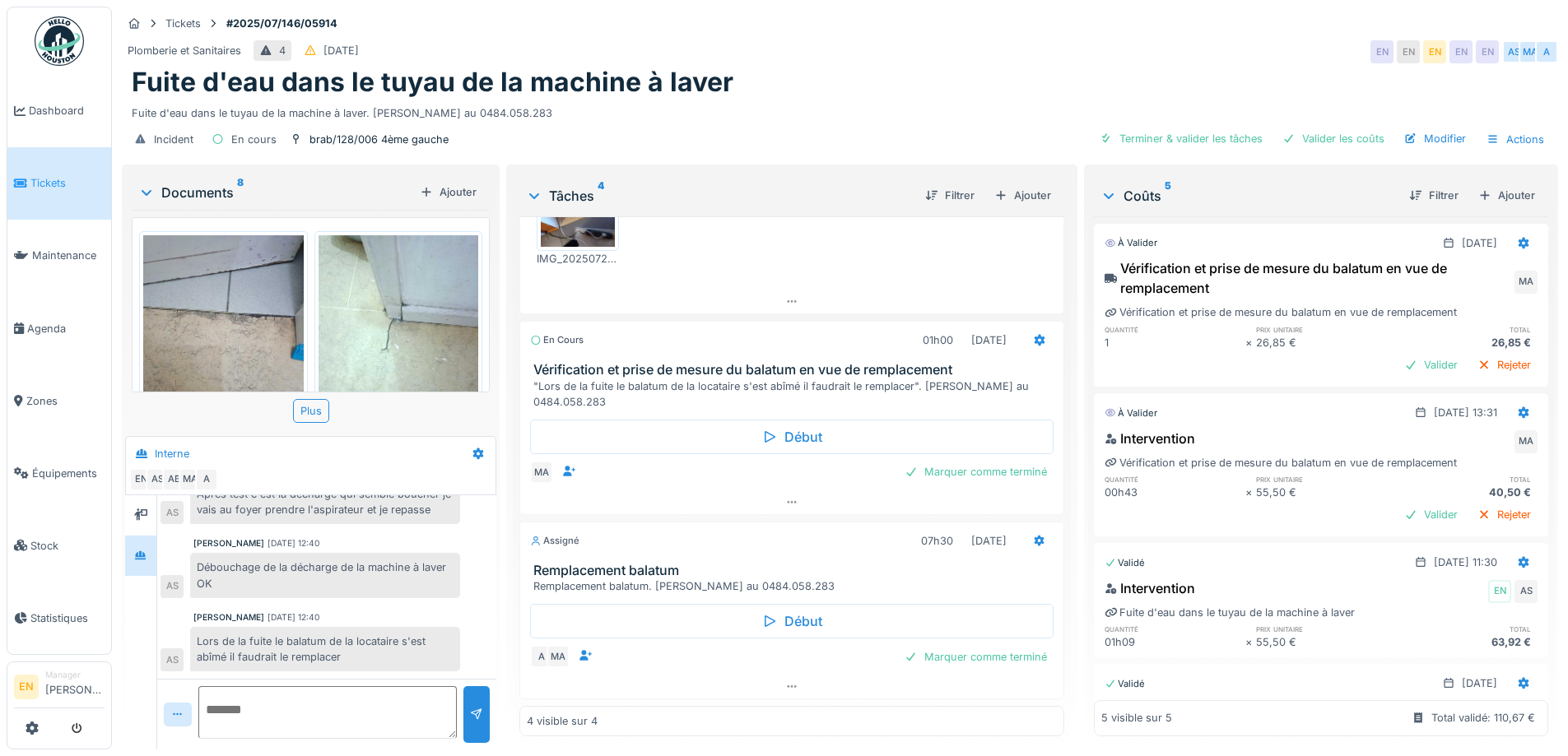
scroll to position [12, 0]
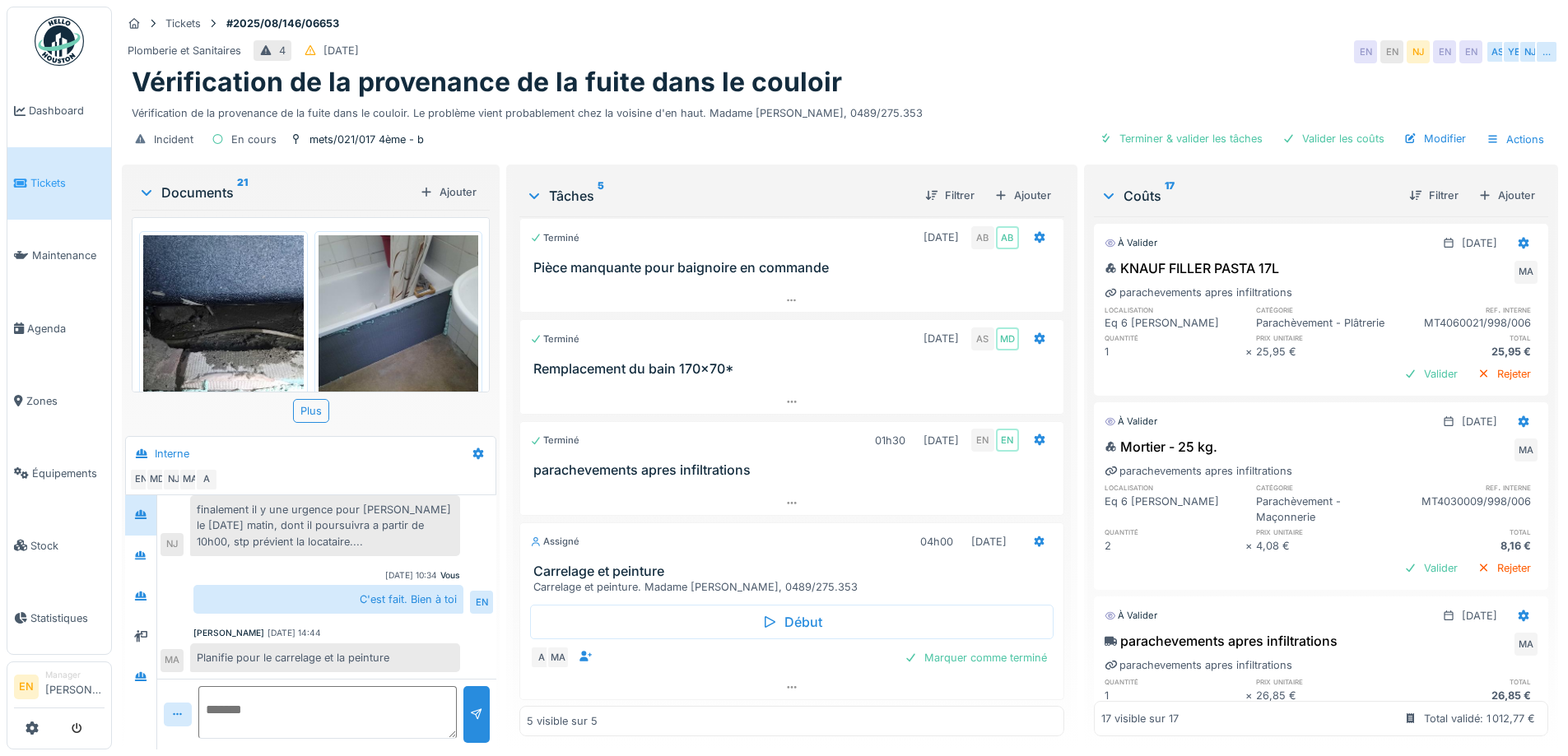
scroll to position [108, 0]
click at [786, 687] on icon at bounding box center [791, 687] width 9 height 2
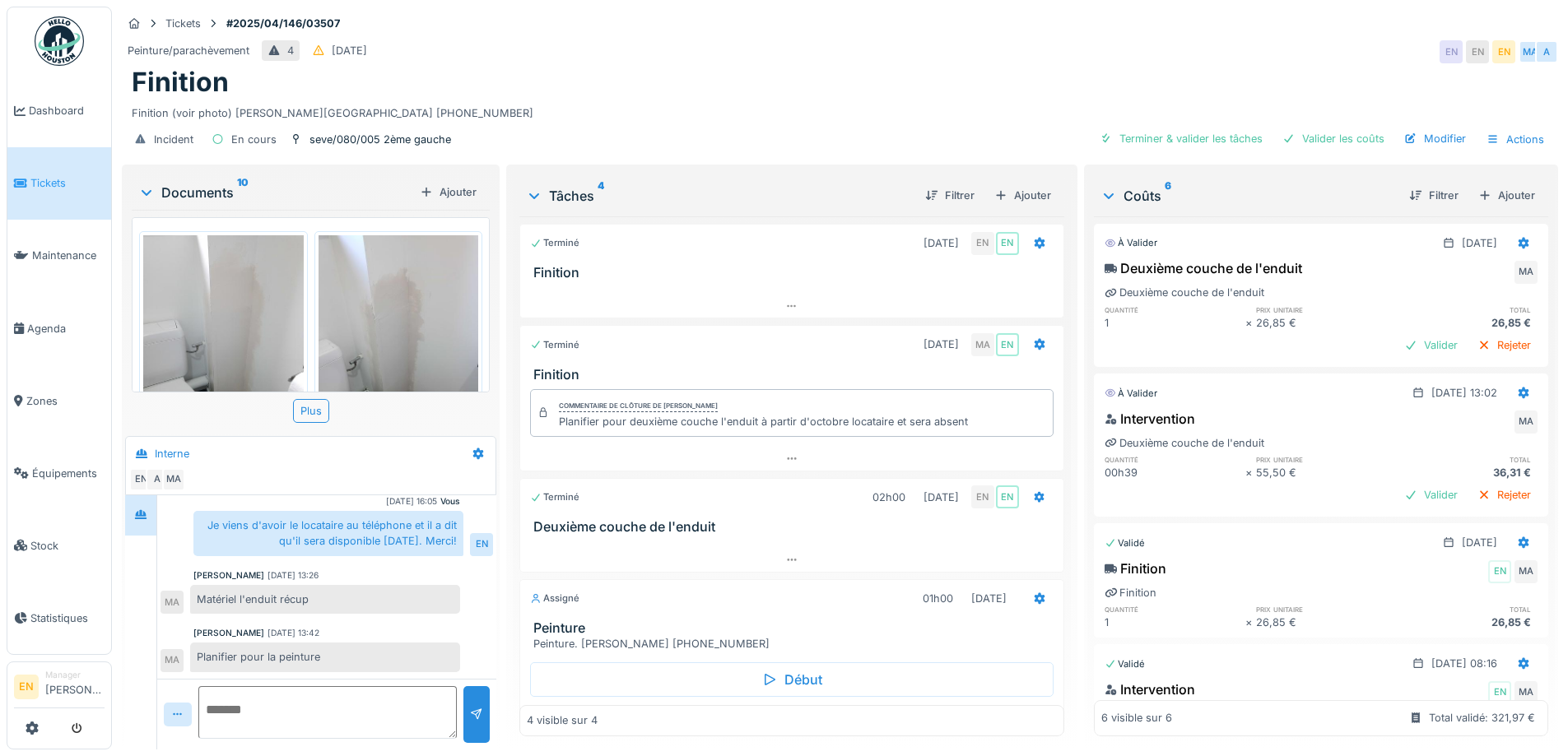
scroll to position [58, 0]
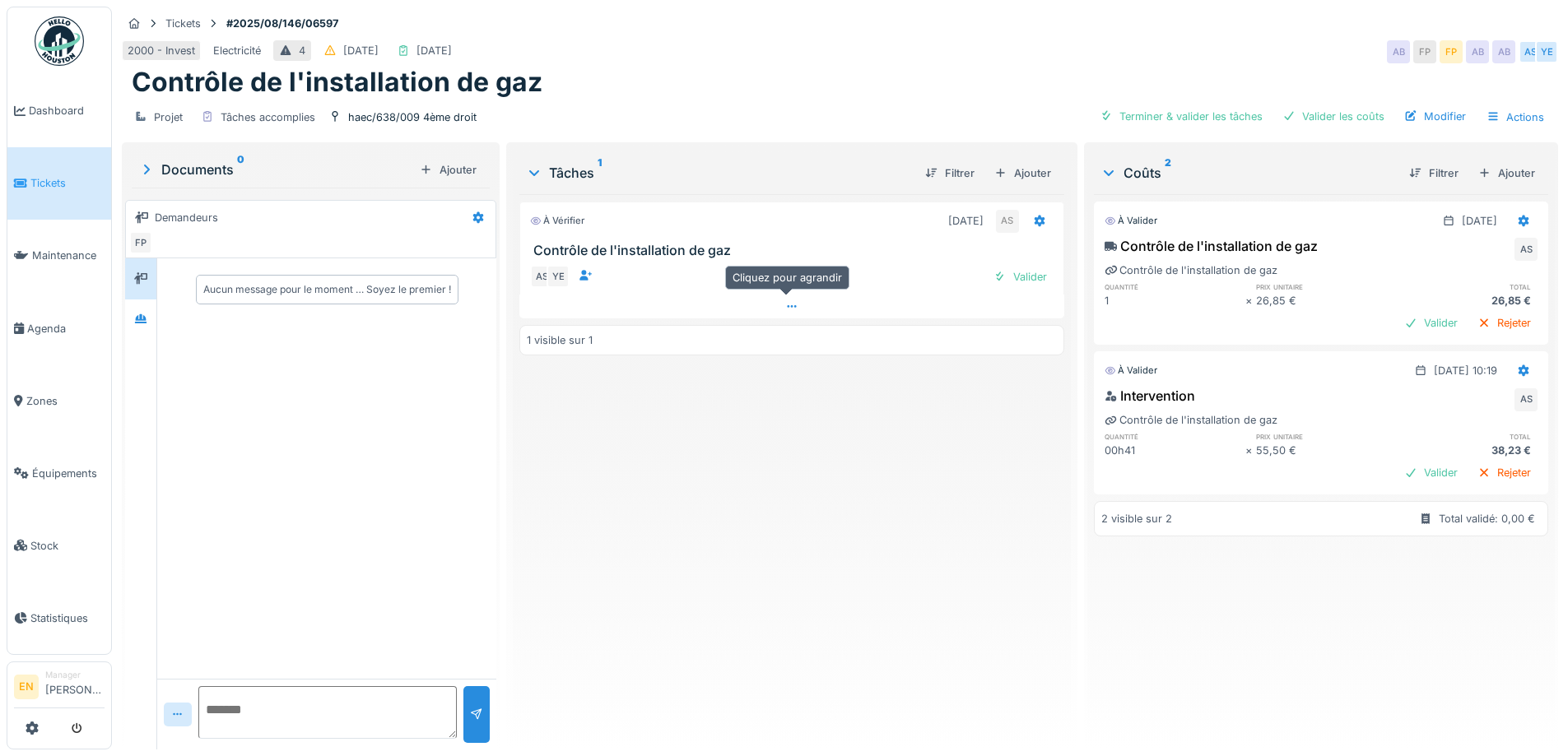
click at [785, 307] on icon at bounding box center [791, 306] width 13 height 11
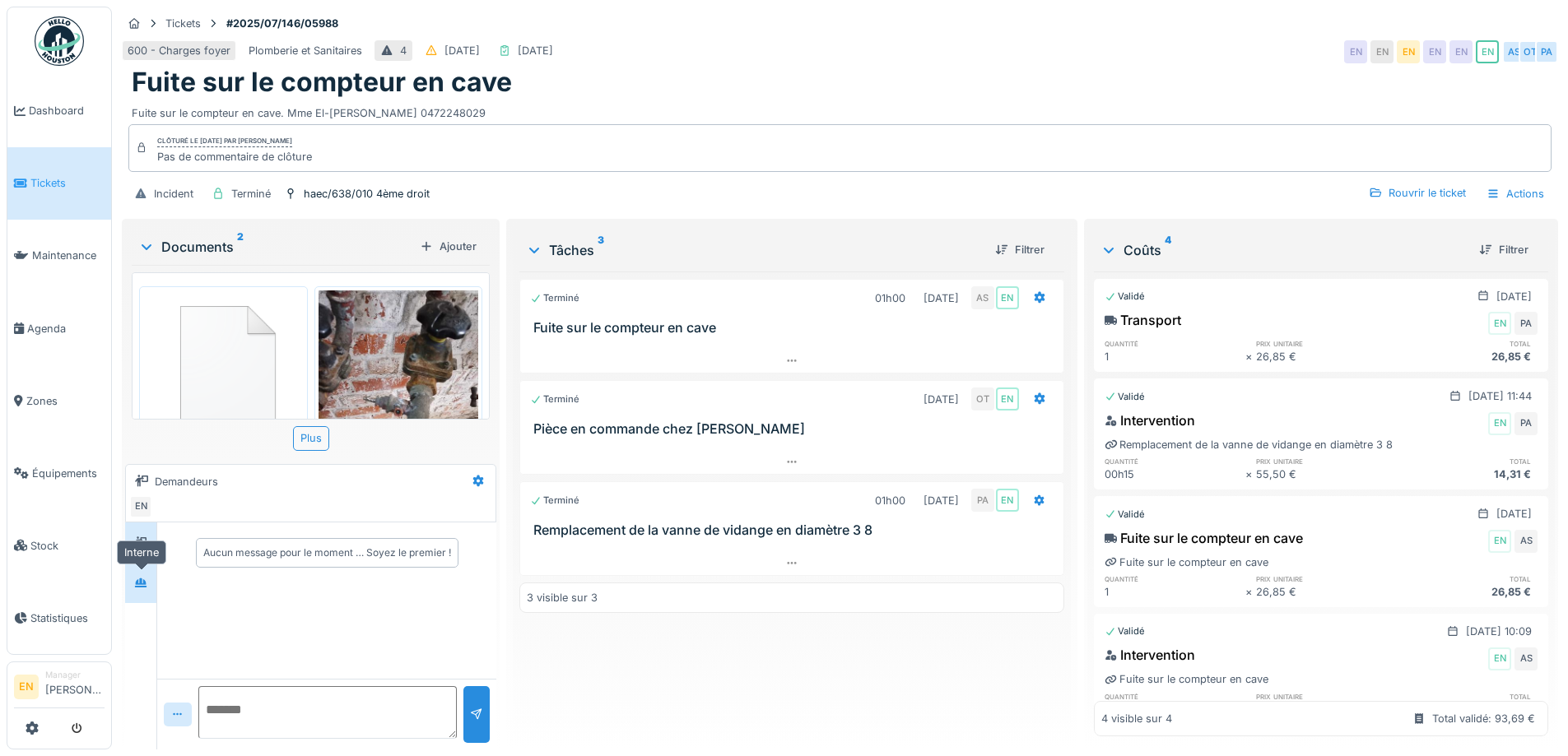
click at [144, 590] on div at bounding box center [141, 583] width 13 height 16
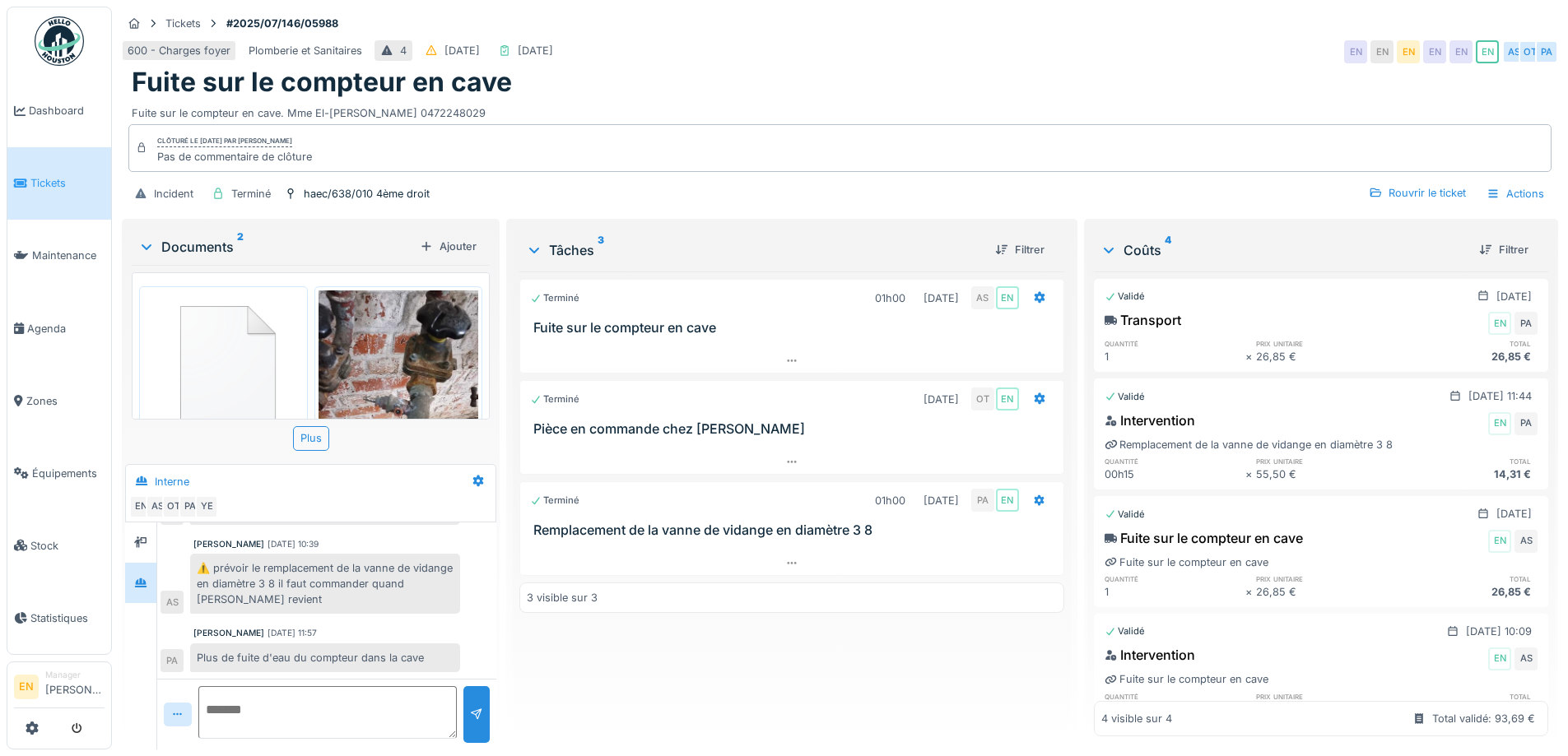
drag, startPoint x: 700, startPoint y: 664, endPoint x: 676, endPoint y: 675, distance: 26.4
click at [700, 664] on div "Terminé 01h00 [DATE] AS EN Fuite sur le compteur en cave Terminé [DATE] OT EN P…" at bounding box center [791, 503] width 544 height 465
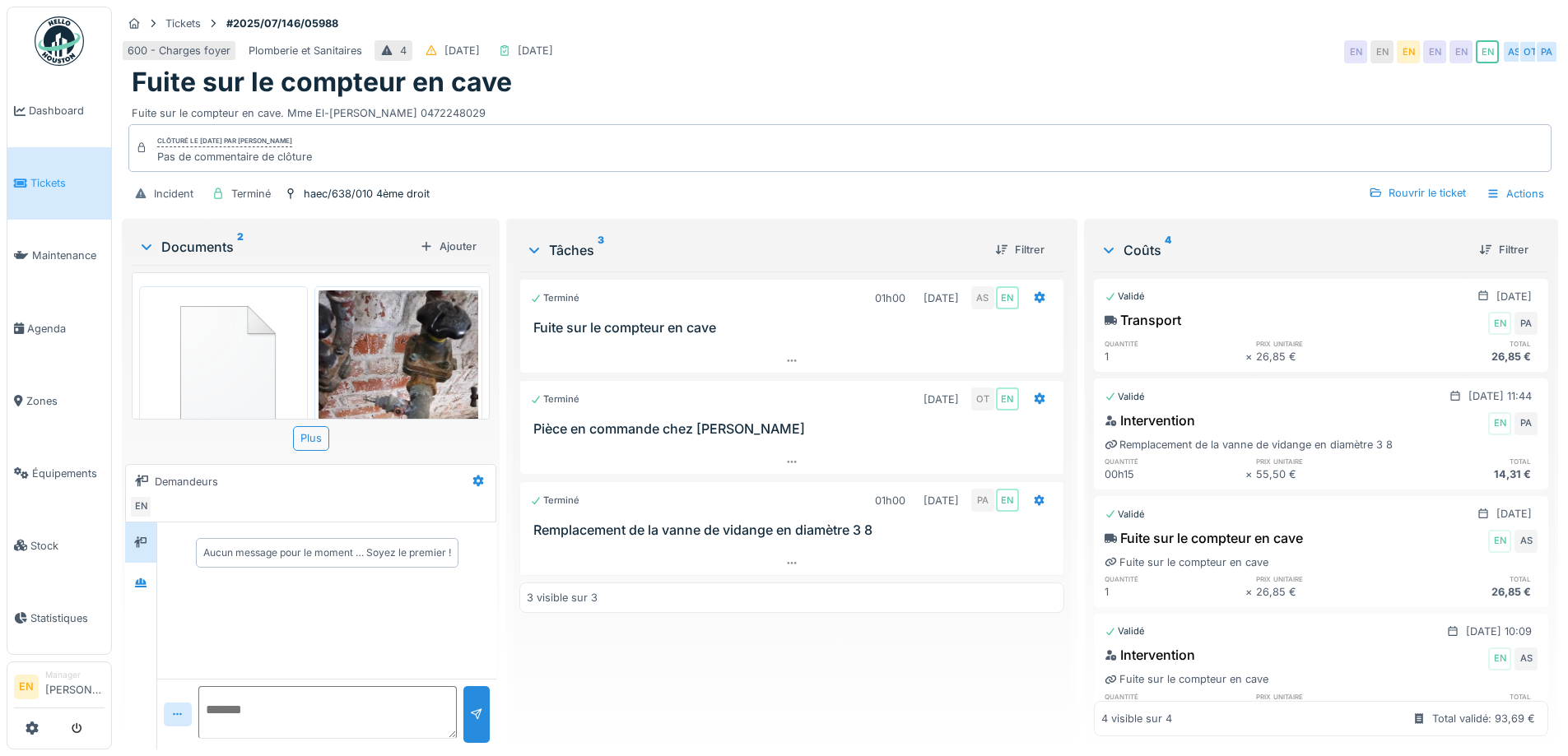
drag, startPoint x: 287, startPoint y: 114, endPoint x: 512, endPoint y: 118, distance: 225.0
click at [512, 118] on div "Fuite sur le compteur en cave. Mme El-[PERSON_NAME] 0472248029" at bounding box center [840, 110] width 1416 height 22
copy div "Mme El-[PERSON_NAME] 0472248029"
click at [871, 61] on div "600 - Charges foyer Plomberie et Sanitaires 4 [DATE] [DATE] EN EN EN EN EN EN A…" at bounding box center [840, 52] width 1436 height 30
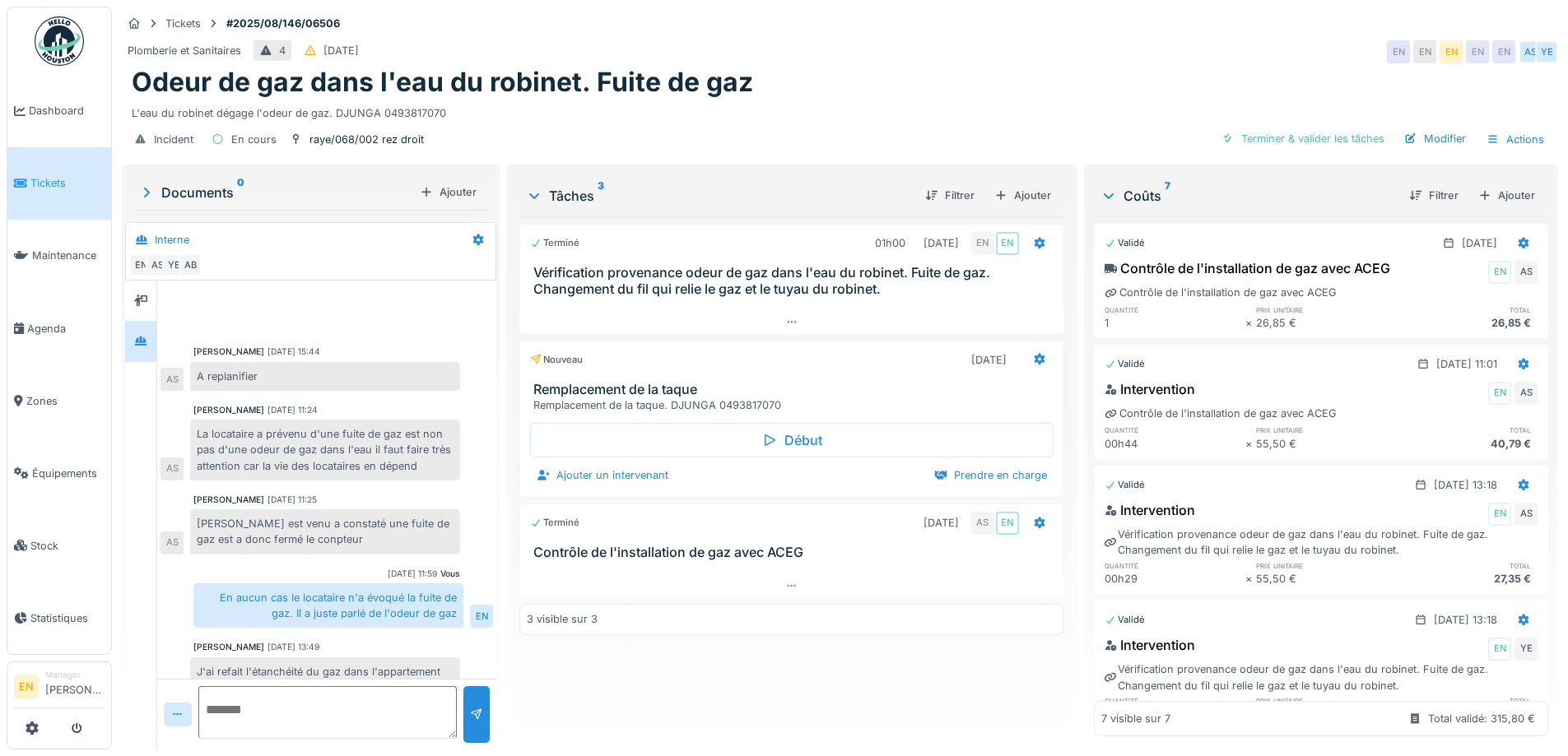
scroll to position [377, 0]
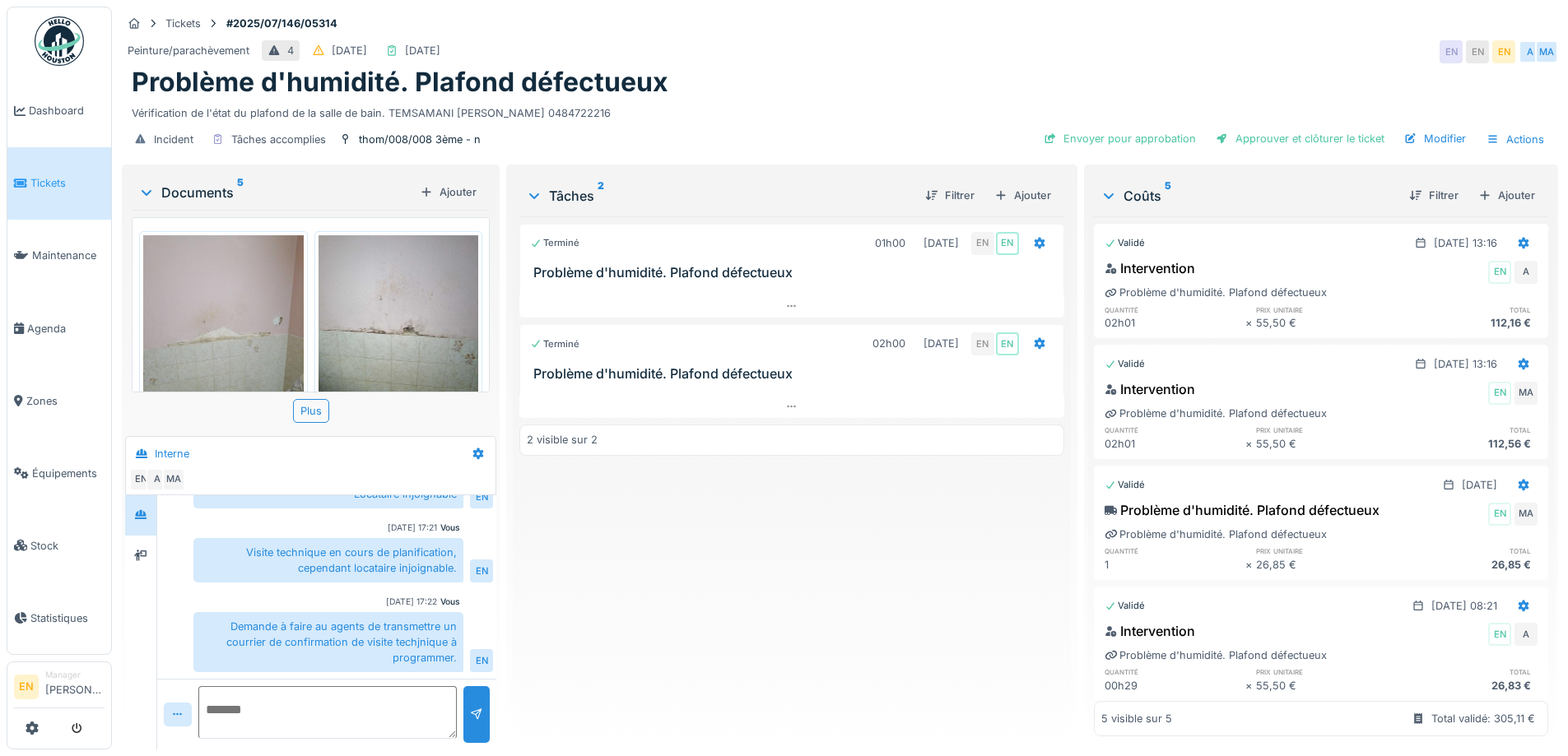
scroll to position [319, 0]
click at [631, 567] on div "Terminé 01h00 09/07/2025 EN EN Problème d'humidité. Plafond défectueux Terminé …" at bounding box center [791, 476] width 544 height 520
drag, startPoint x: 726, startPoint y: 645, endPoint x: 717, endPoint y: 658, distance: 15.8
click at [720, 654] on div "Terminé 01h00 09/07/2025 EN EN Problème d'humidité. Plafond défectueux Terminé …" at bounding box center [791, 476] width 544 height 520
click at [985, 573] on div "Terminé 01h00 09/07/2025 EN EN Problème d'humidité. Plafond défectueux Terminé …" at bounding box center [791, 476] width 544 height 520
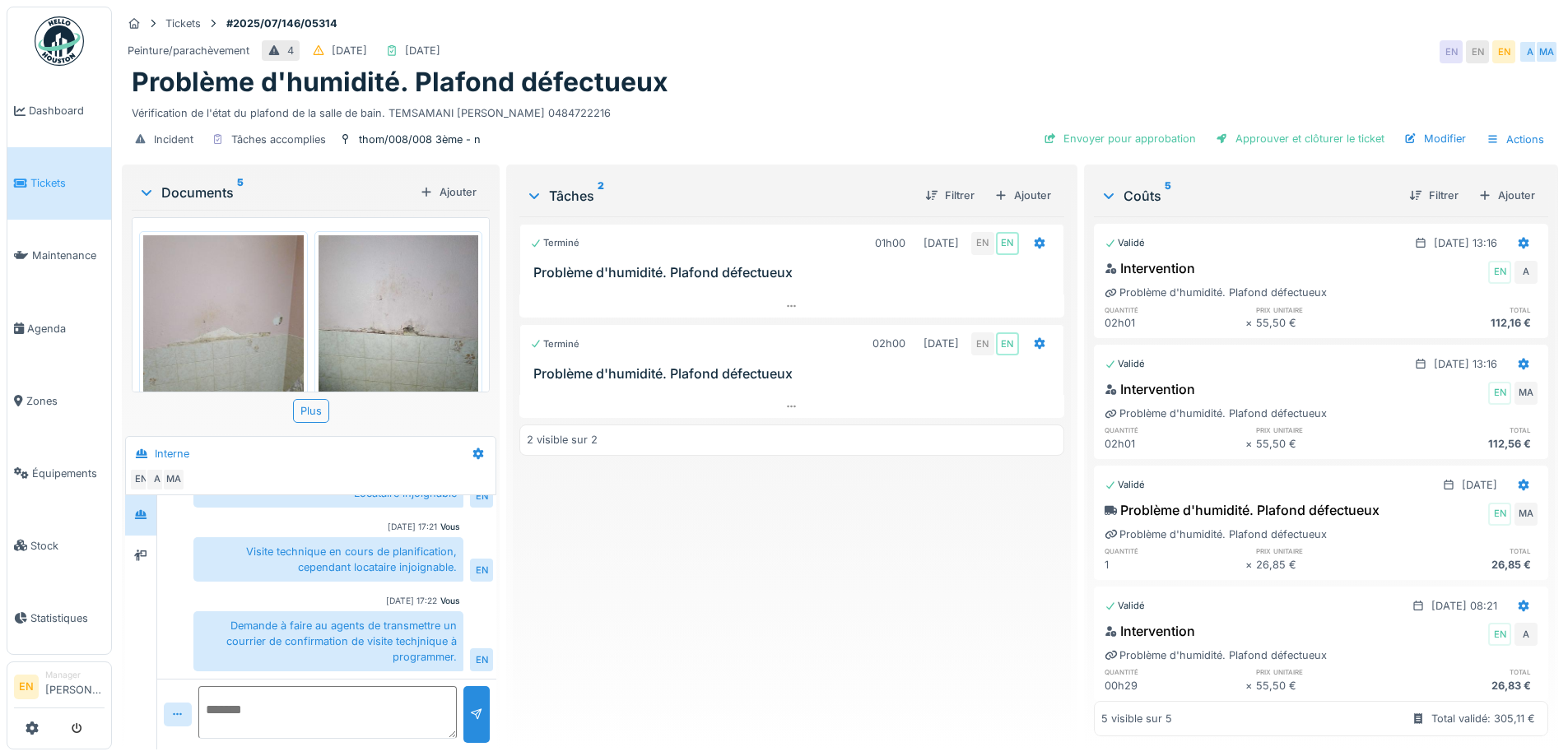
click at [634, 719] on div "Terminé 01h00 09/07/2025 EN EN Problème d'humidité. Plafond défectueux Terminé …" at bounding box center [791, 476] width 544 height 520
click at [1010, 44] on div "Peinture/parachèvement 4 08/07/2025 23/07/2025 EN EN EN A MA" at bounding box center [840, 52] width 1436 height 30
click at [844, 86] on div "Problème d'humidité. Plafond défectueux" at bounding box center [840, 83] width 1416 height 31
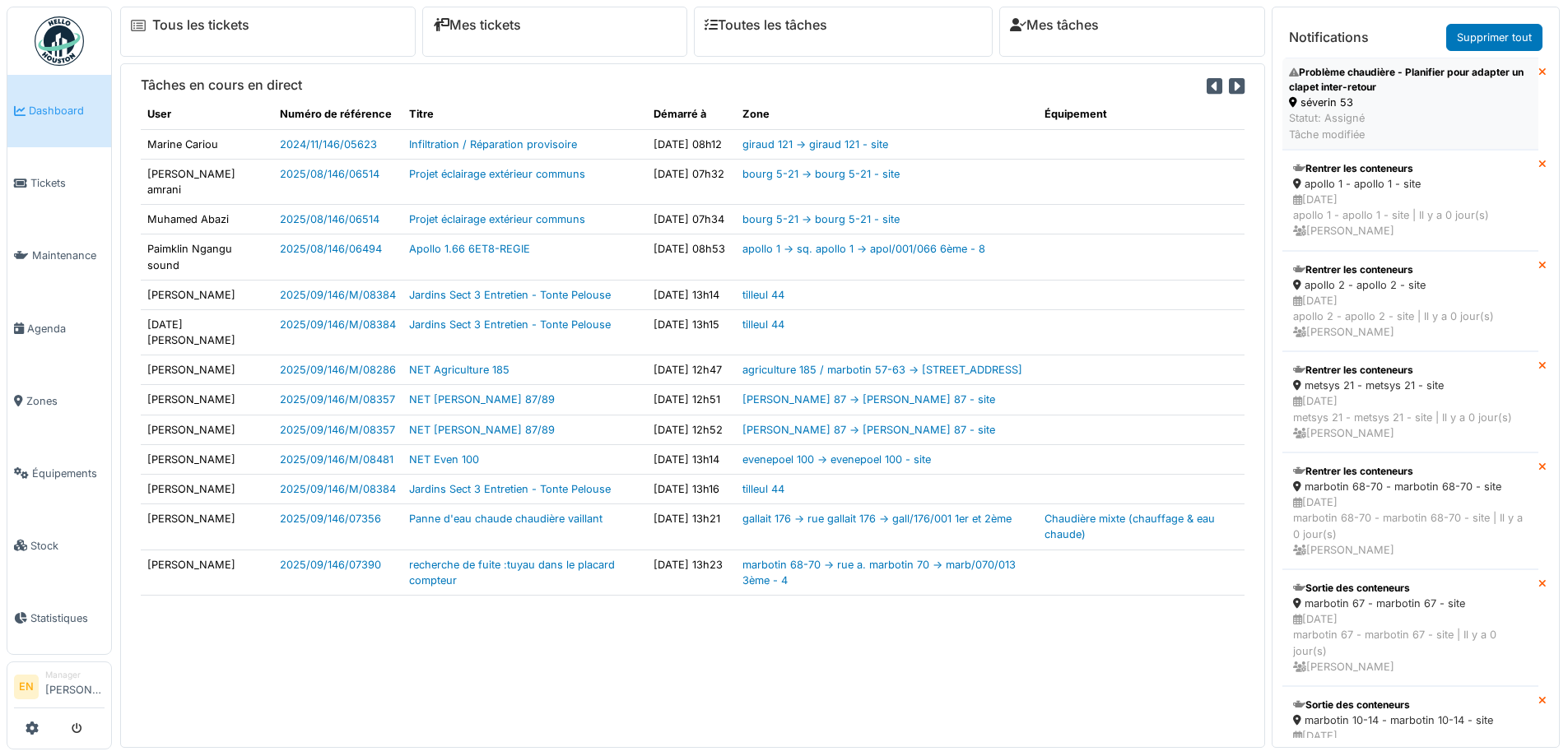
click at [1367, 96] on div "séverin 53" at bounding box center [1410, 102] width 243 height 16
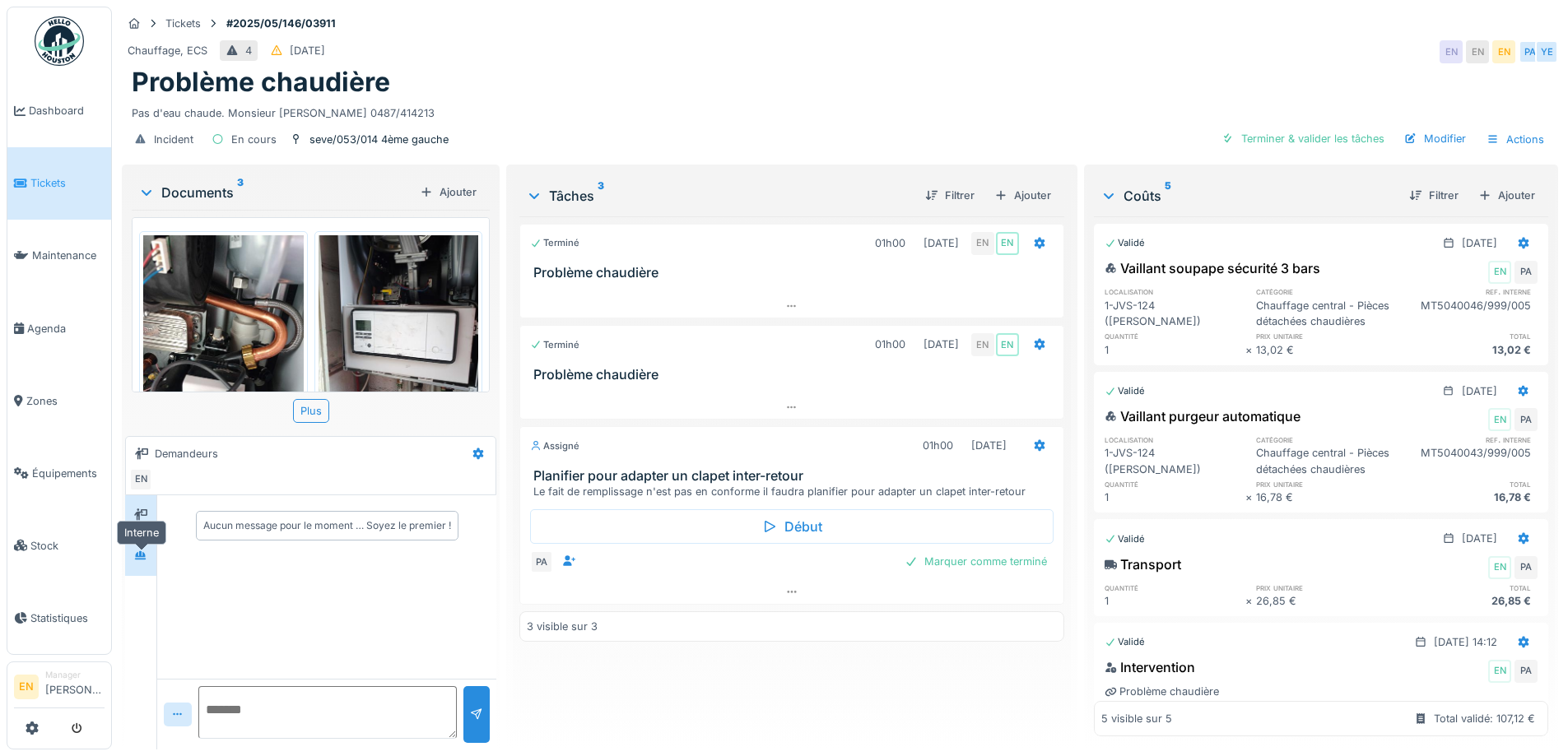
click at [144, 561] on icon at bounding box center [141, 555] width 13 height 11
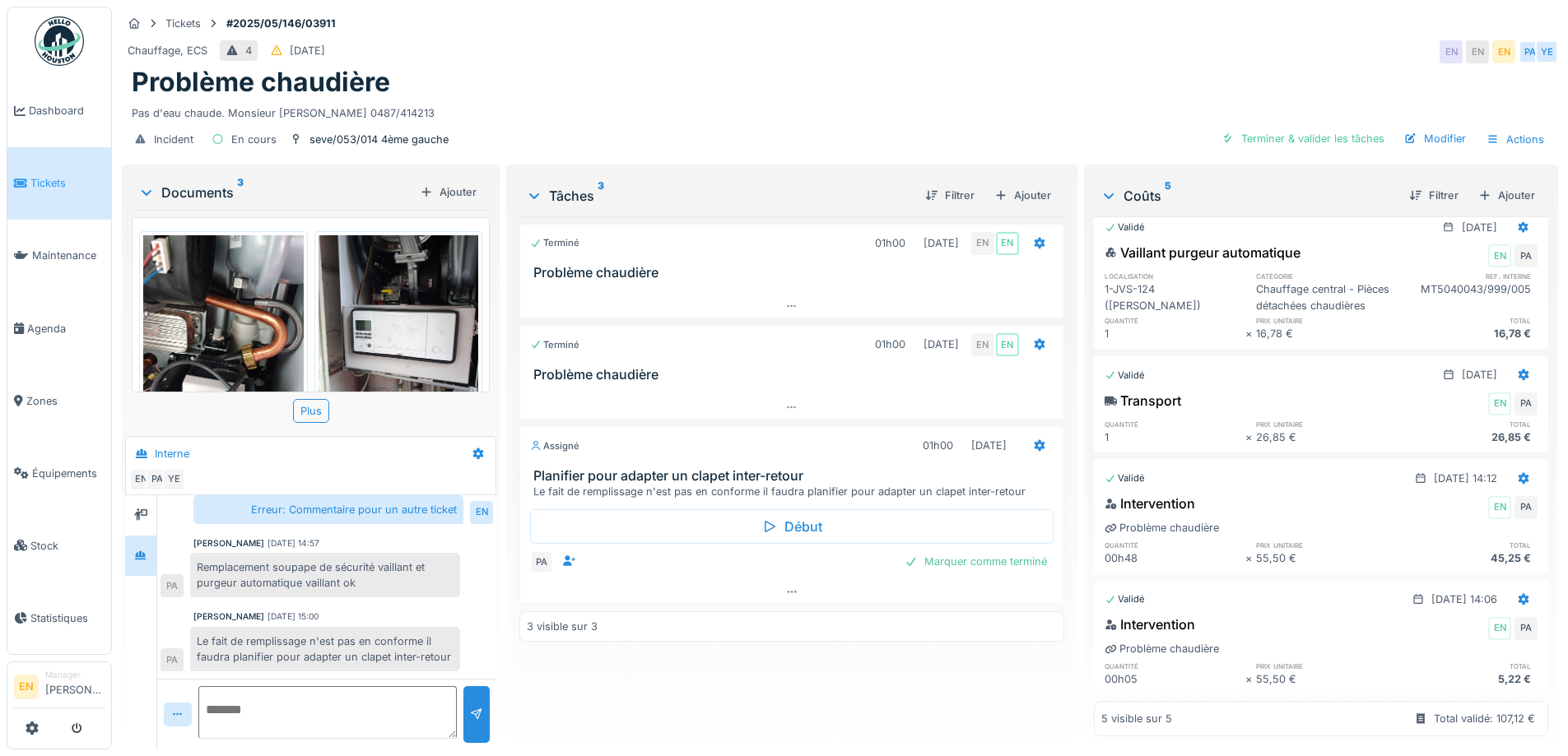
scroll to position [236, 0]
click at [764, 121] on div "Pas d'eau chaude. Monsieur [PERSON_NAME] 0487/414213" at bounding box center [840, 110] width 1416 height 22
click at [765, 135] on div "Incident En cours seve/053/014 4ème gauche [PERSON_NAME] & valider les tâches M…" at bounding box center [840, 139] width 1436 height 37
click at [753, 99] on div "Pas d'eau chaude. Monsieur [PERSON_NAME] 0487/414213" at bounding box center [840, 110] width 1416 height 22
click at [1131, 67] on div "Problème chaudière" at bounding box center [840, 83] width 1416 height 31
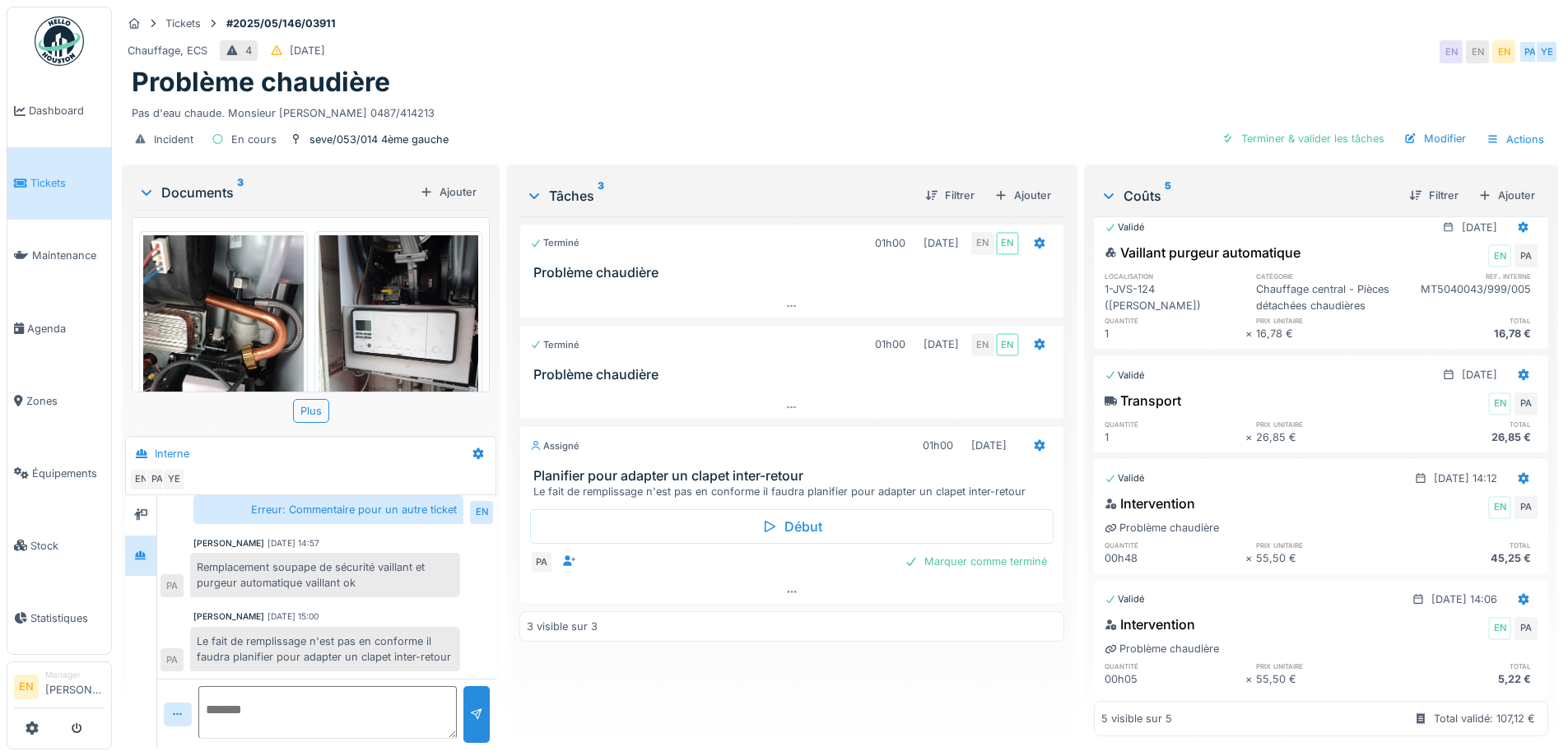
click at [1057, 73] on div "Problème chaudière" at bounding box center [840, 83] width 1416 height 31
click at [888, 68] on div "Problème chaudière" at bounding box center [840, 83] width 1416 height 31
click at [659, 693] on div "Terminé 01h00 [DATE] EN EN Problème chaudière Terminé 01h00 [DATE] EN EN Problè…" at bounding box center [791, 476] width 544 height 520
click at [850, 693] on div "Terminé 01h00 [DATE] EN EN Problème chaudière Terminé 01h00 [DATE] EN EN Problè…" at bounding box center [791, 476] width 544 height 520
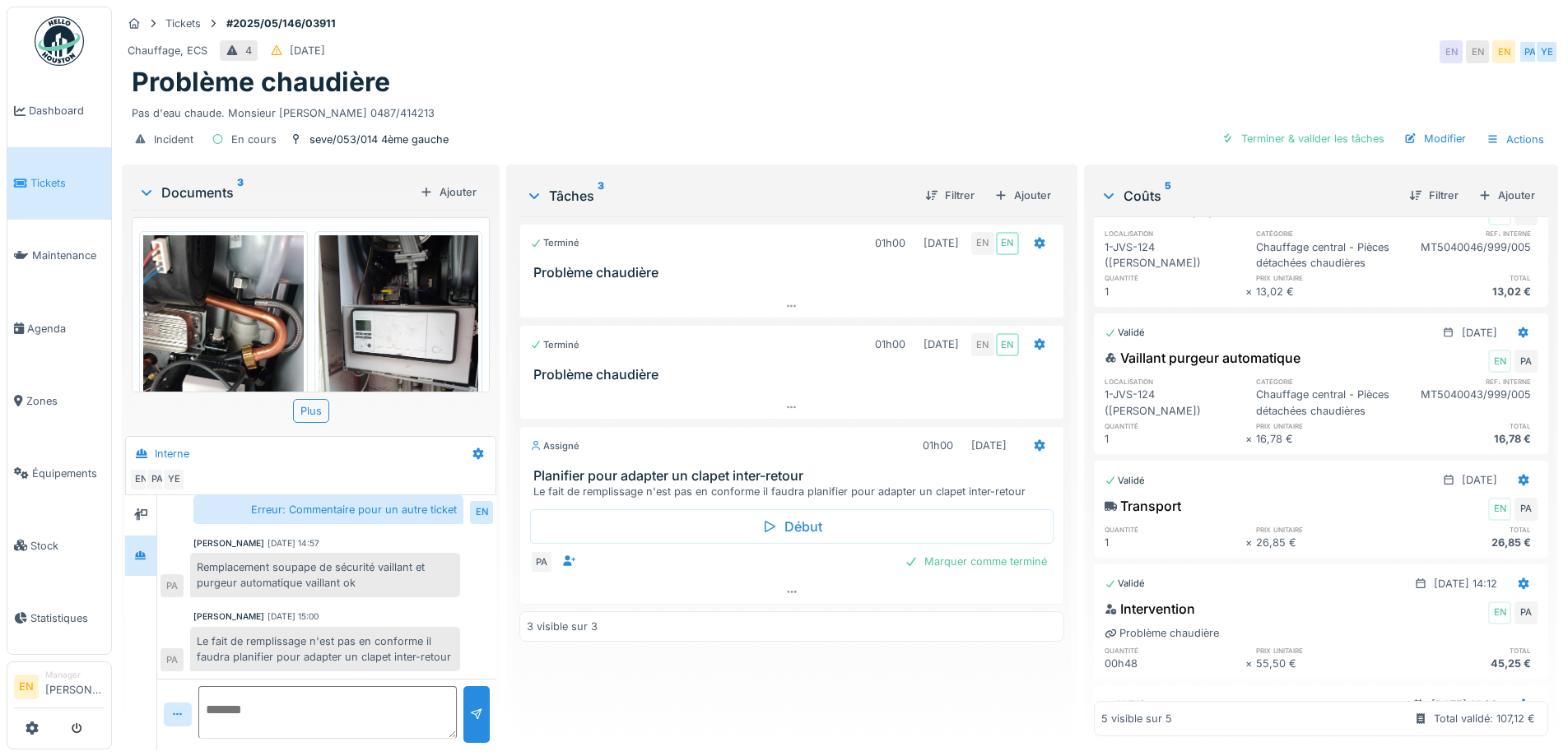
scroll to position [0, 0]
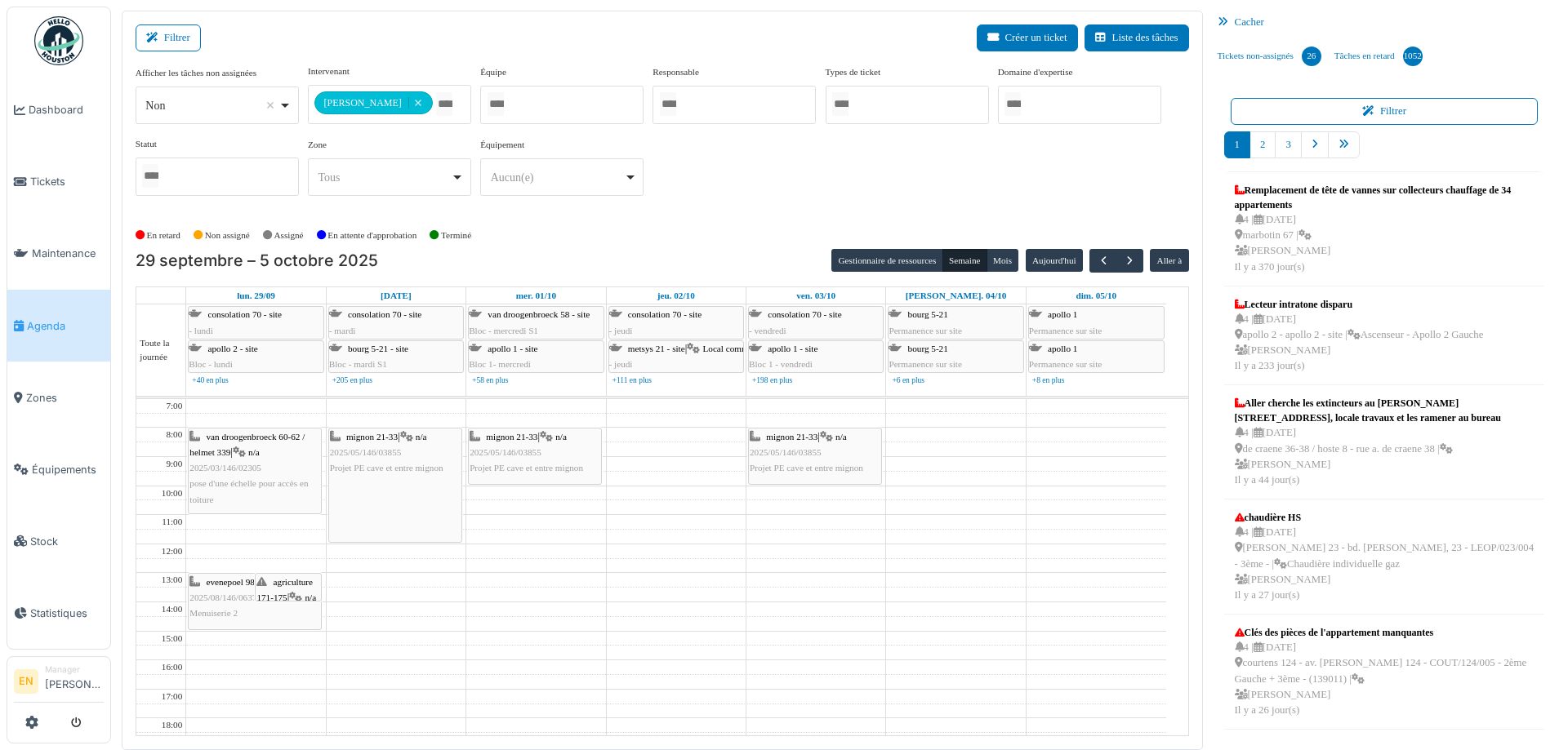
click at [736, 197] on div "**********" at bounding box center [662, 137] width 1053 height 144
click at [724, 238] on div "En retard Non assigné Assigné En attente d'approbation Terminé" at bounding box center [662, 235] width 1053 height 27
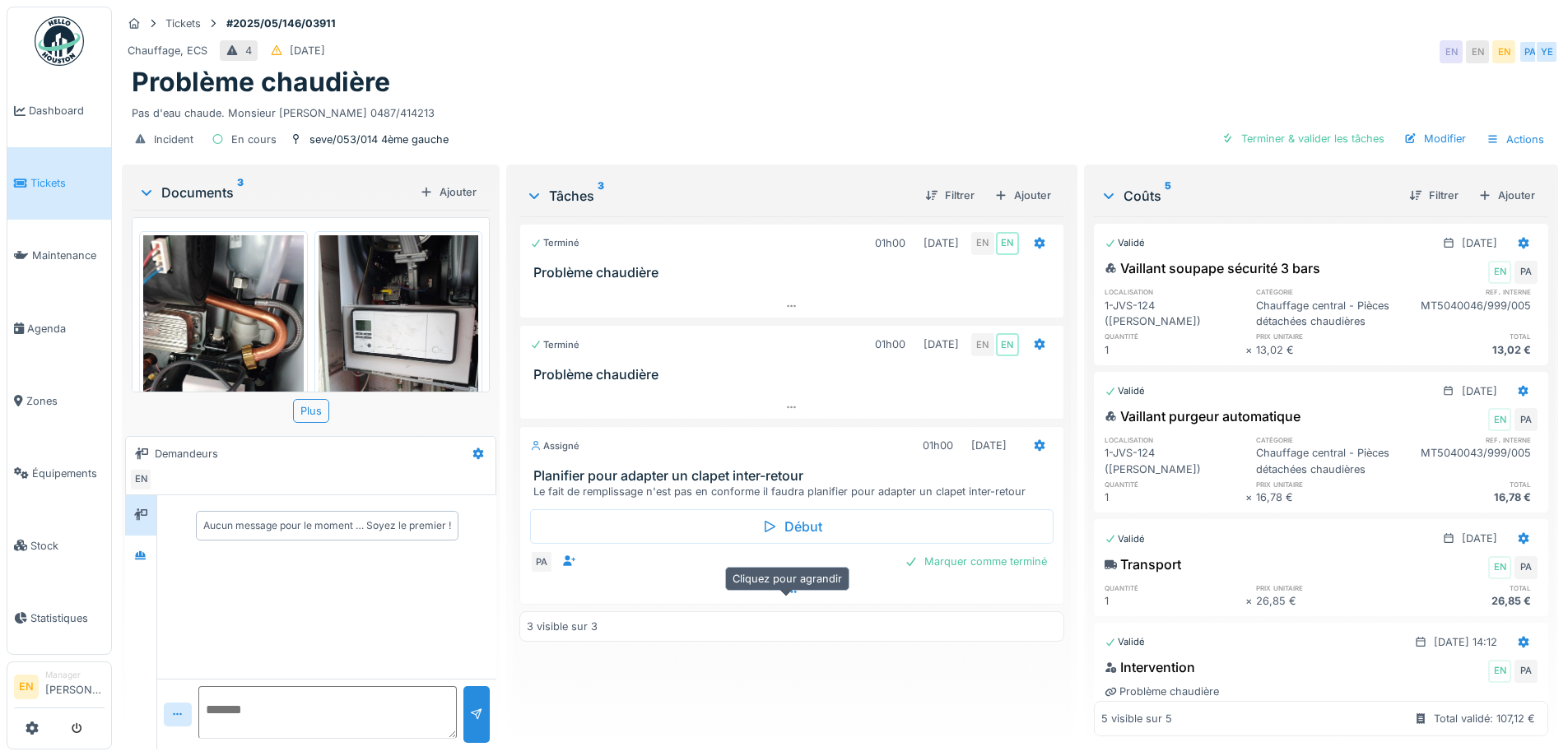
click at [786, 601] on div at bounding box center [791, 592] width 542 height 24
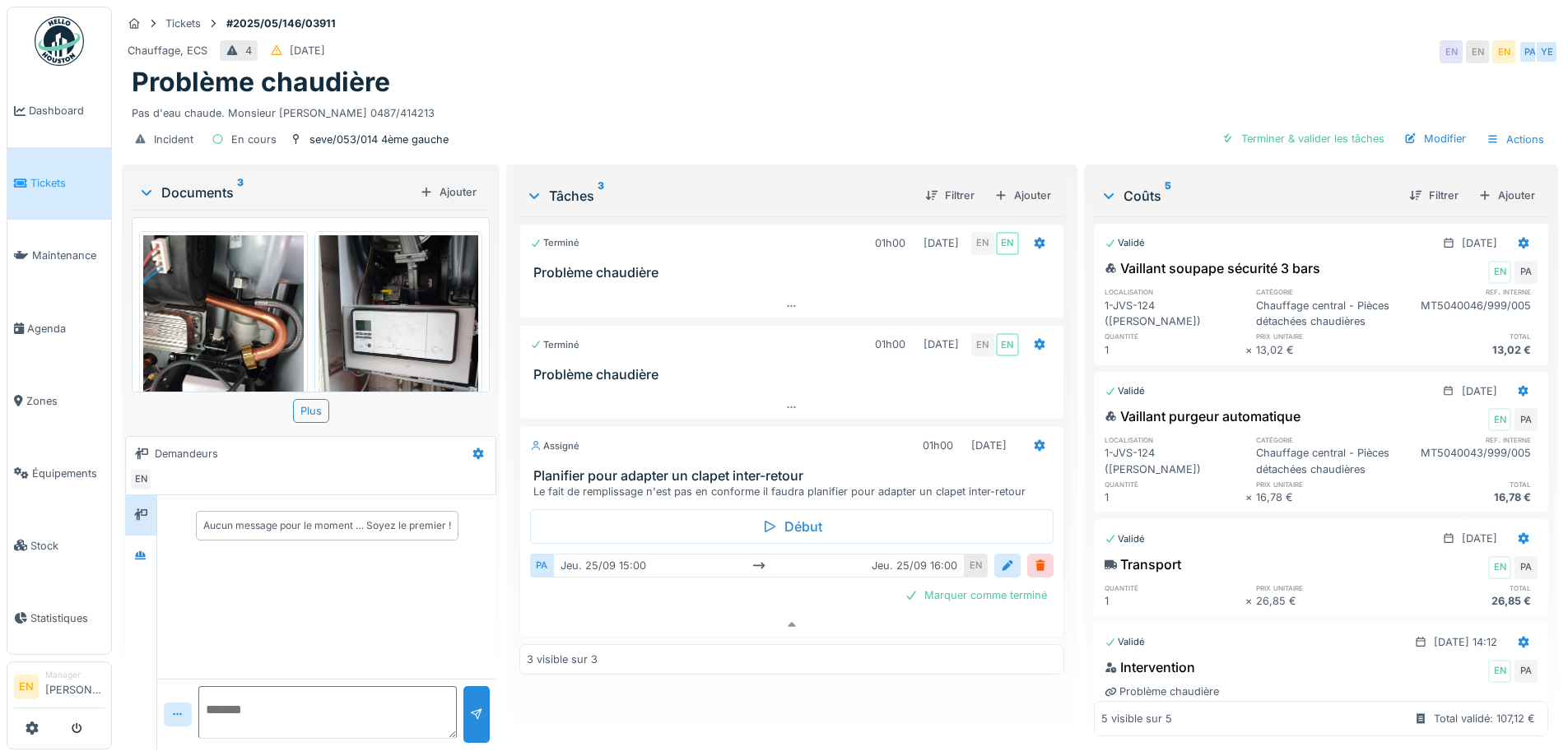
click at [763, 706] on div "Terminé 01h00 12/05/2025 EN EN Problème chaudière Terminé 01h00 22/05/2025 EN E…" at bounding box center [791, 476] width 544 height 520
click at [144, 557] on div at bounding box center [141, 555] width 13 height 16
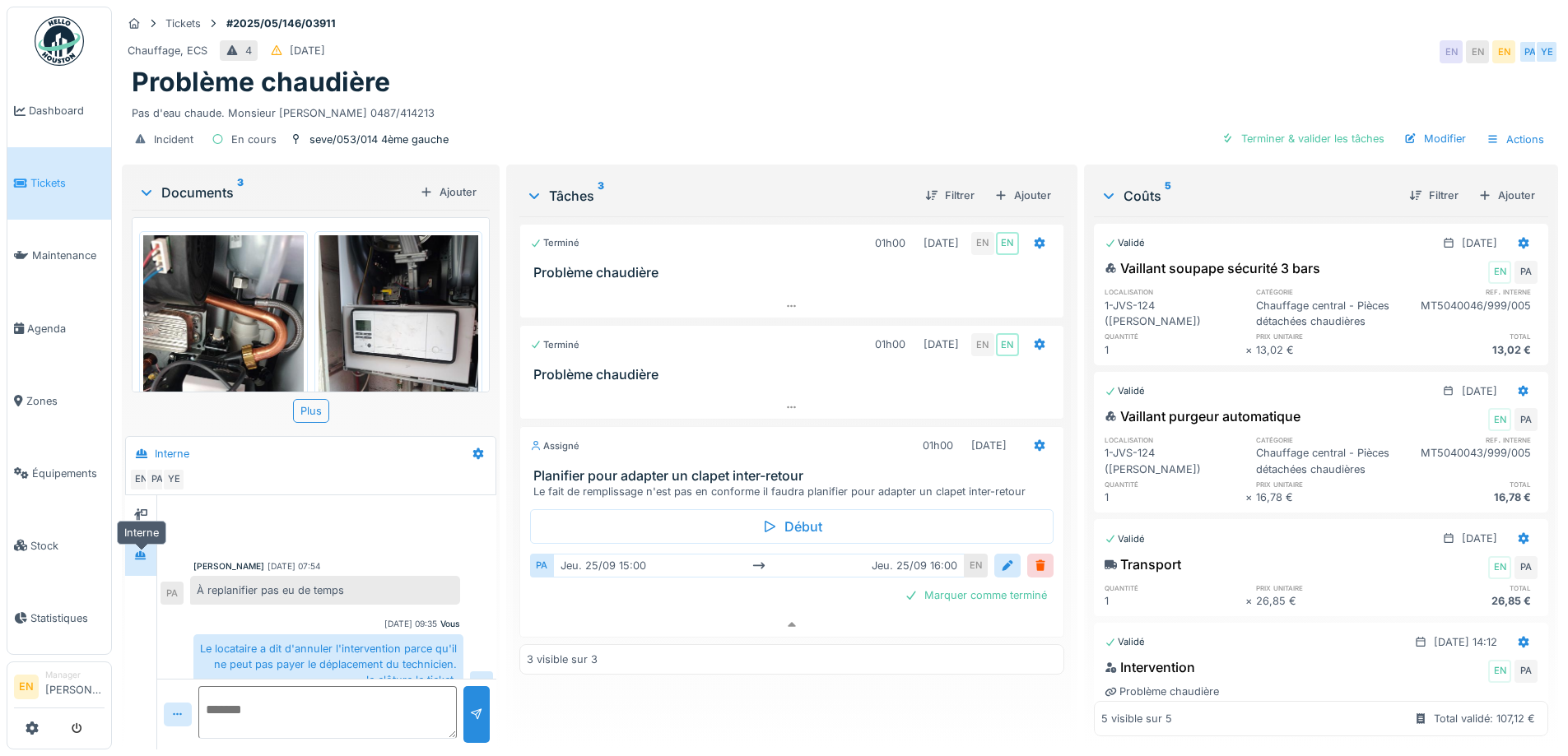
scroll to position [237, 0]
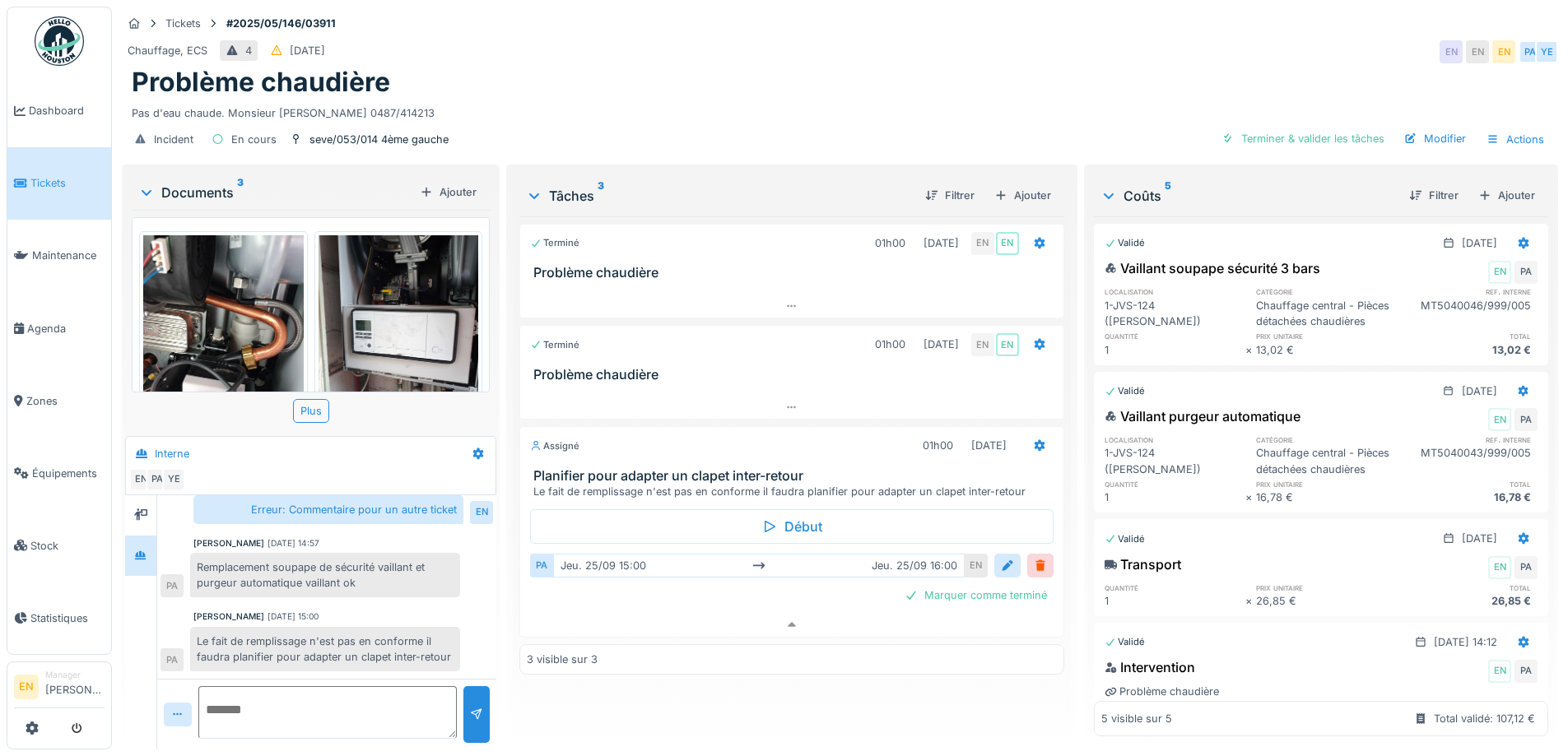
click at [845, 99] on div "Pas d'eau chaude. Monsieur Mohammed ASFOR 0487/414213" at bounding box center [840, 110] width 1416 height 22
click at [68, 40] on img at bounding box center [59, 41] width 50 height 50
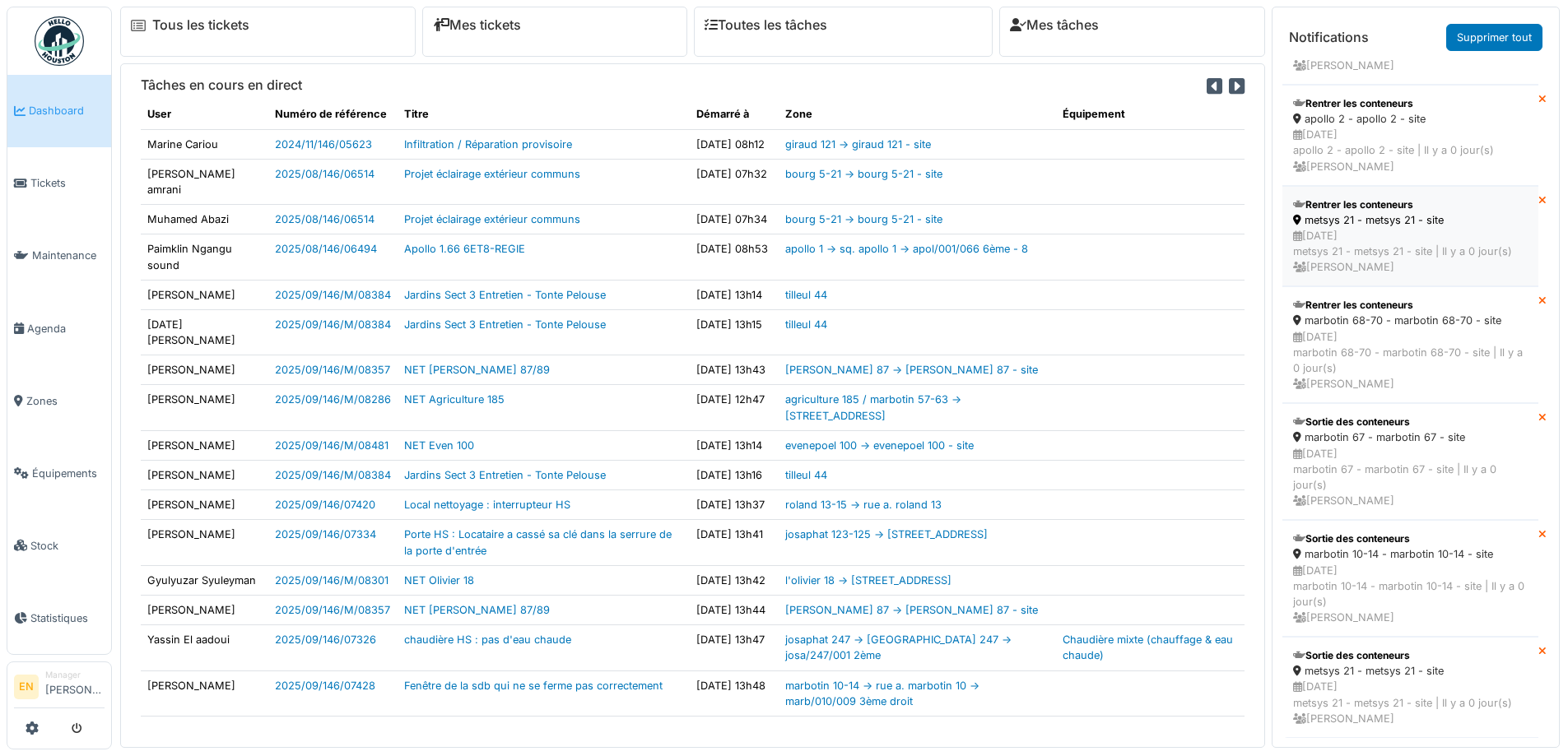
scroll to position [17, 0]
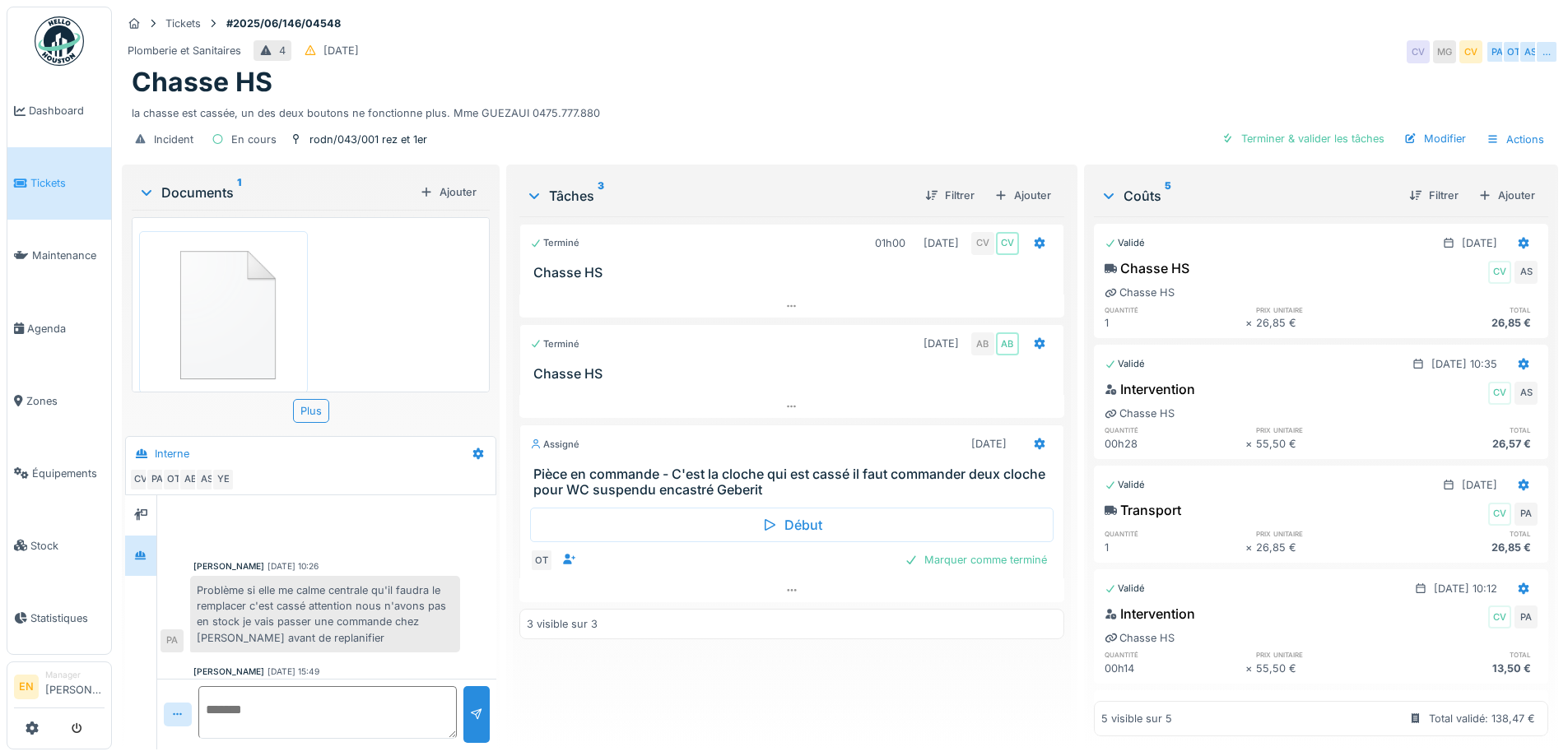
scroll to position [517, 0]
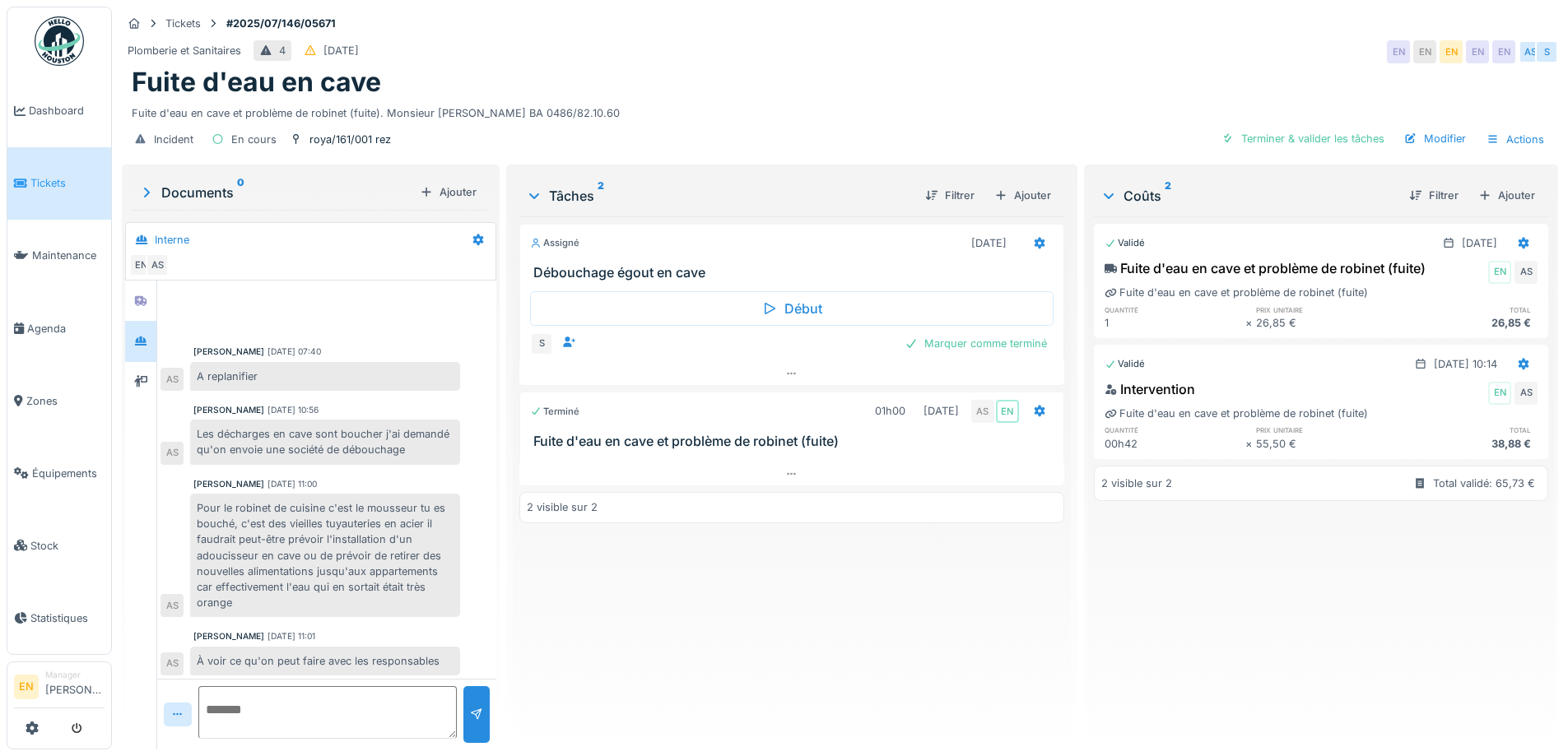
scroll to position [2, 0]
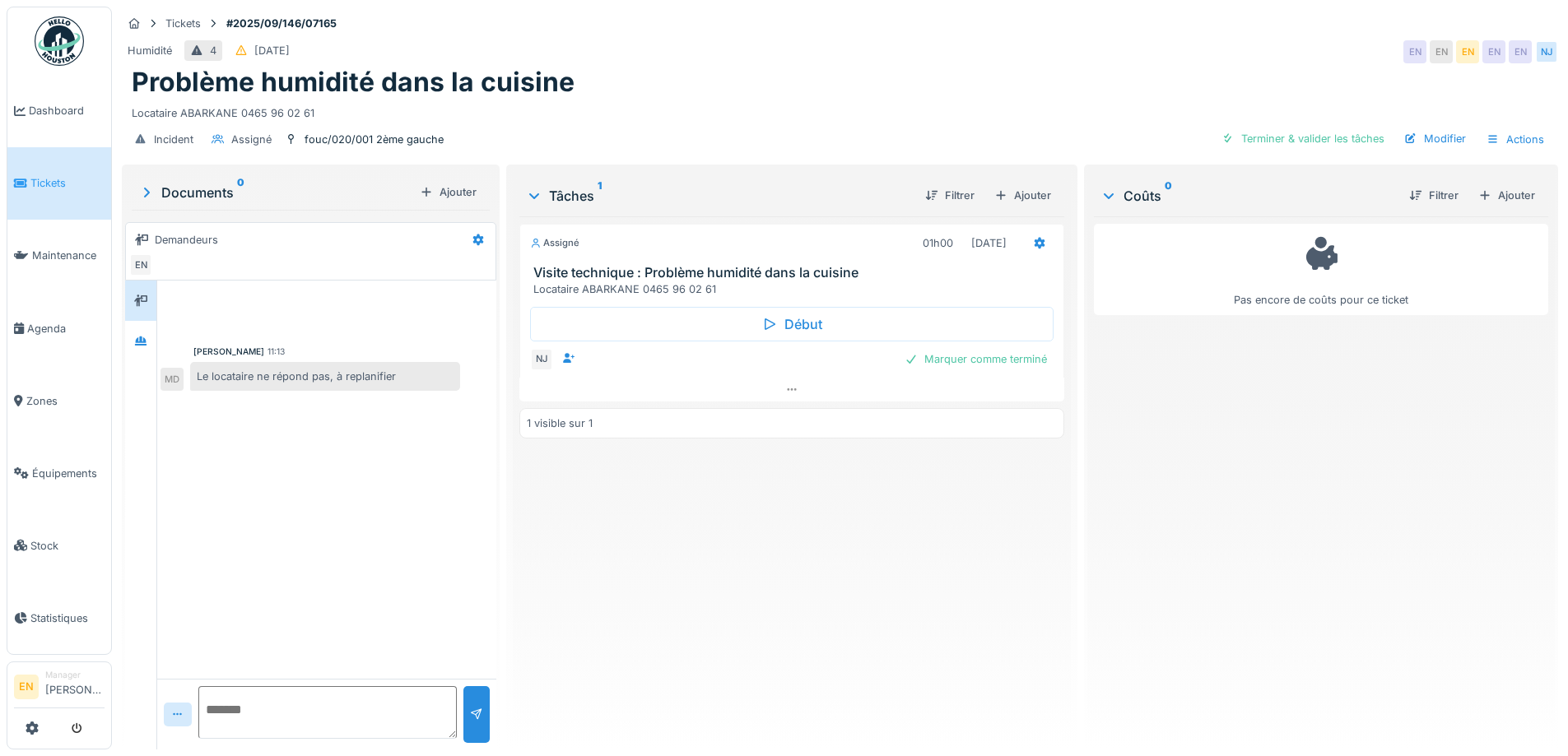
scroll to position [12, 0]
click at [798, 67] on div "Problème humidité dans la cuisine" at bounding box center [840, 83] width 1416 height 31
click at [685, 514] on div "Assigné 01h00 [DATE] Visite technique : Problème humidité dans la cuisine Locat…" at bounding box center [791, 476] width 544 height 520
click at [684, 517] on div "Assigné 01h00 [DATE] Visite technique : Problème humidité dans la cuisine Locat…" at bounding box center [791, 476] width 544 height 520
